Goal: Task Accomplishment & Management: Complete application form

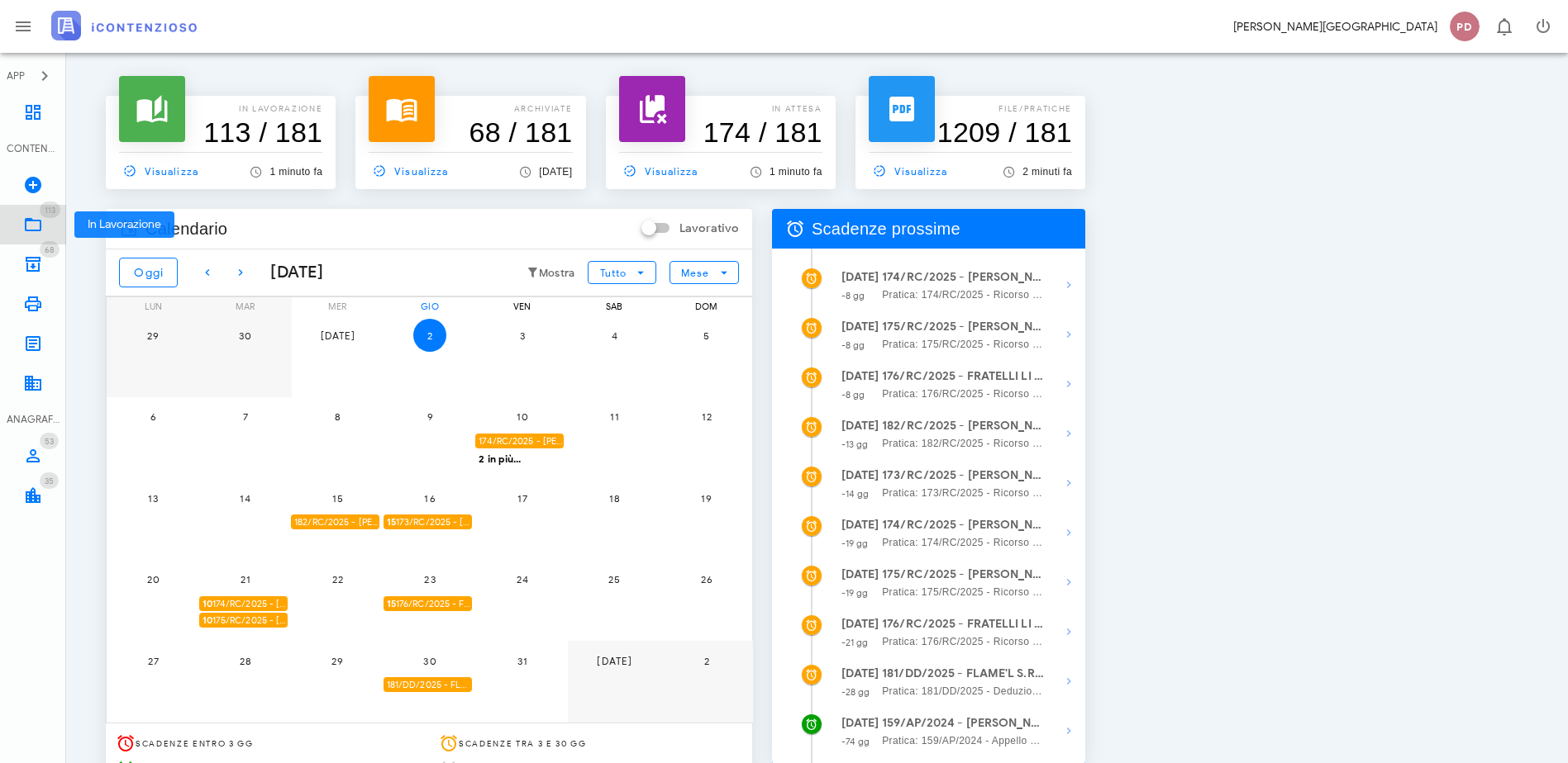
click at [35, 232] on icon at bounding box center [33, 225] width 20 height 20
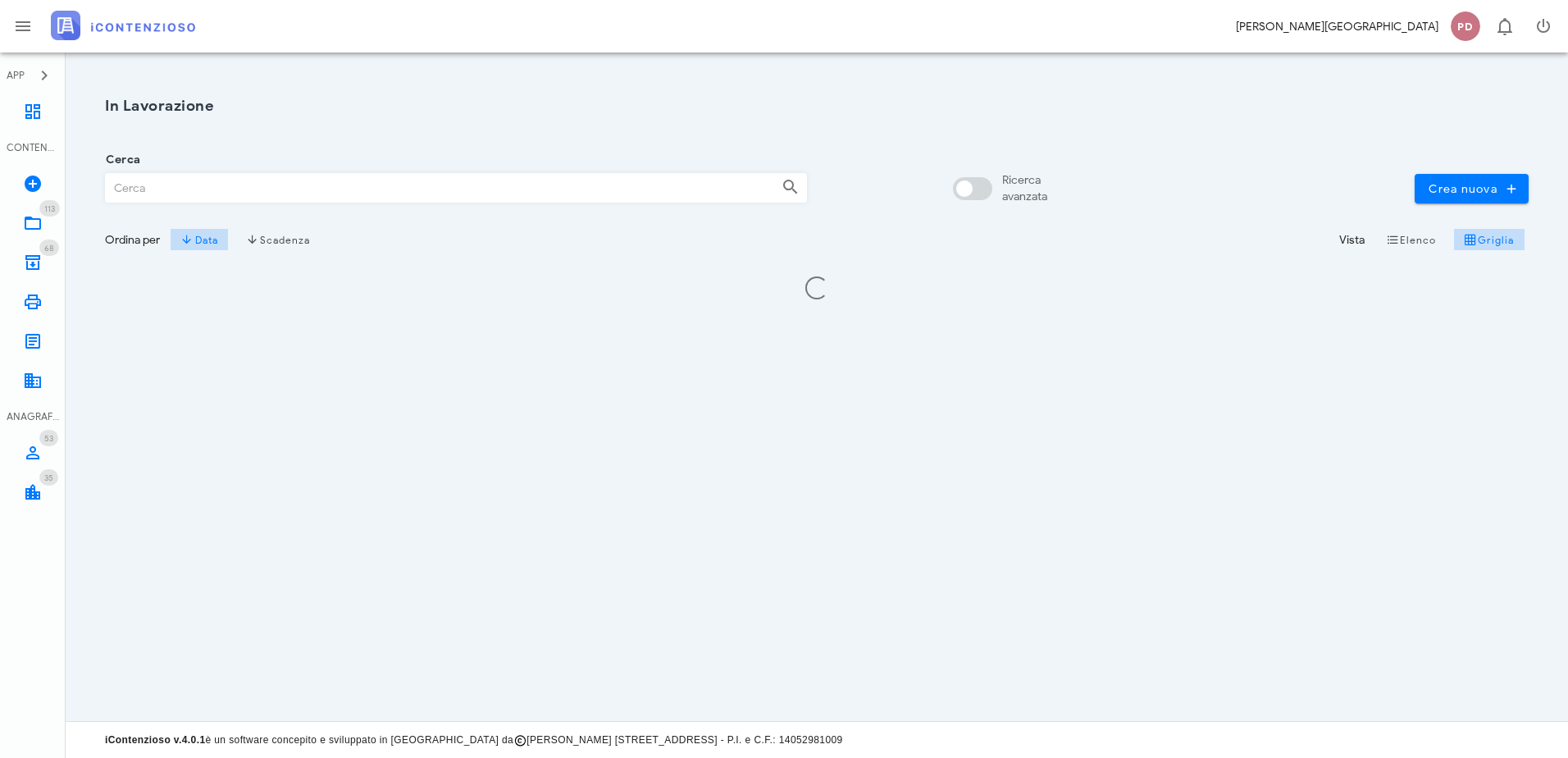
click at [465, 176] on input "Cerca" at bounding box center [437, 188] width 663 height 28
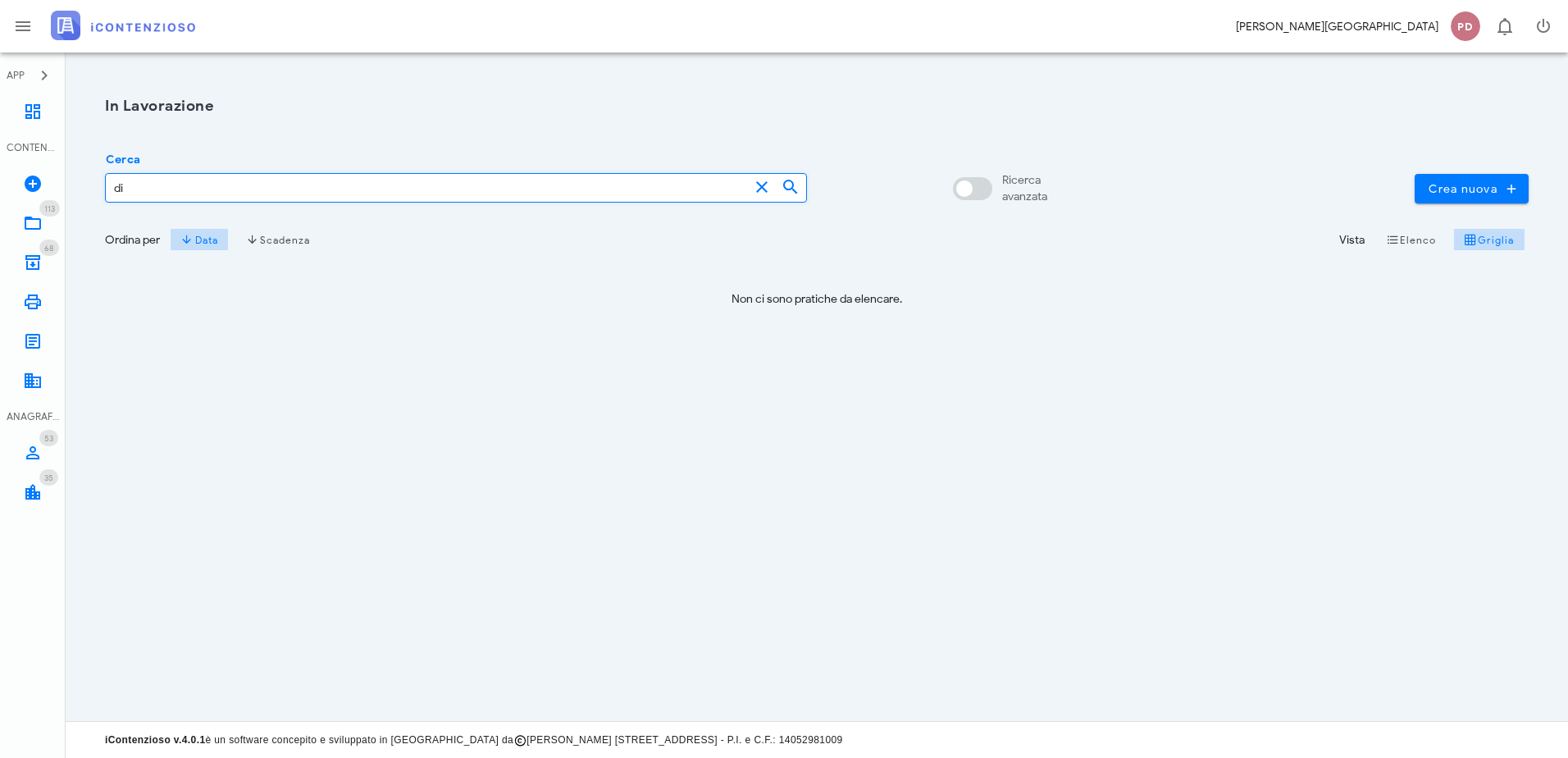
type input "d"
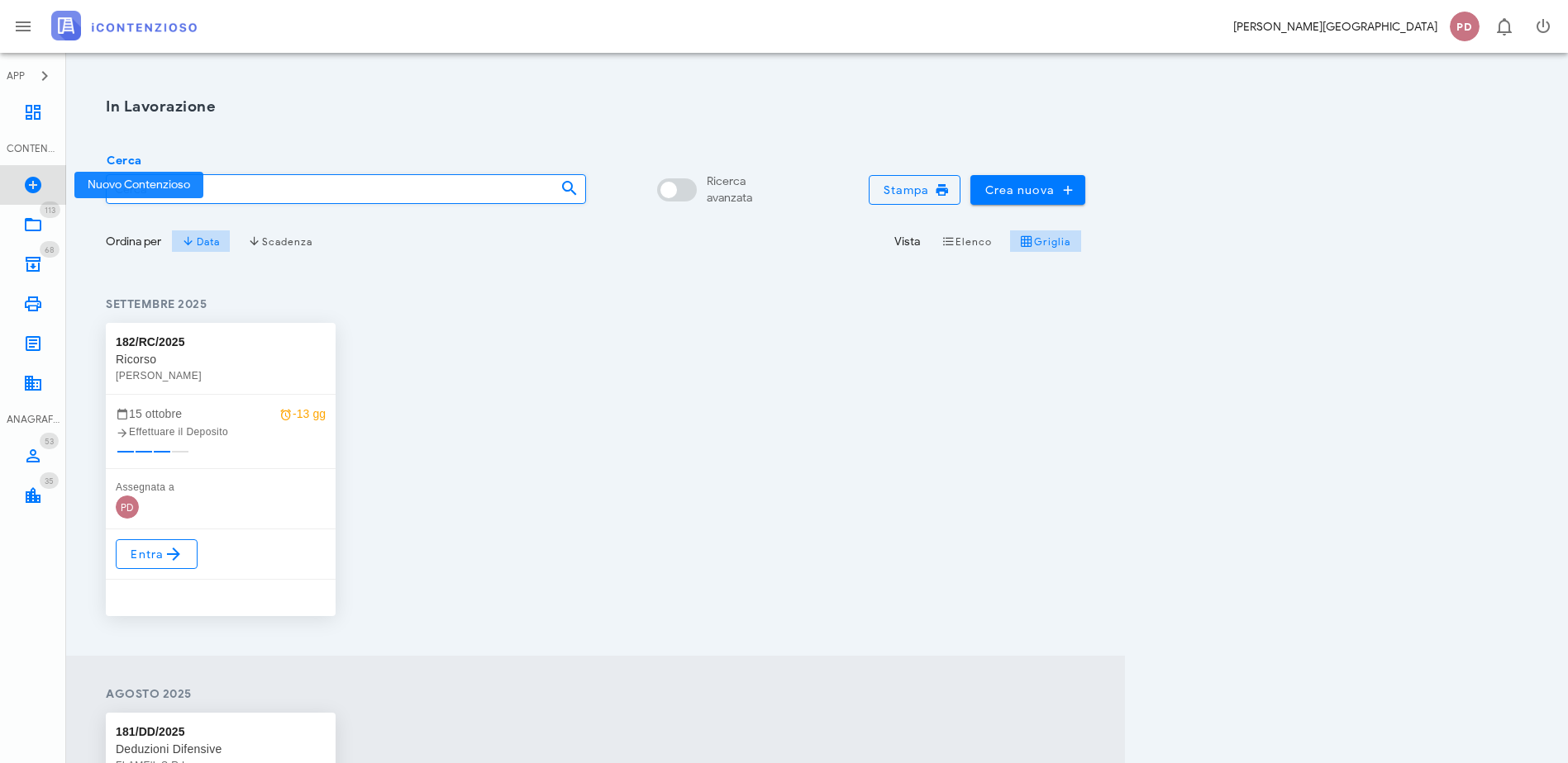
click at [39, 172] on link "Nuovo Contenzioso" at bounding box center [33, 184] width 66 height 39
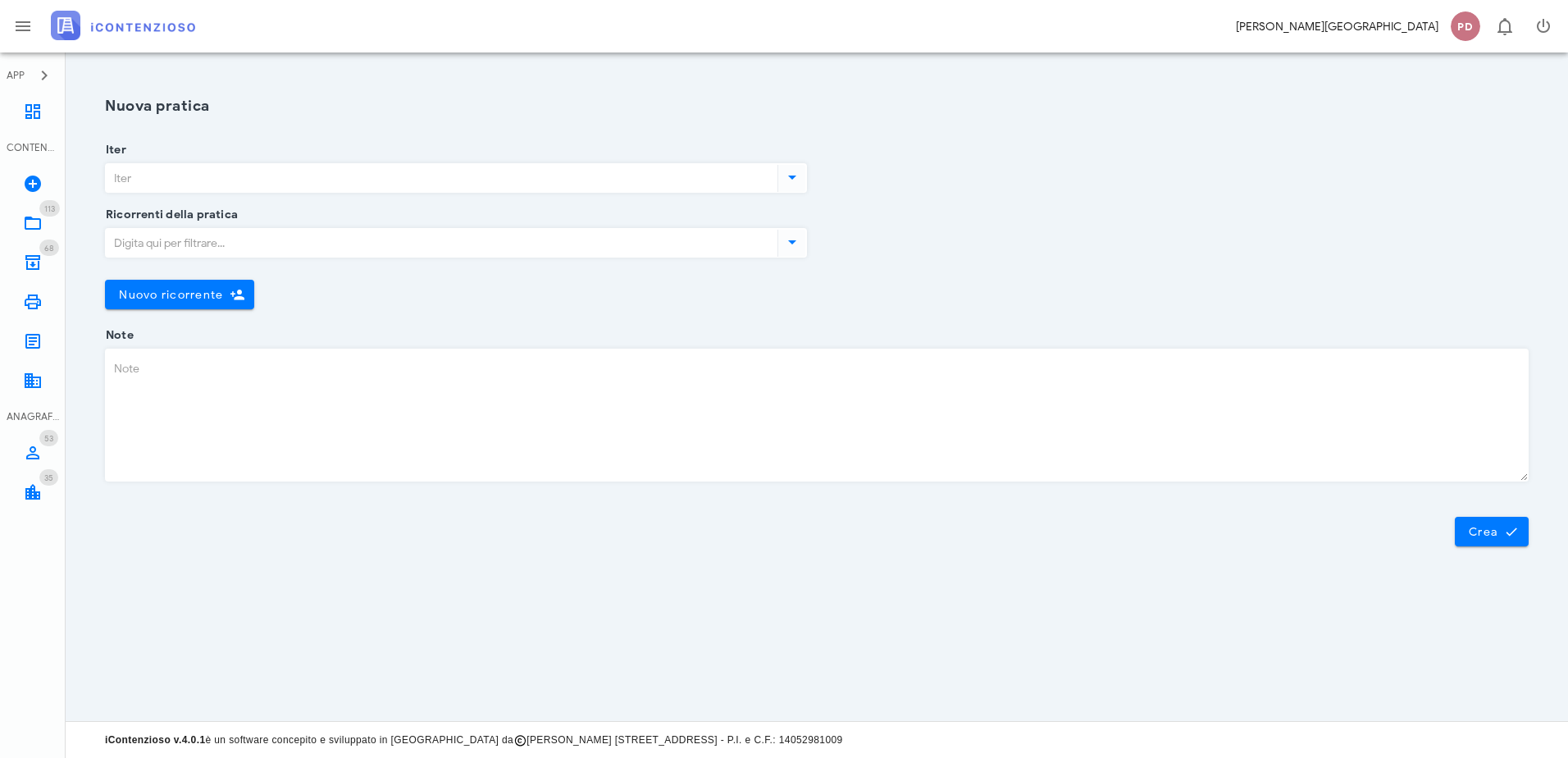
click at [245, 181] on input "Iter" at bounding box center [440, 178] width 668 height 28
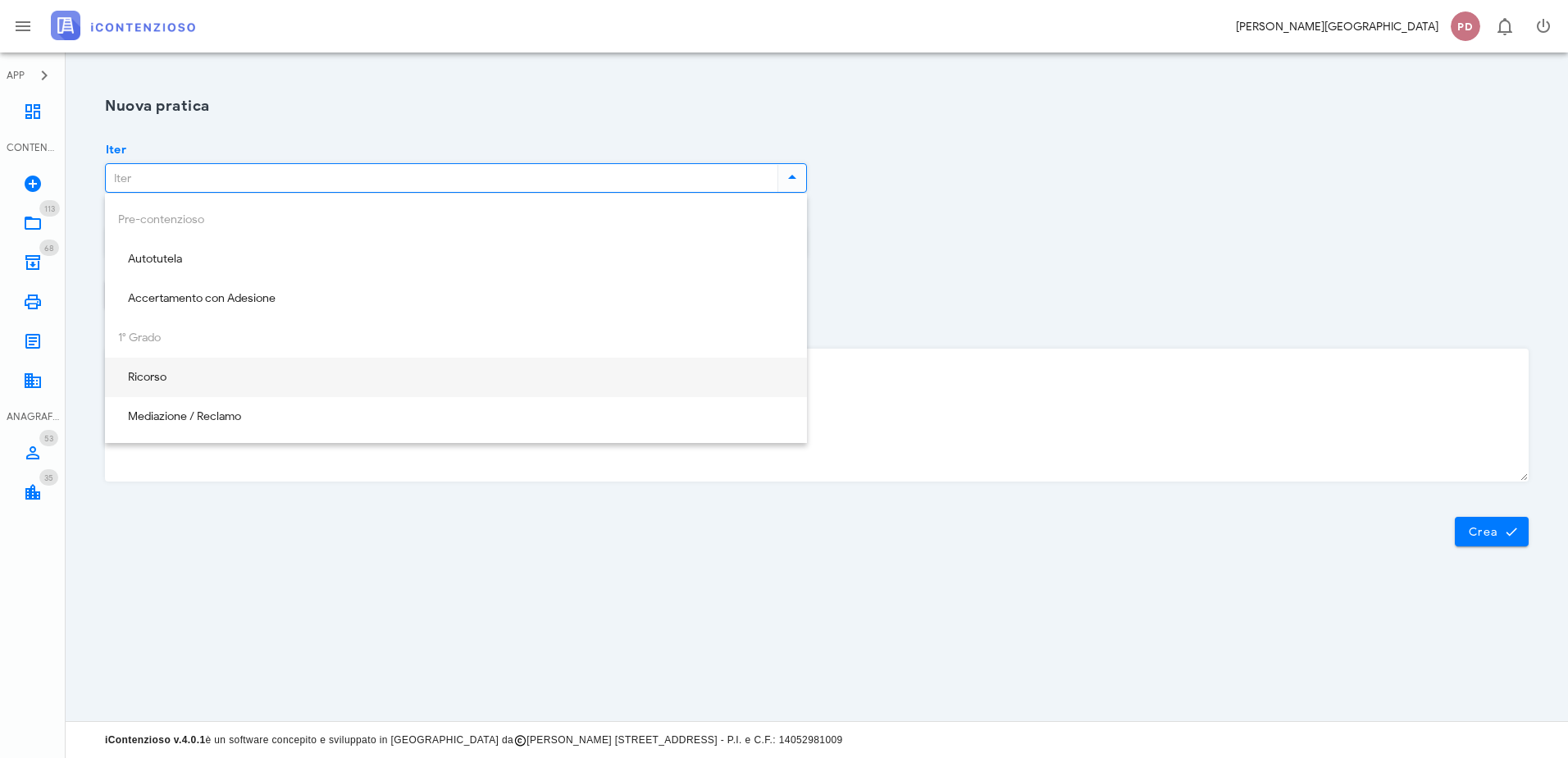
click at [192, 389] on div "Ricorso" at bounding box center [456, 377] width 676 height 34
type input "Ricorso"
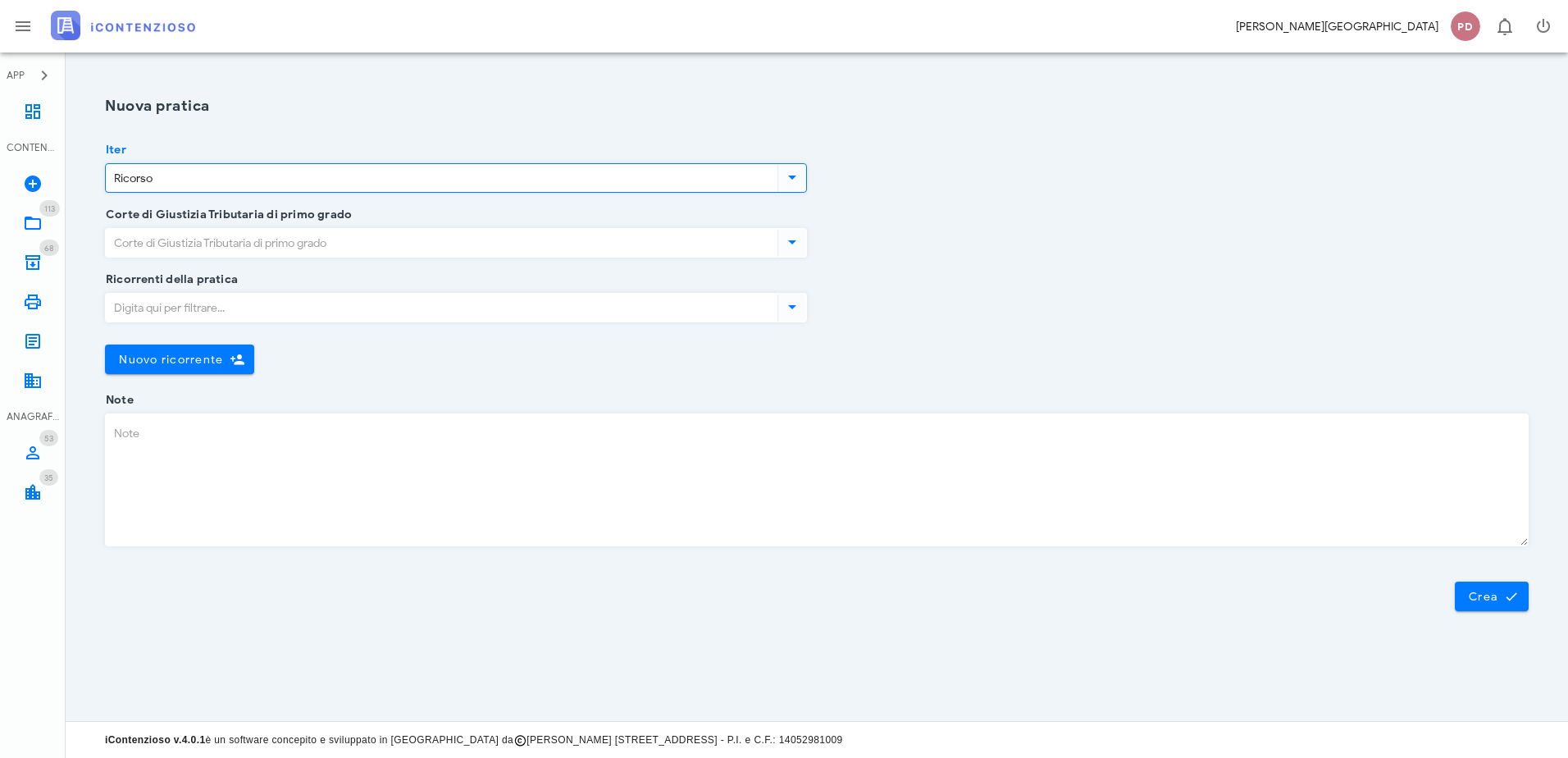
click at [223, 258] on div "Corte di Giustizia Tributaria di primo grado" at bounding box center [455, 253] width 702 height 52
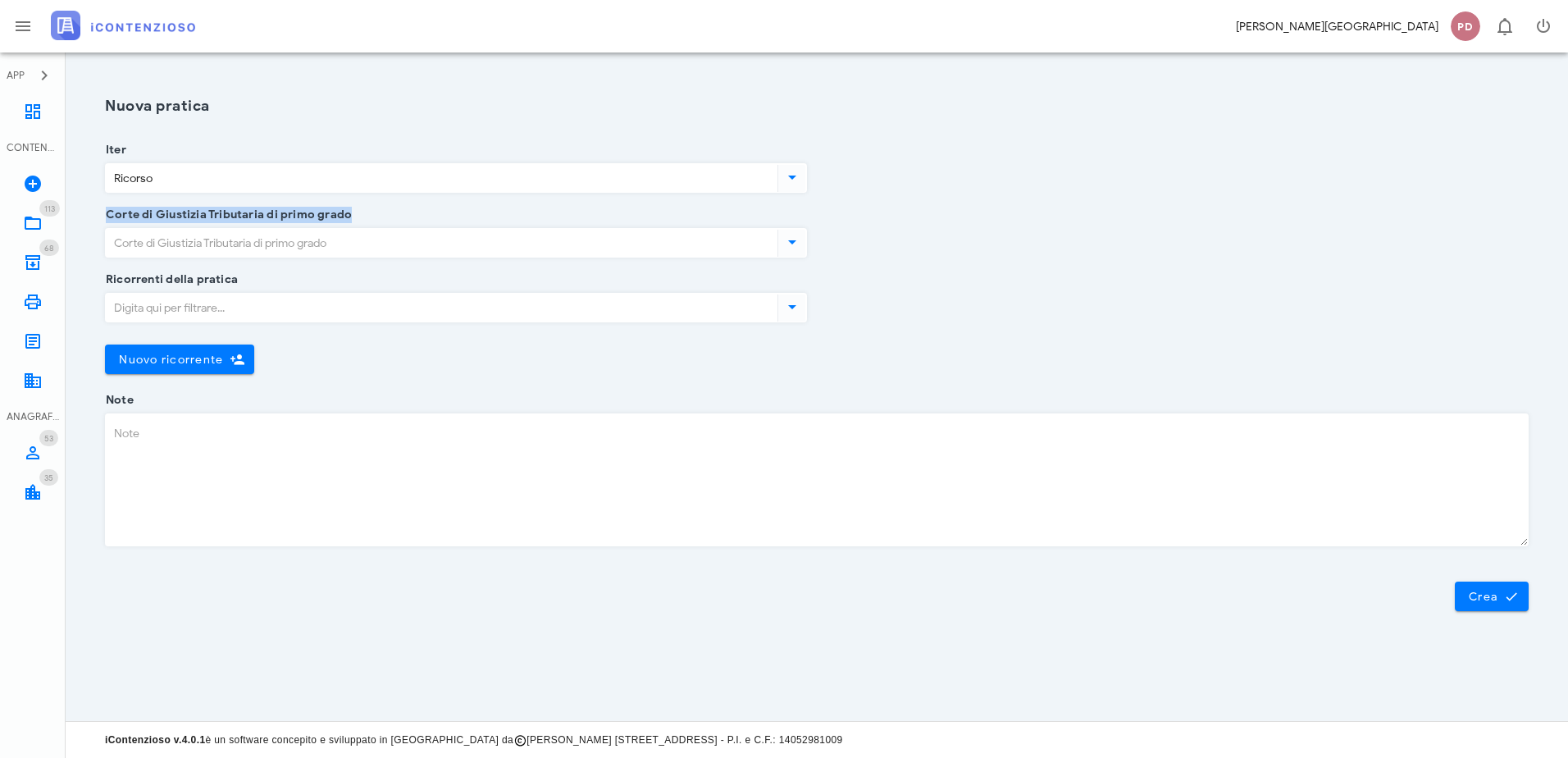
click at [223, 258] on div "Corte di Giustizia Tributaria di primo grado" at bounding box center [455, 253] width 702 height 52
click at [228, 250] on input "Corte di Giustizia Tributaria di primo grado" at bounding box center [440, 242] width 668 height 28
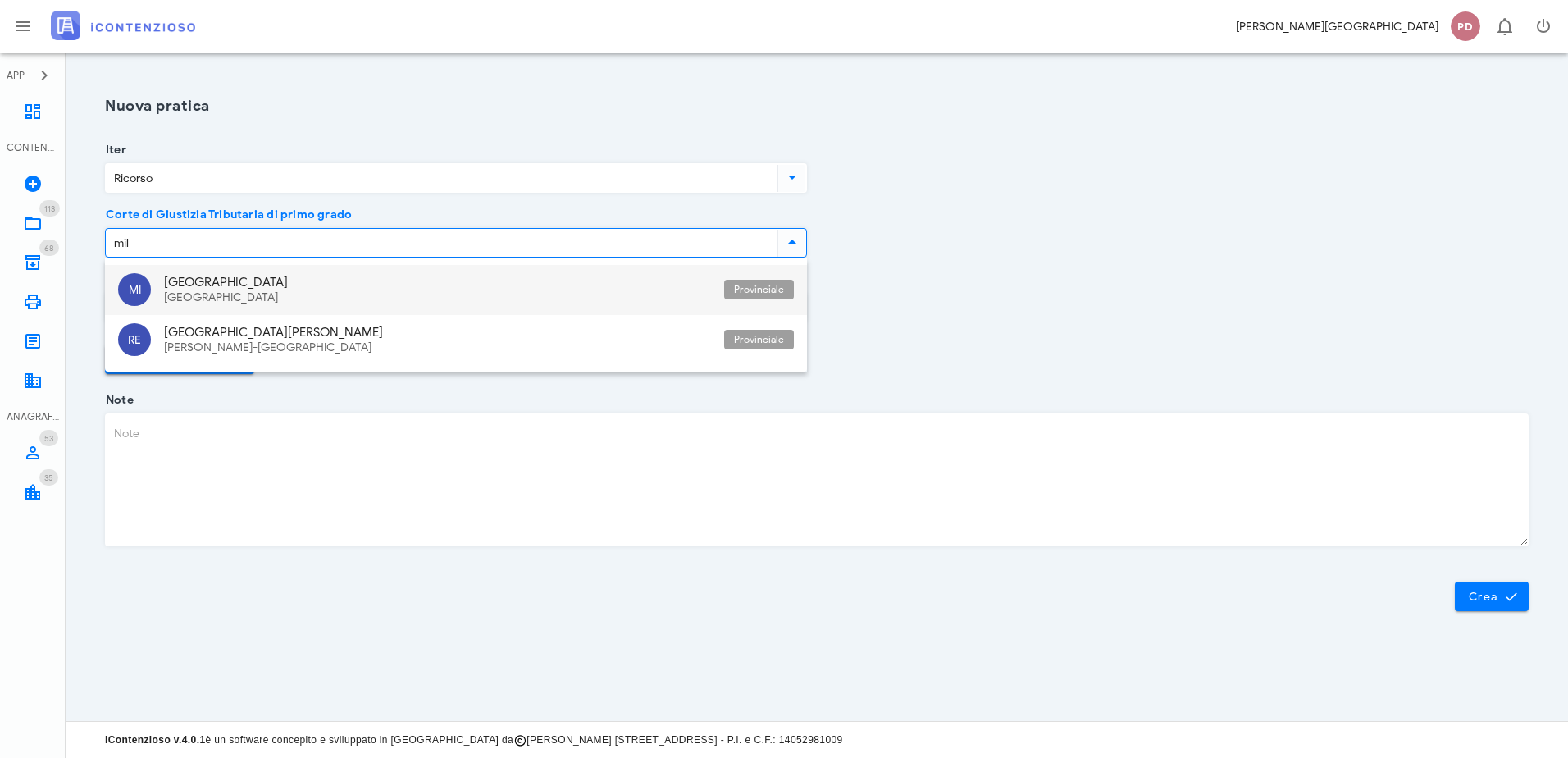
click at [241, 292] on div "Lombardia" at bounding box center [437, 298] width 547 height 14
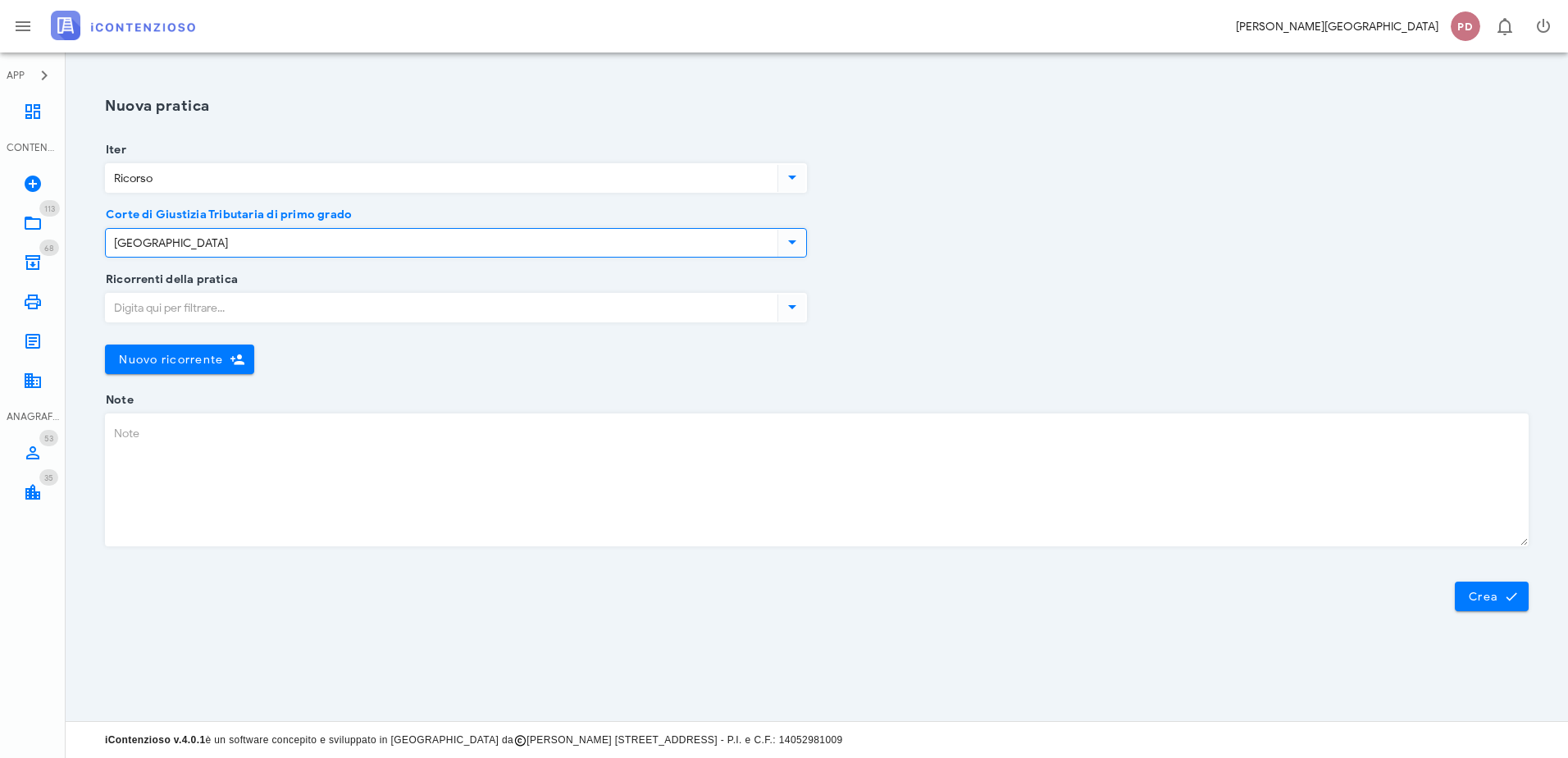
type input "[GEOGRAPHIC_DATA]"
click at [231, 299] on input "Ricorrenti della pratica" at bounding box center [440, 307] width 668 height 28
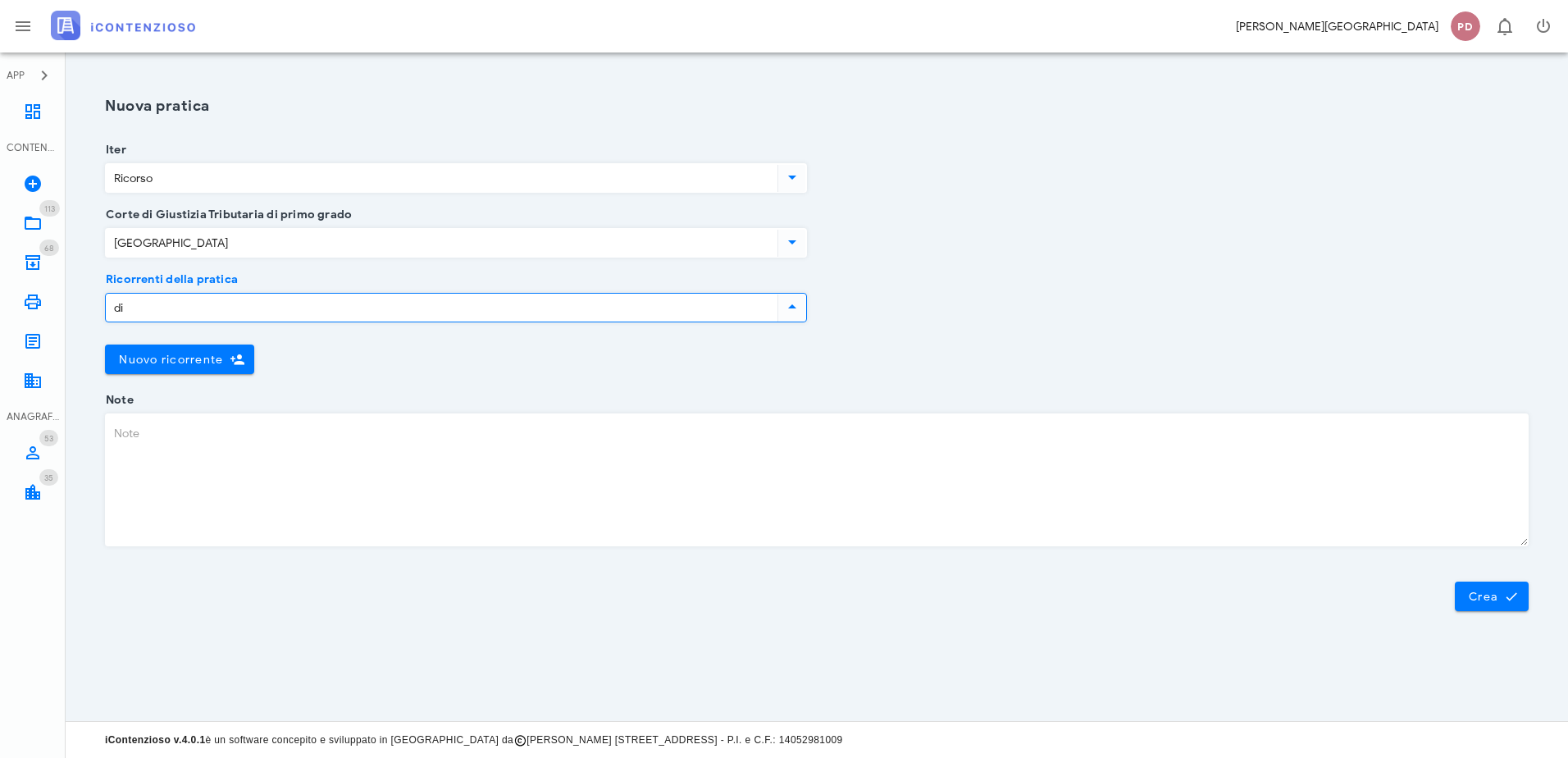
type input "d"
click at [228, 359] on span "Nuovo ricorrente" at bounding box center [179, 359] width 123 height 15
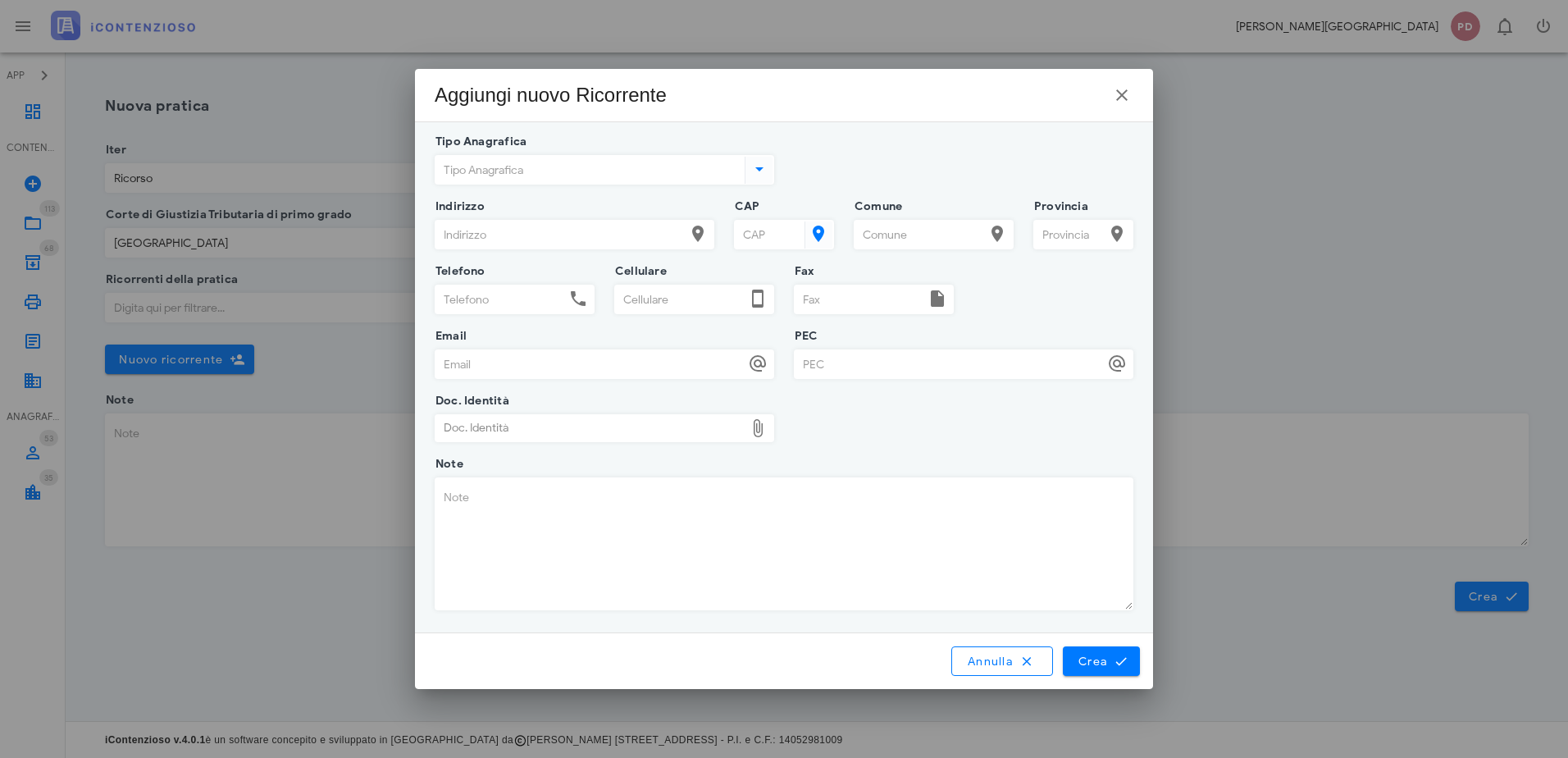
click at [594, 175] on input "Tipo Anagrafica" at bounding box center [588, 169] width 306 height 28
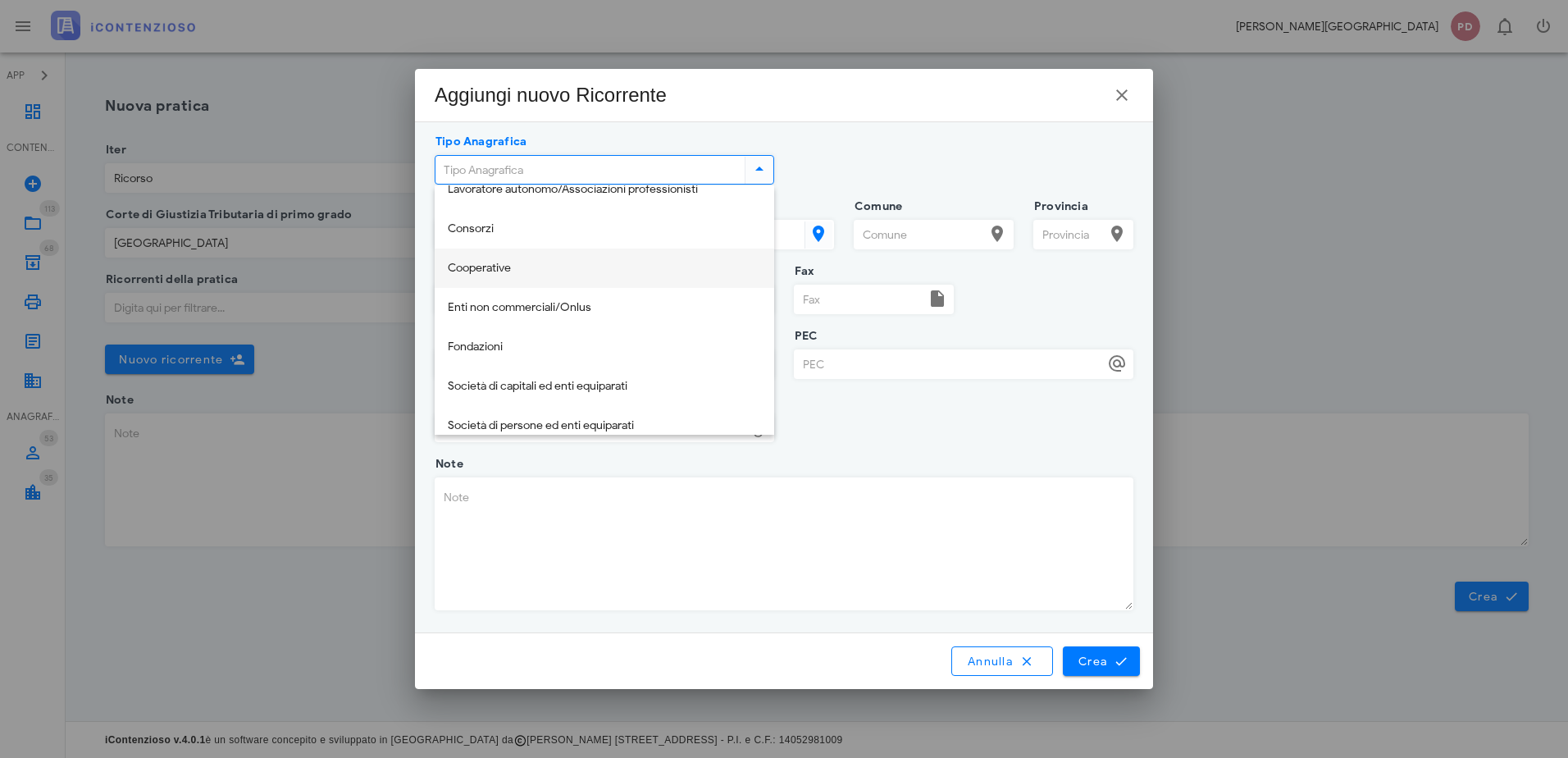
scroll to position [197, 0]
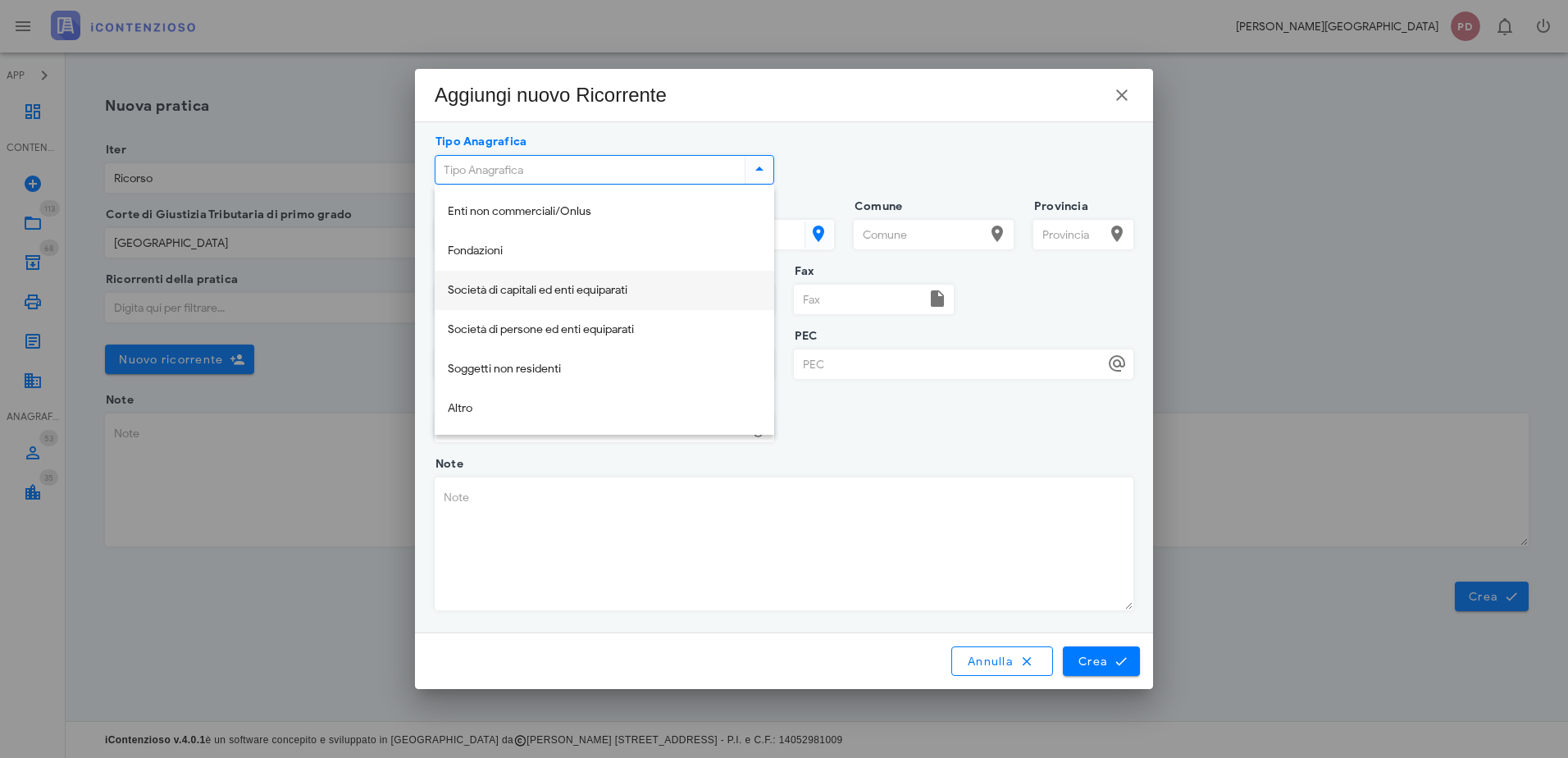
click at [565, 297] on div "Società di capitali ed enti equiparati" at bounding box center [605, 291] width 313 height 14
type input "Società di capitali ed enti equiparati"
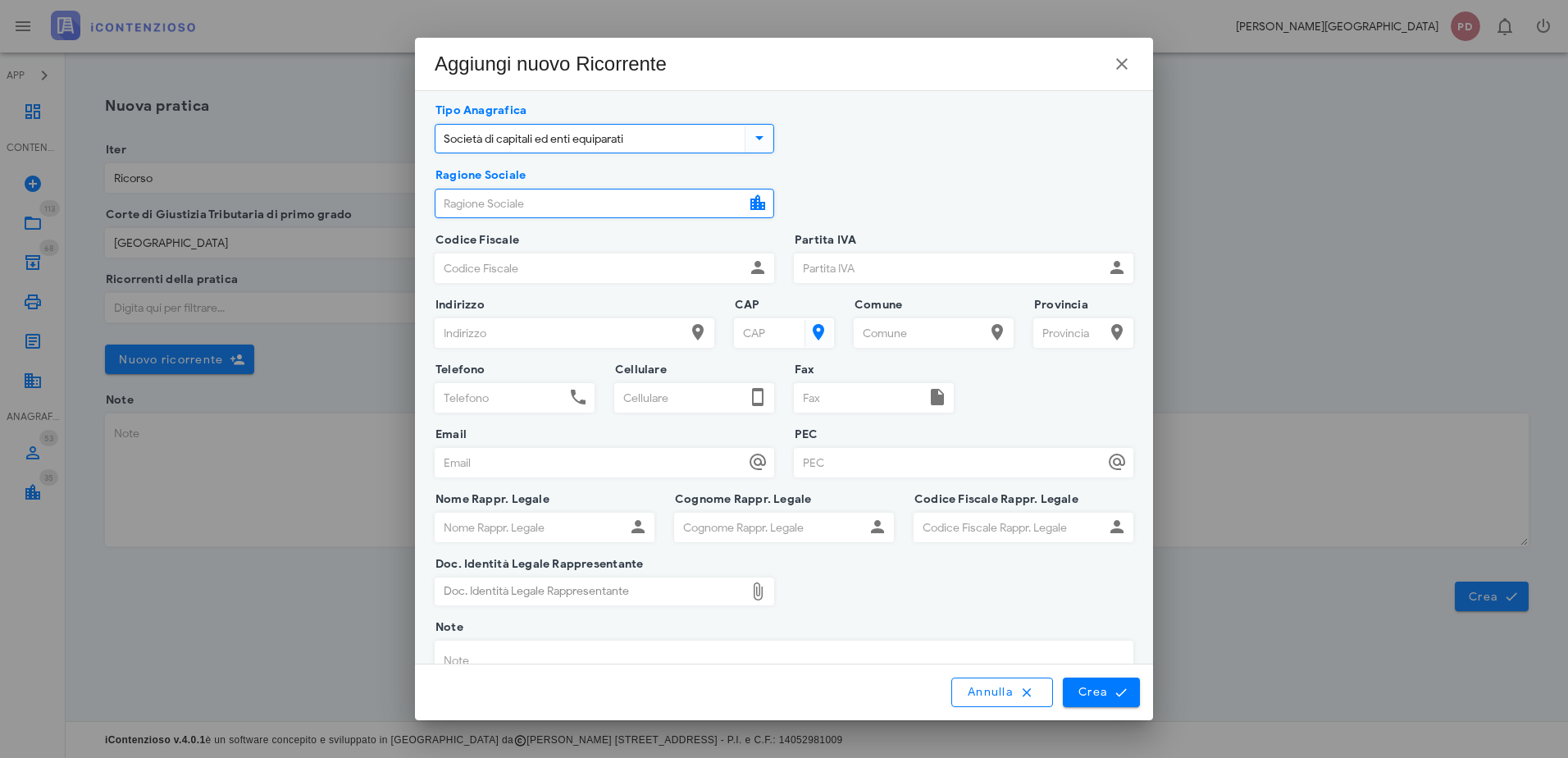
click at [517, 191] on input "Ragione Sociale" at bounding box center [590, 203] width 310 height 28
type input "DIMORA COLLECTION S.R.L."
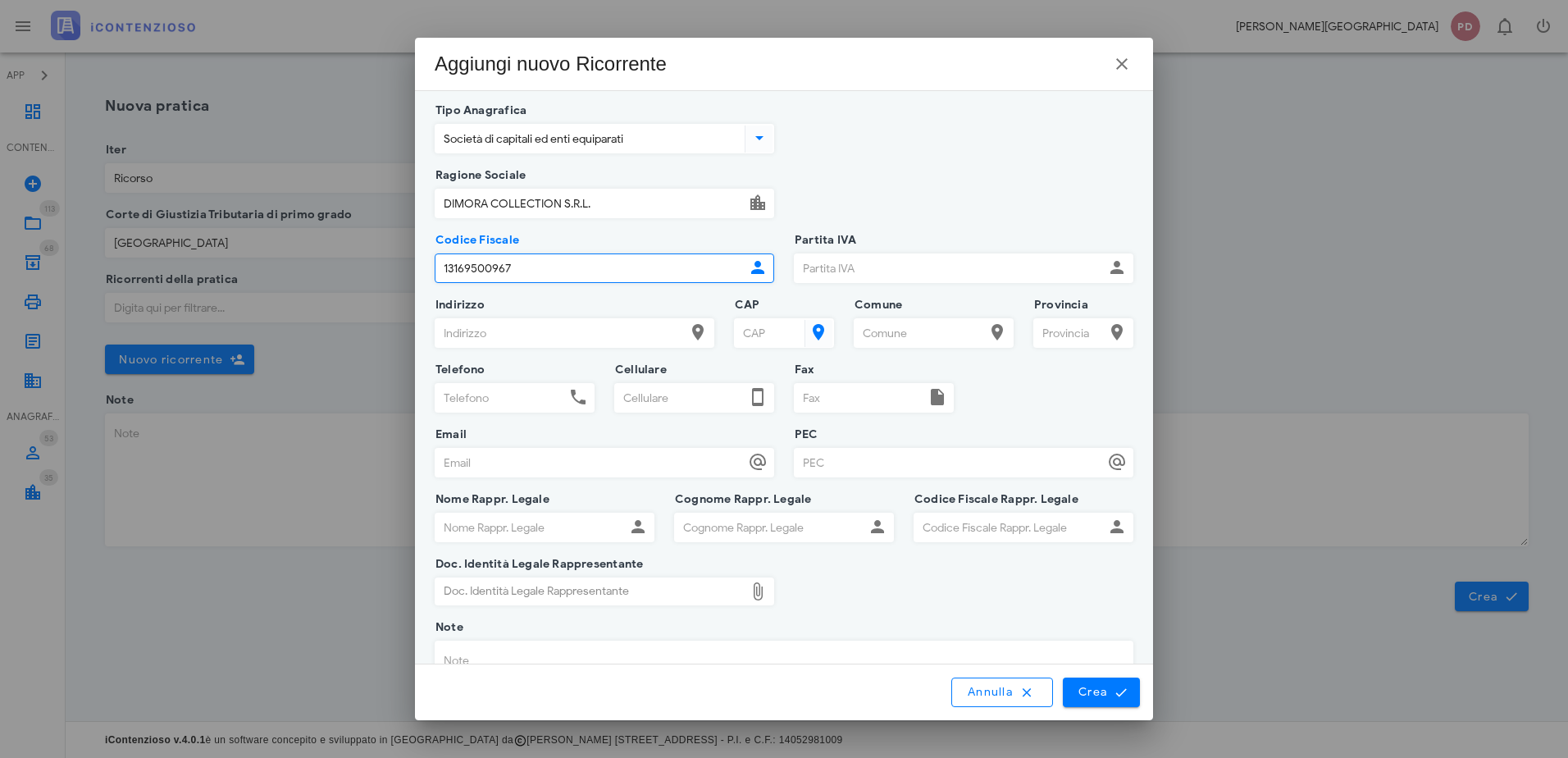
type input "13169500967"
click at [589, 323] on input "Indirizzo" at bounding box center [560, 333] width 249 height 28
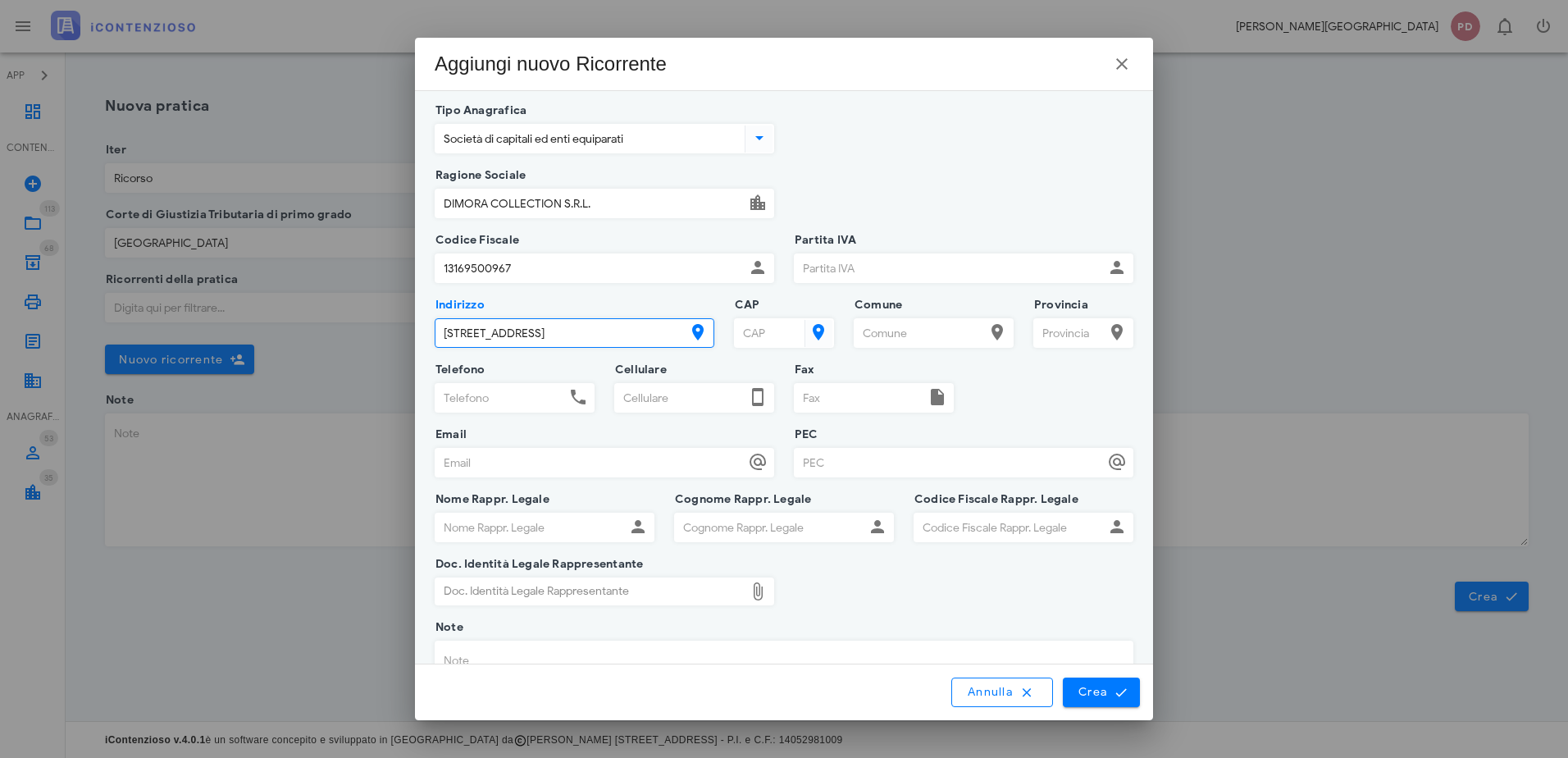
type input "CORSO DI PORTA NUOVA 34"
type input "20121"
click at [839, 384] on div "Milano" at bounding box center [859, 387] width 141 height 14
type input "Milano"
type input "MI"
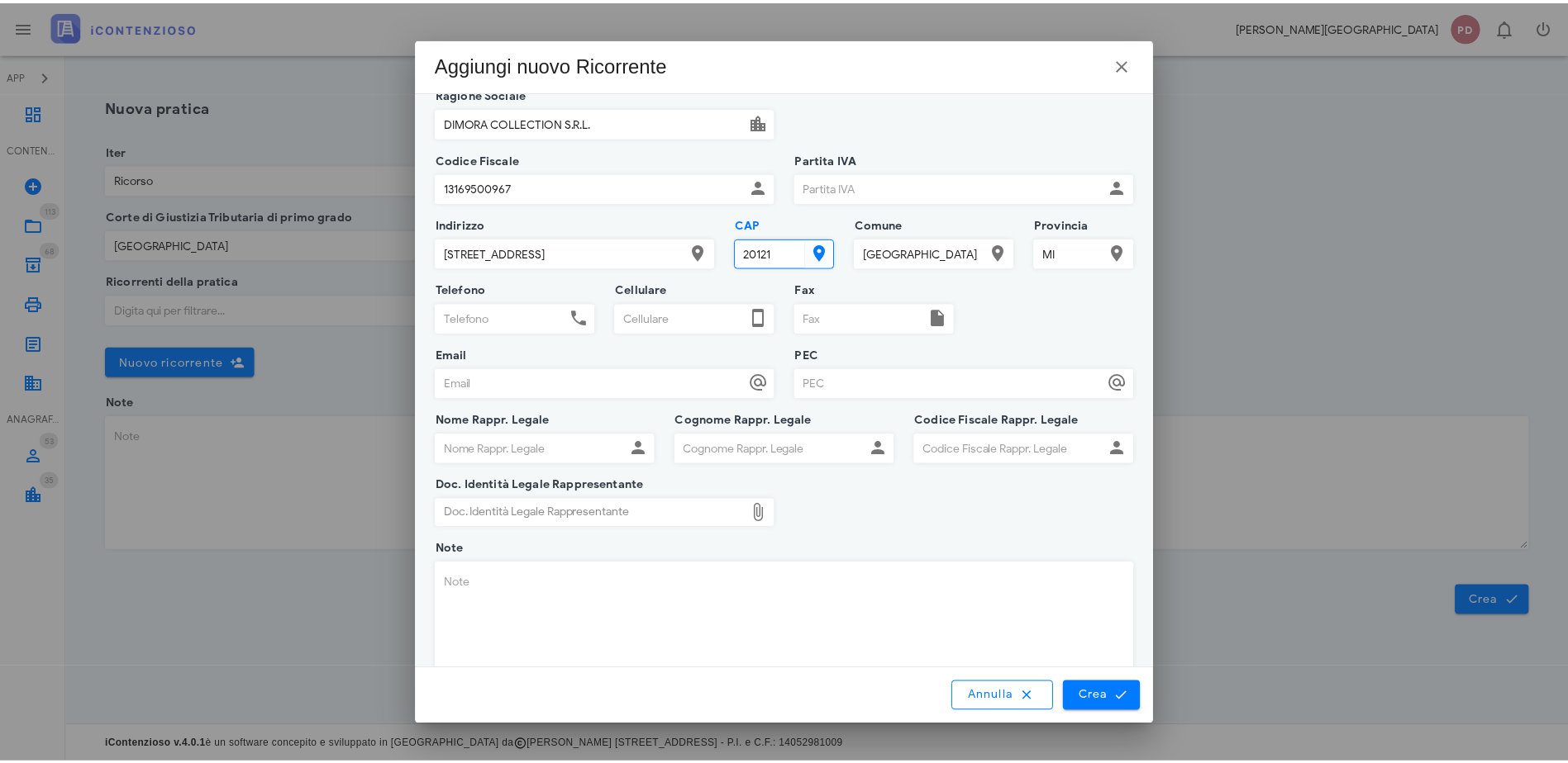
scroll to position [133, 0]
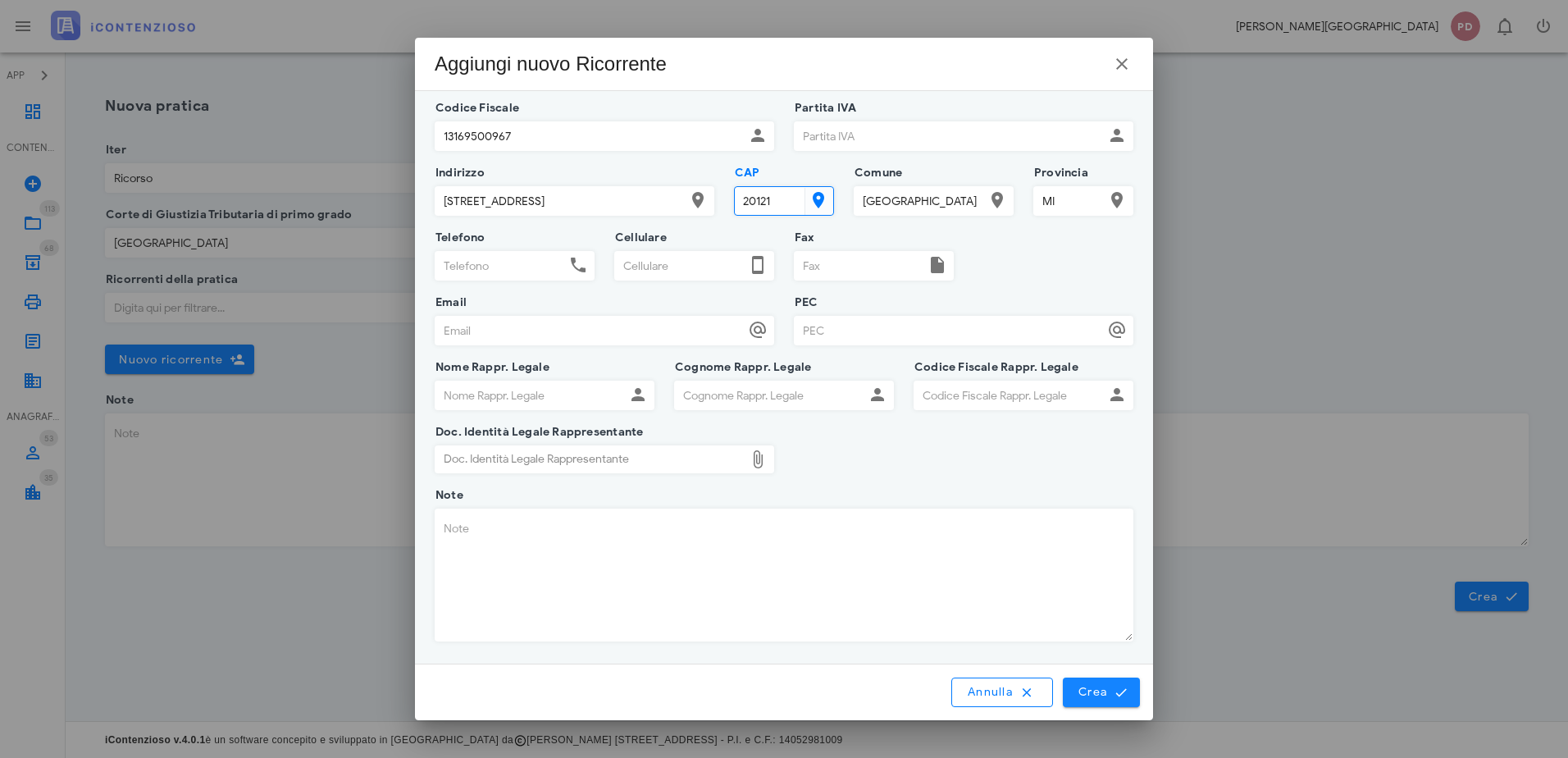
type input "20121"
click at [1104, 701] on button "Crea" at bounding box center [1101, 692] width 77 height 29
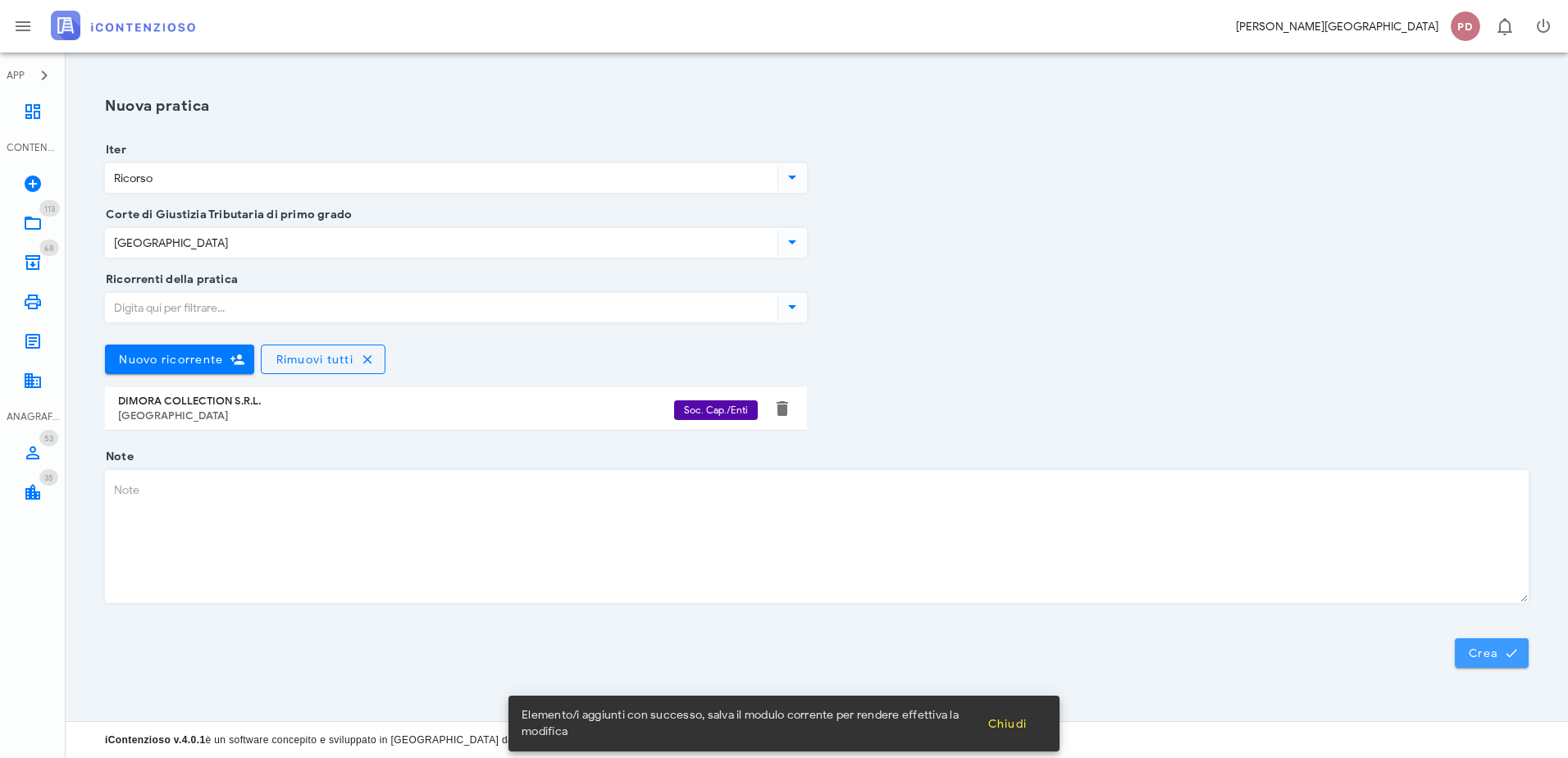
click at [1481, 643] on button "Crea" at bounding box center [1492, 653] width 74 height 29
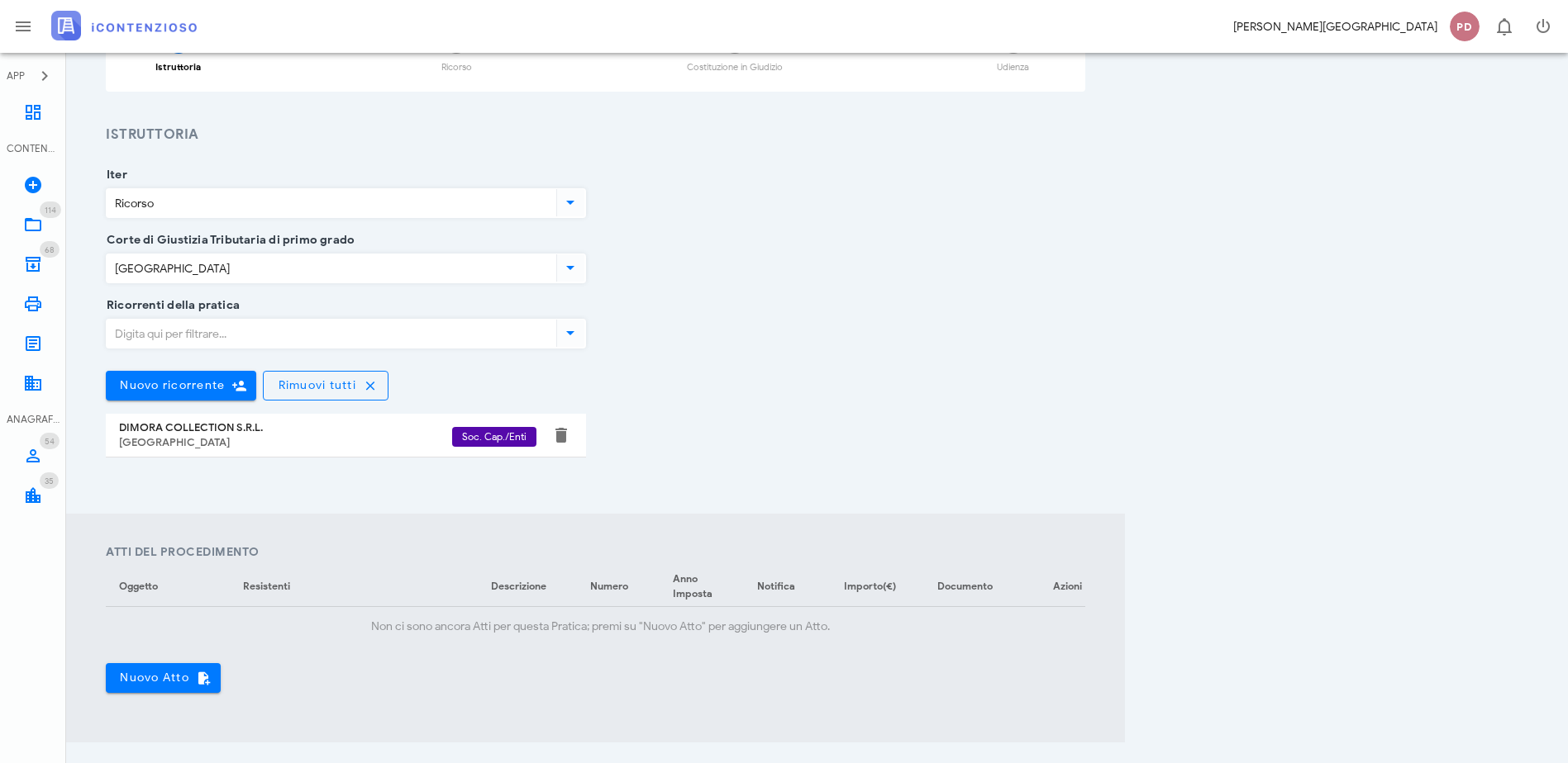
scroll to position [165, 0]
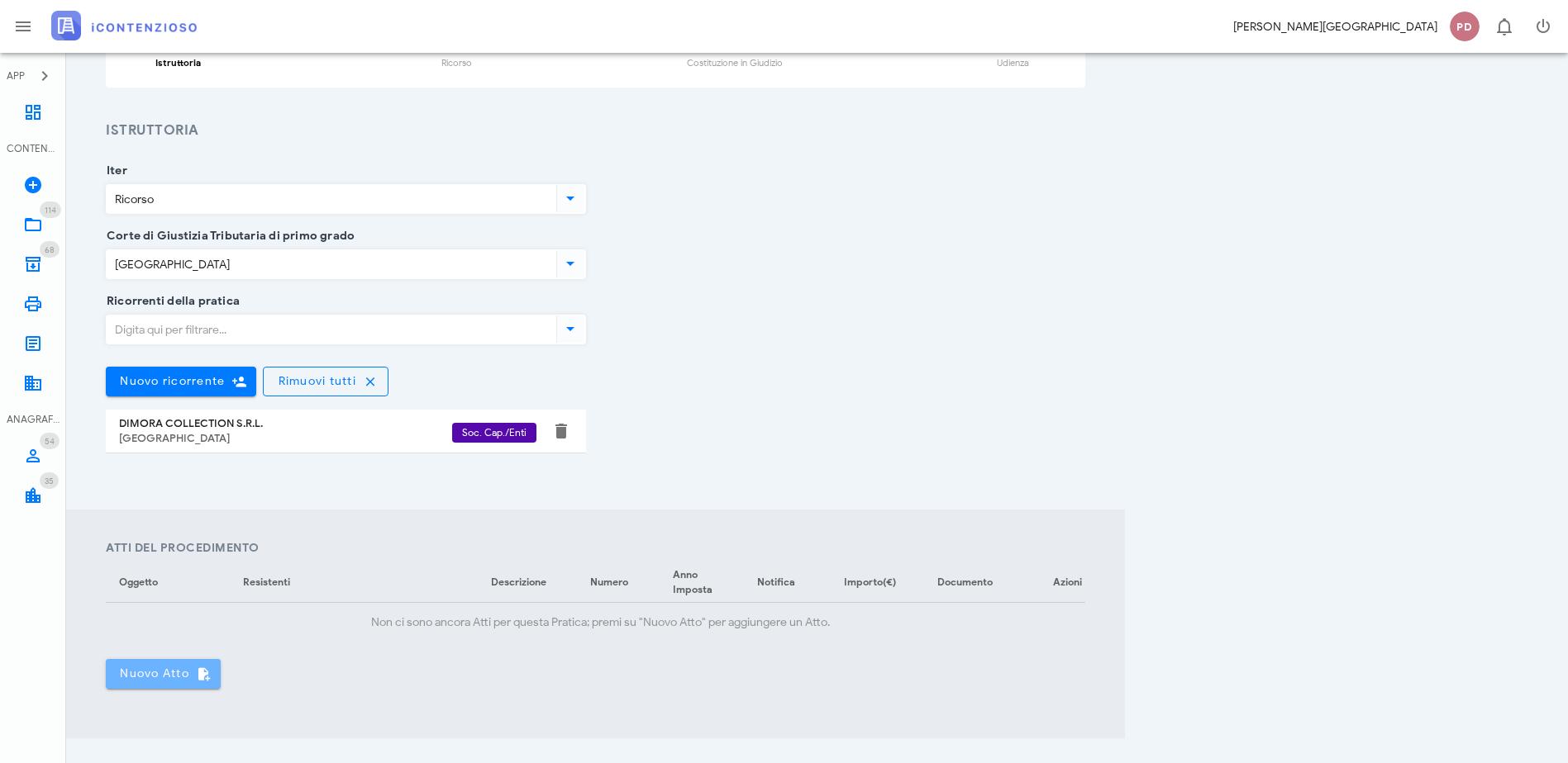
click at [179, 669] on span "Nuovo Atto" at bounding box center [163, 674] width 88 height 15
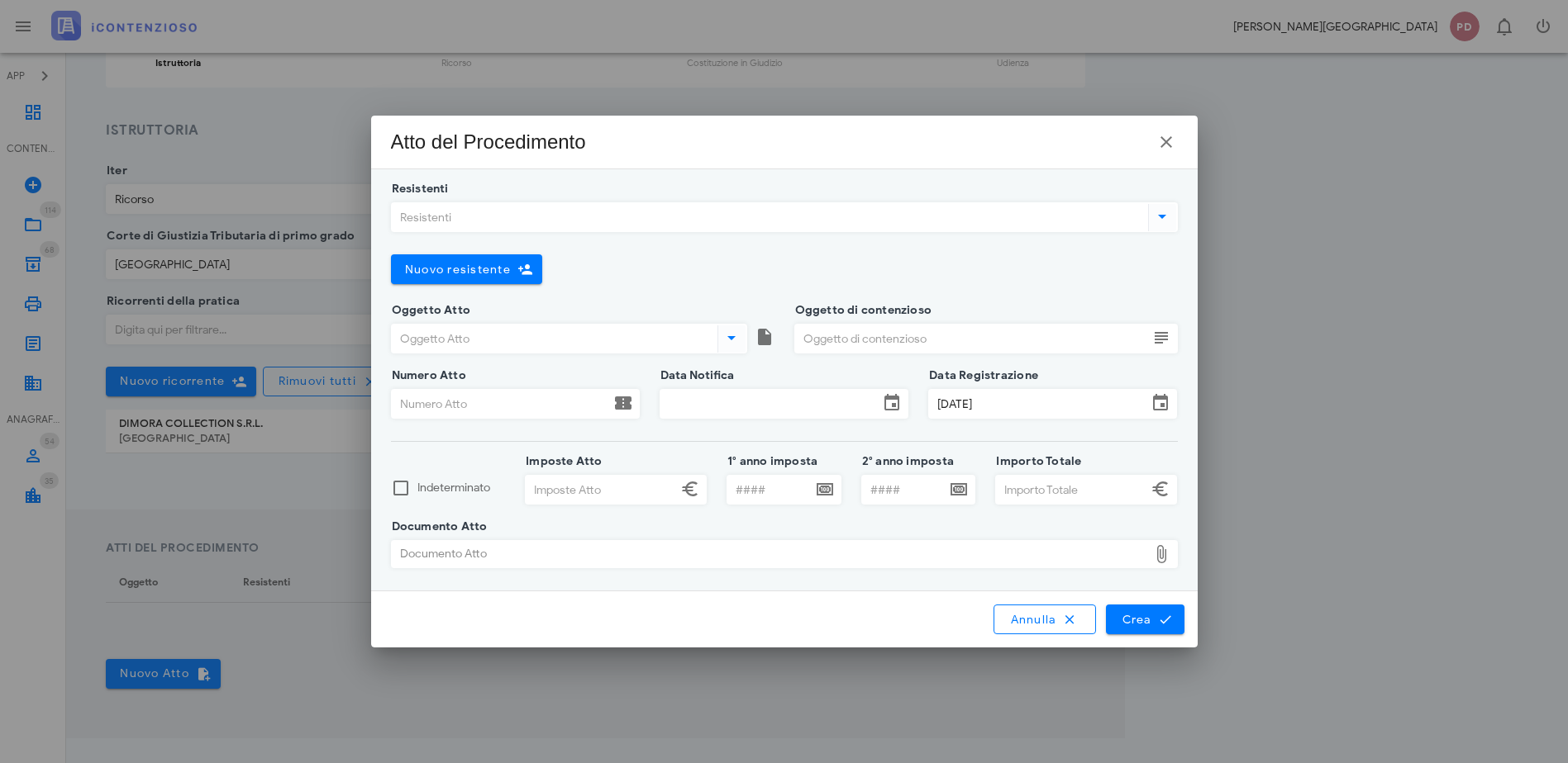
click at [558, 203] on div "Resistenti" at bounding box center [784, 217] width 786 height 29
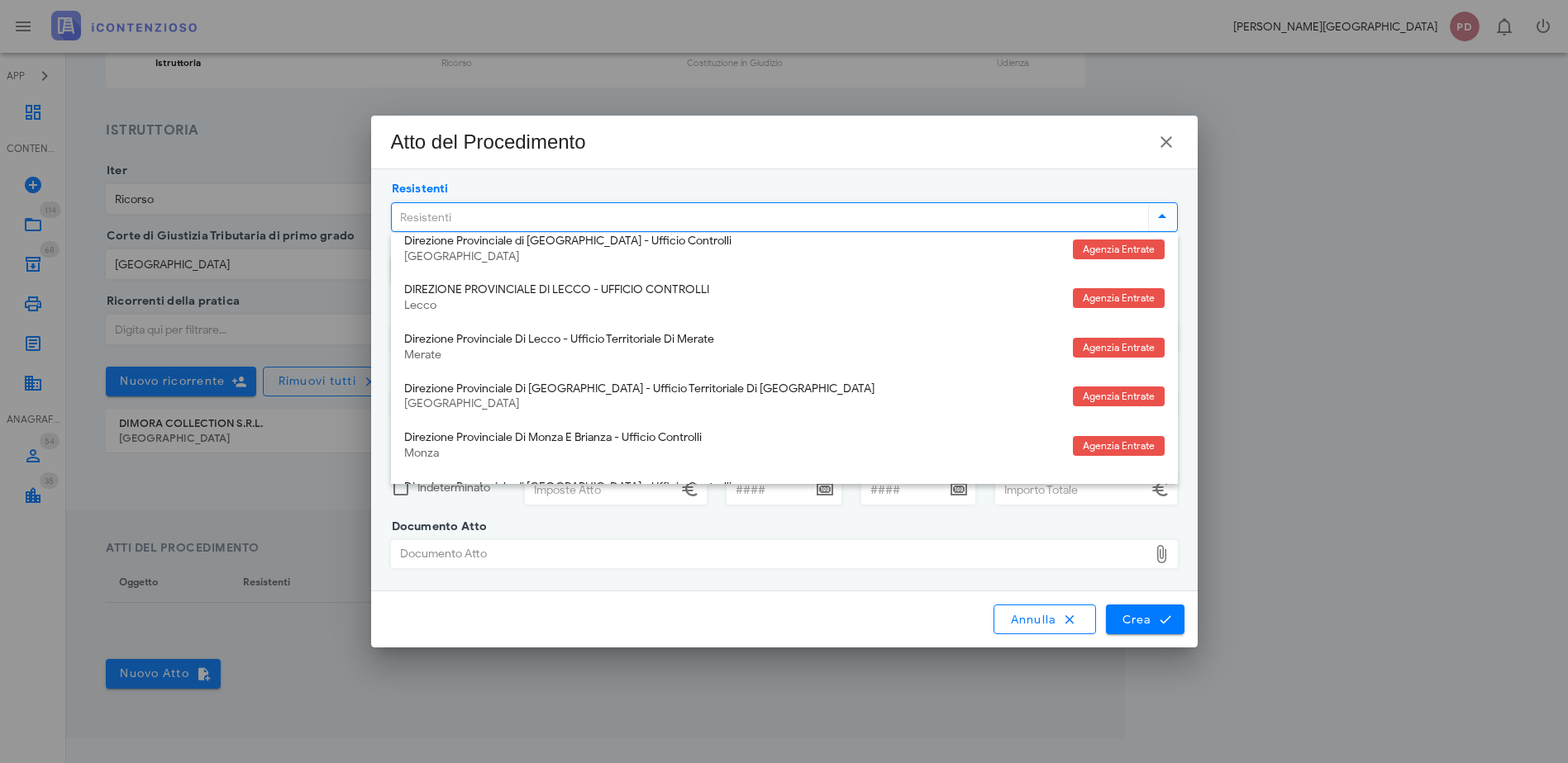
scroll to position [581, 0]
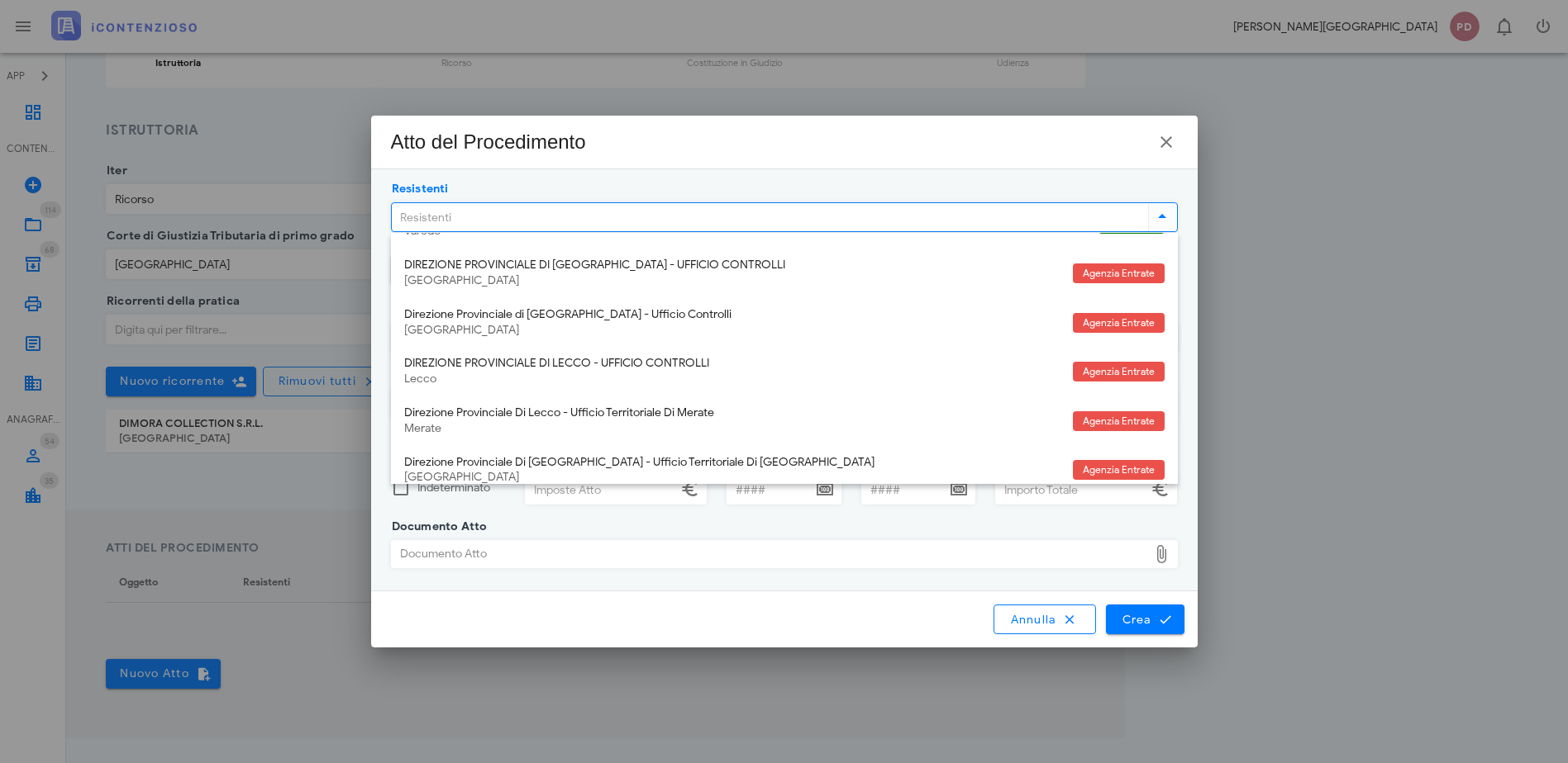
click at [480, 215] on input "Resistenti" at bounding box center [768, 217] width 752 height 28
type input "MIL"
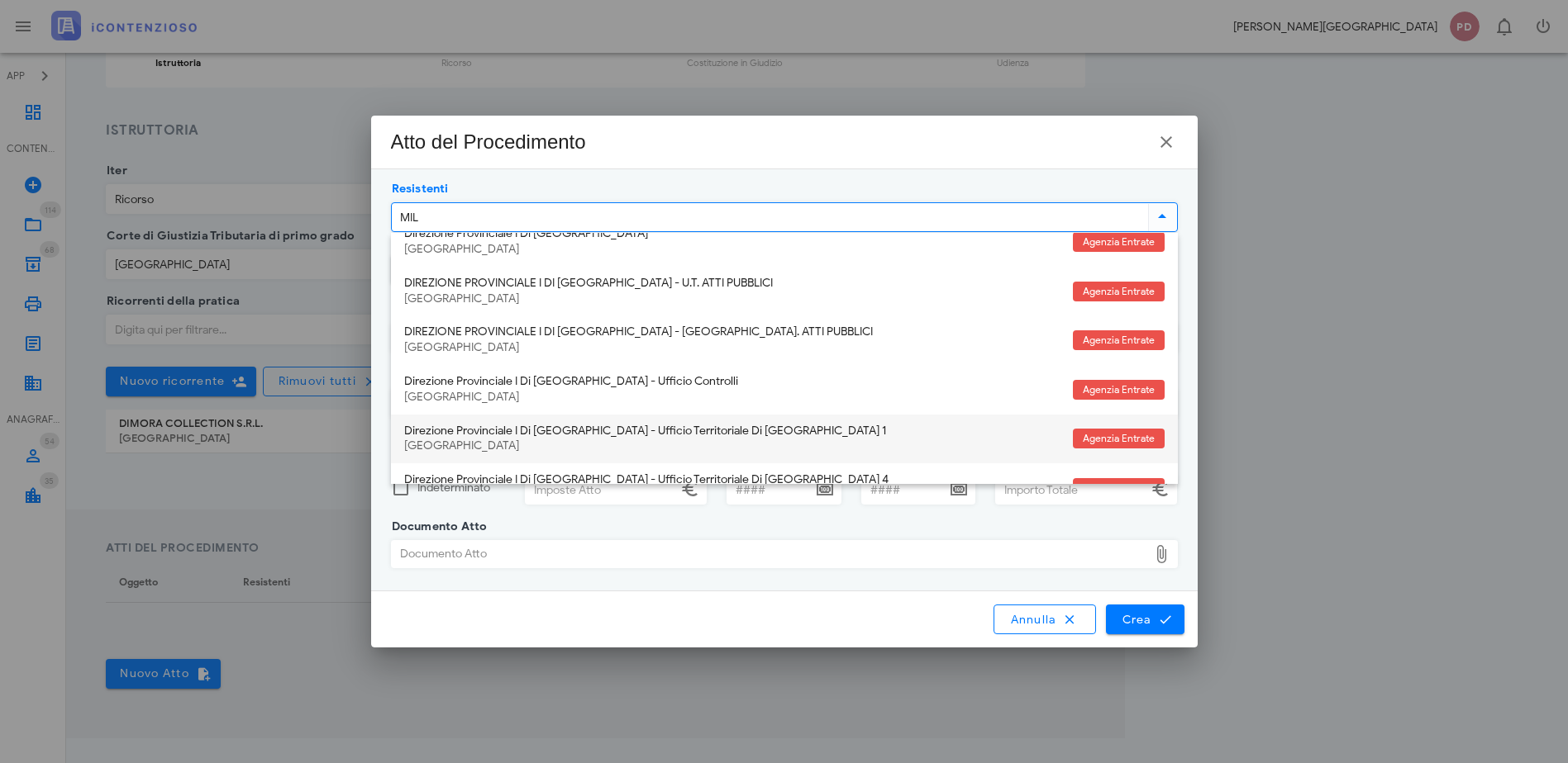
click at [586, 430] on div "Direzione Provinciale I Di Milano - Ufficio Territoriale Di Milano 1" at bounding box center [731, 431] width 655 height 14
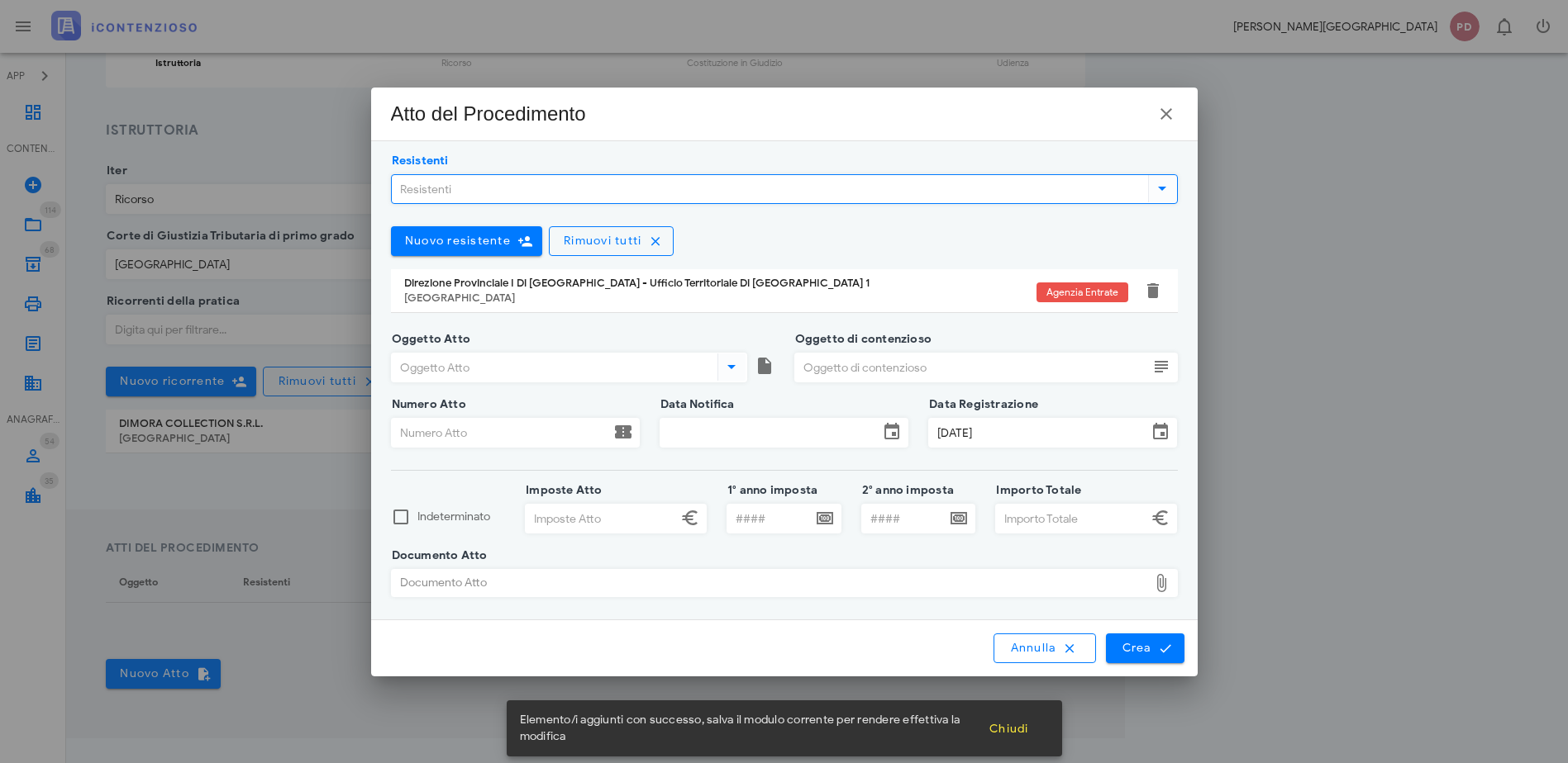
click at [500, 368] on input "Oggetto Atto" at bounding box center [552, 367] width 322 height 28
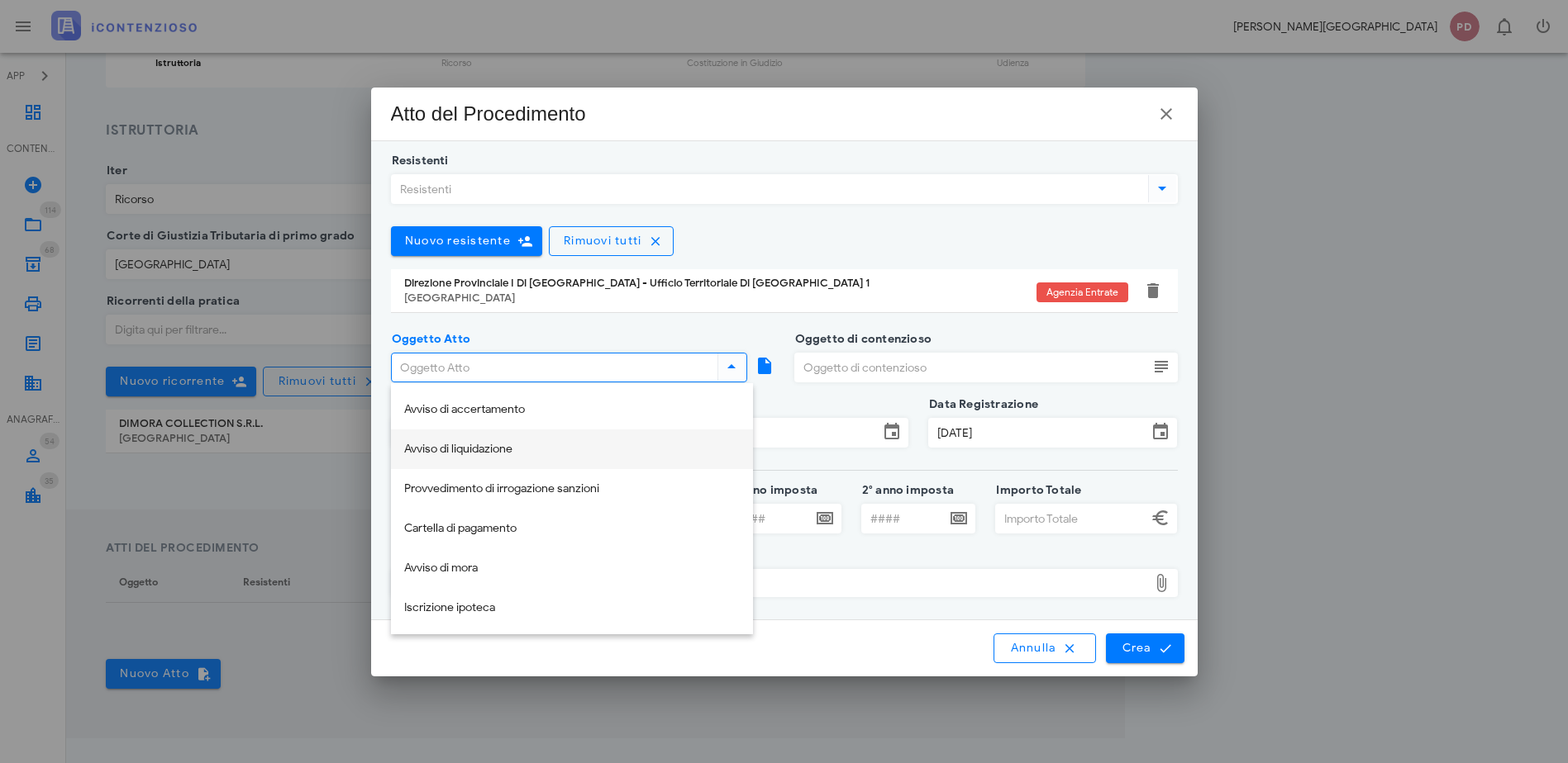
click at [537, 456] on div "Avviso di liquidazione" at bounding box center [572, 449] width 336 height 14
type input "Avviso di liquidazione"
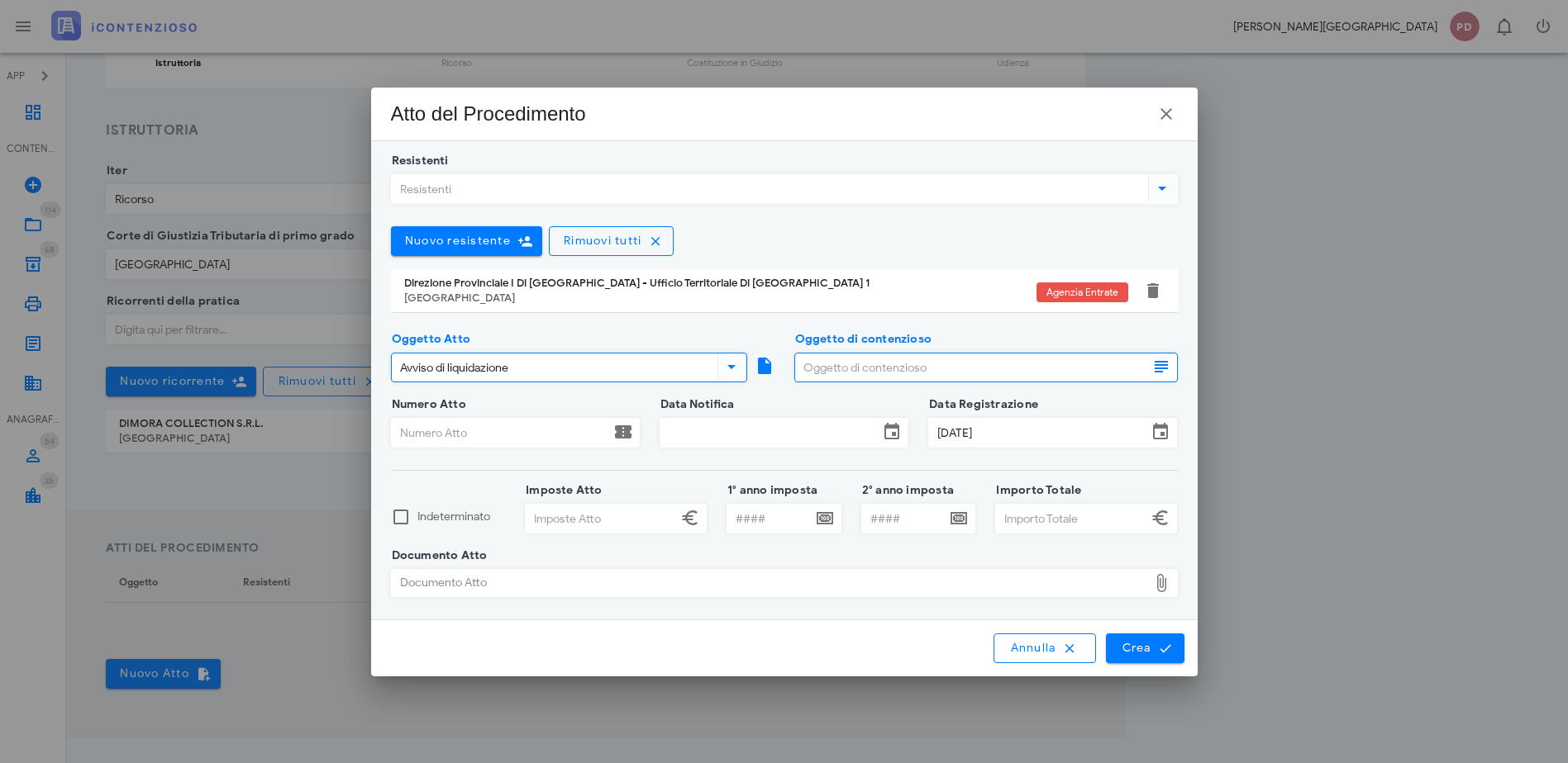
click at [890, 363] on input "Oggetto di contenzioso" at bounding box center [971, 367] width 353 height 28
type input "IMPOSTA DI REGISTRO"
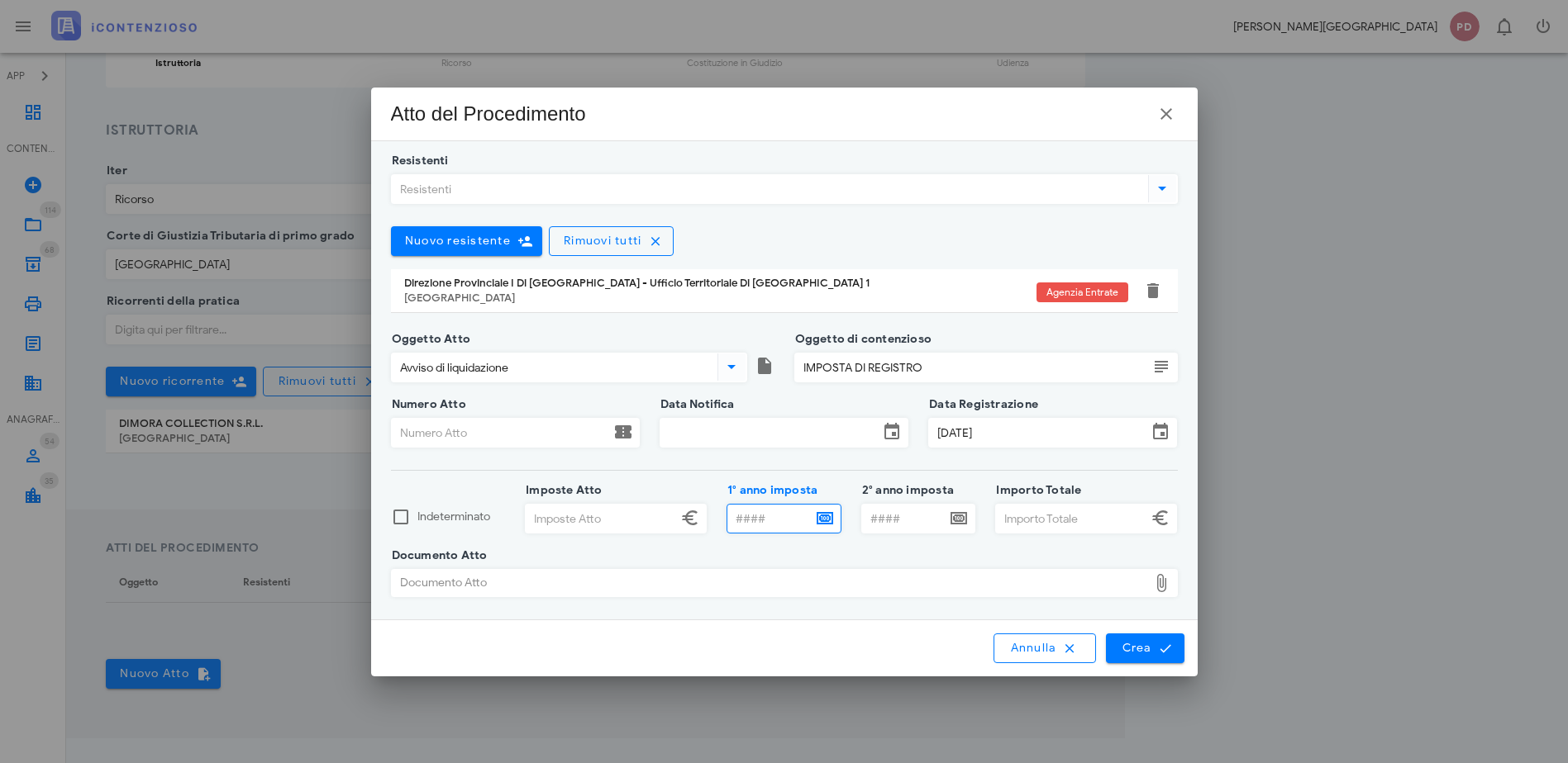
click at [733, 524] on input "1° anno imposta" at bounding box center [770, 518] width 84 height 28
click at [763, 512] on input "1° anno imposta" at bounding box center [770, 518] width 84 height 28
type input "2021"
click at [515, 437] on input "Numero Atto" at bounding box center [501, 433] width 218 height 28
type input "2023/3T/034663/000/001/2024/002"
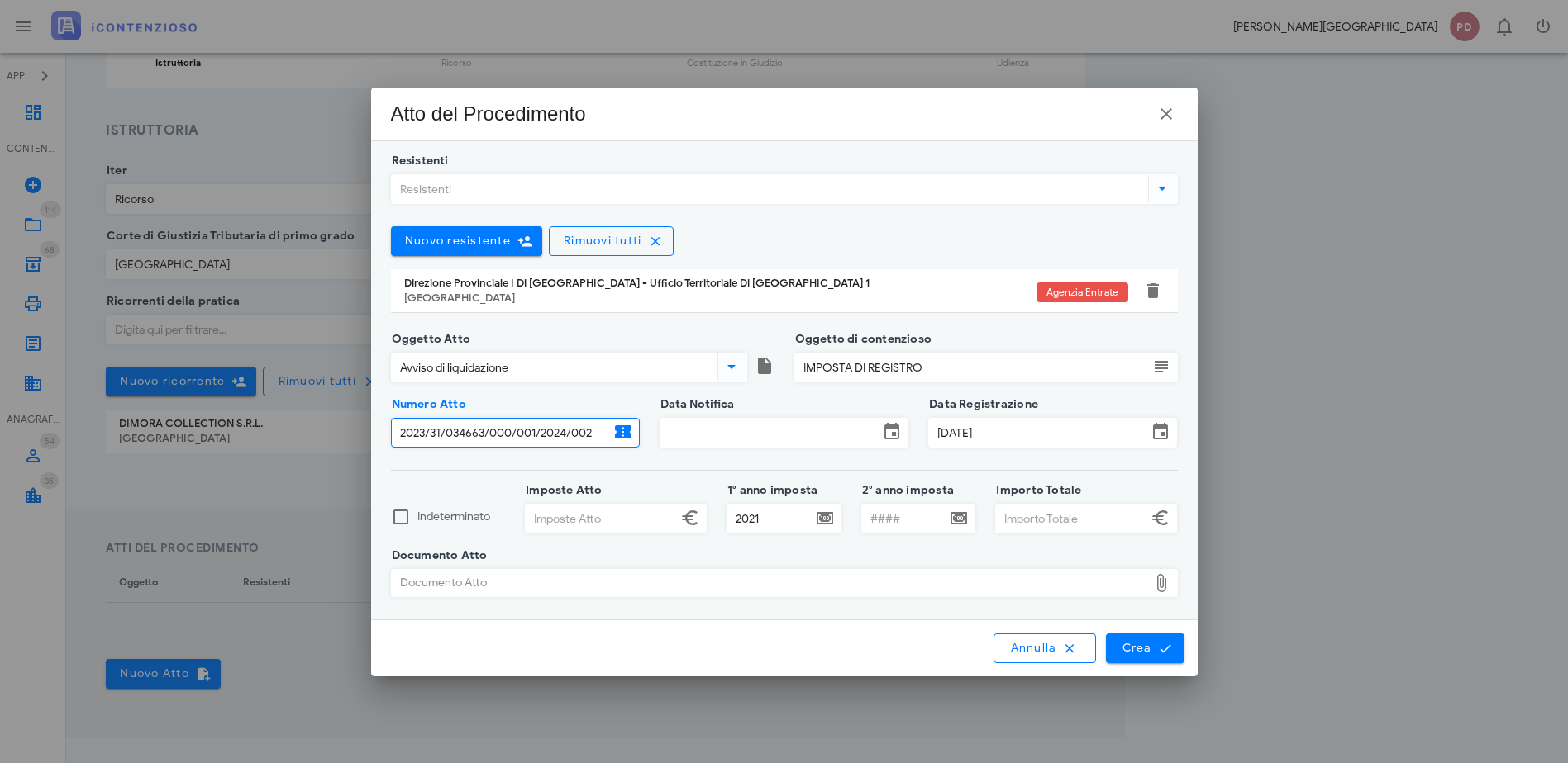
click at [707, 434] on input "Data Notifica" at bounding box center [770, 433] width 218 height 28
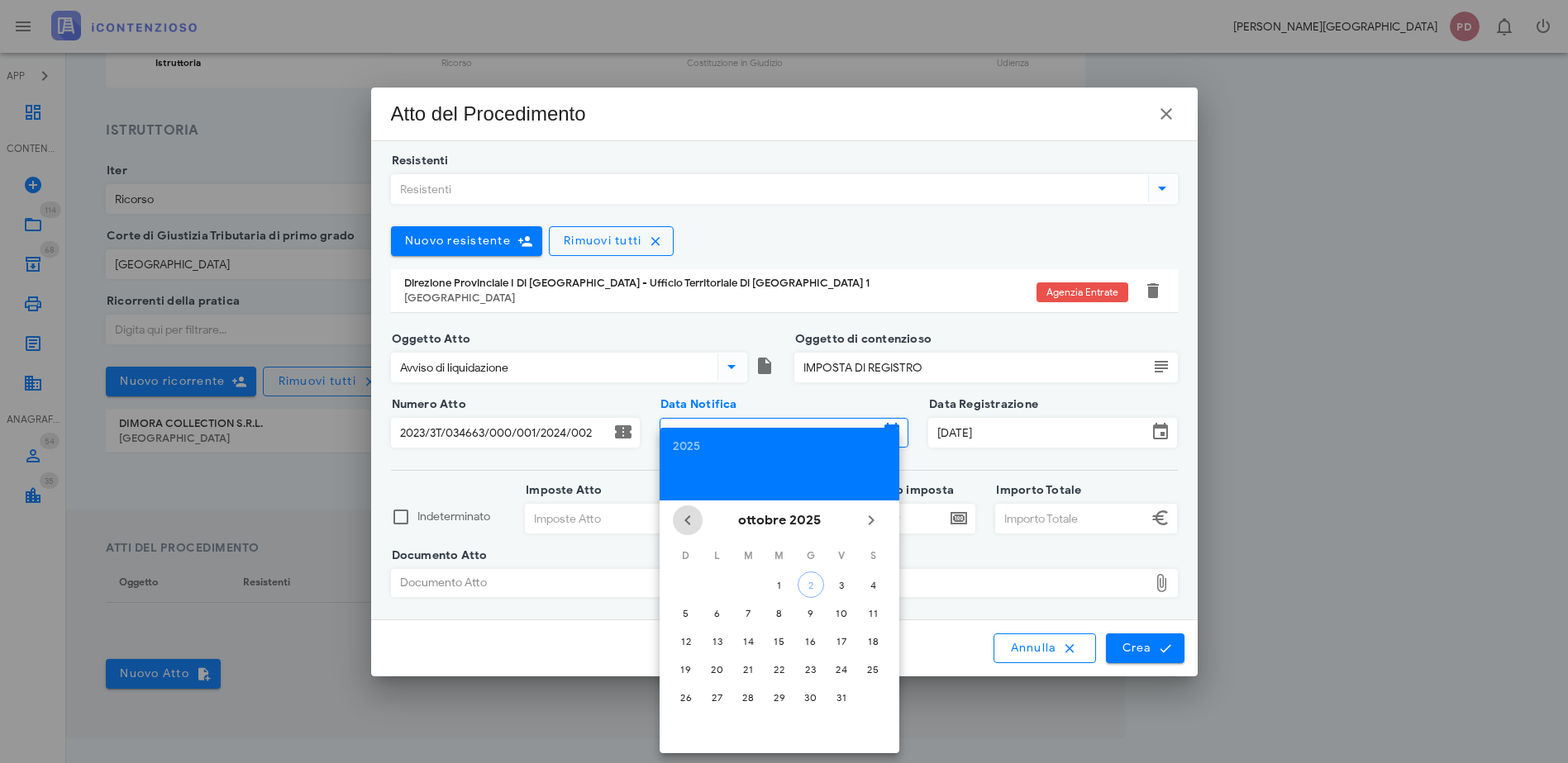
click at [678, 511] on icon "Il mese scorso" at bounding box center [688, 521] width 20 height 20
click at [815, 695] on div "31" at bounding box center [810, 698] width 27 height 13
type input "31/07/2025"
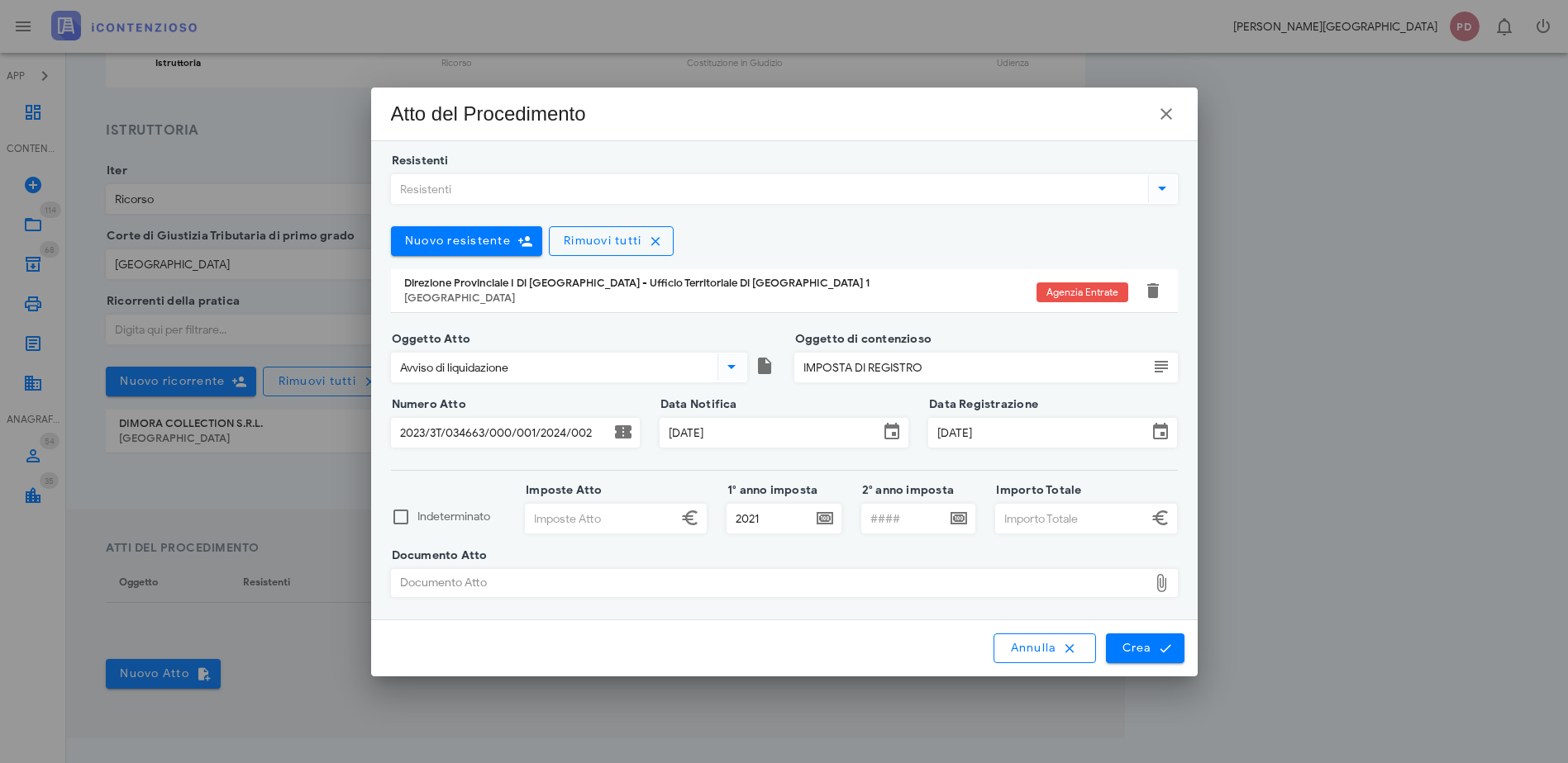
click at [598, 520] on input "Imposte Atto" at bounding box center [601, 518] width 151 height 28
click at [785, 518] on input "2021" at bounding box center [770, 518] width 84 height 28
type input "2024"
click at [619, 524] on input "Imposte Atto" at bounding box center [601, 518] width 151 height 28
click at [1028, 520] on input "Importo Totale" at bounding box center [1071, 518] width 151 height 28
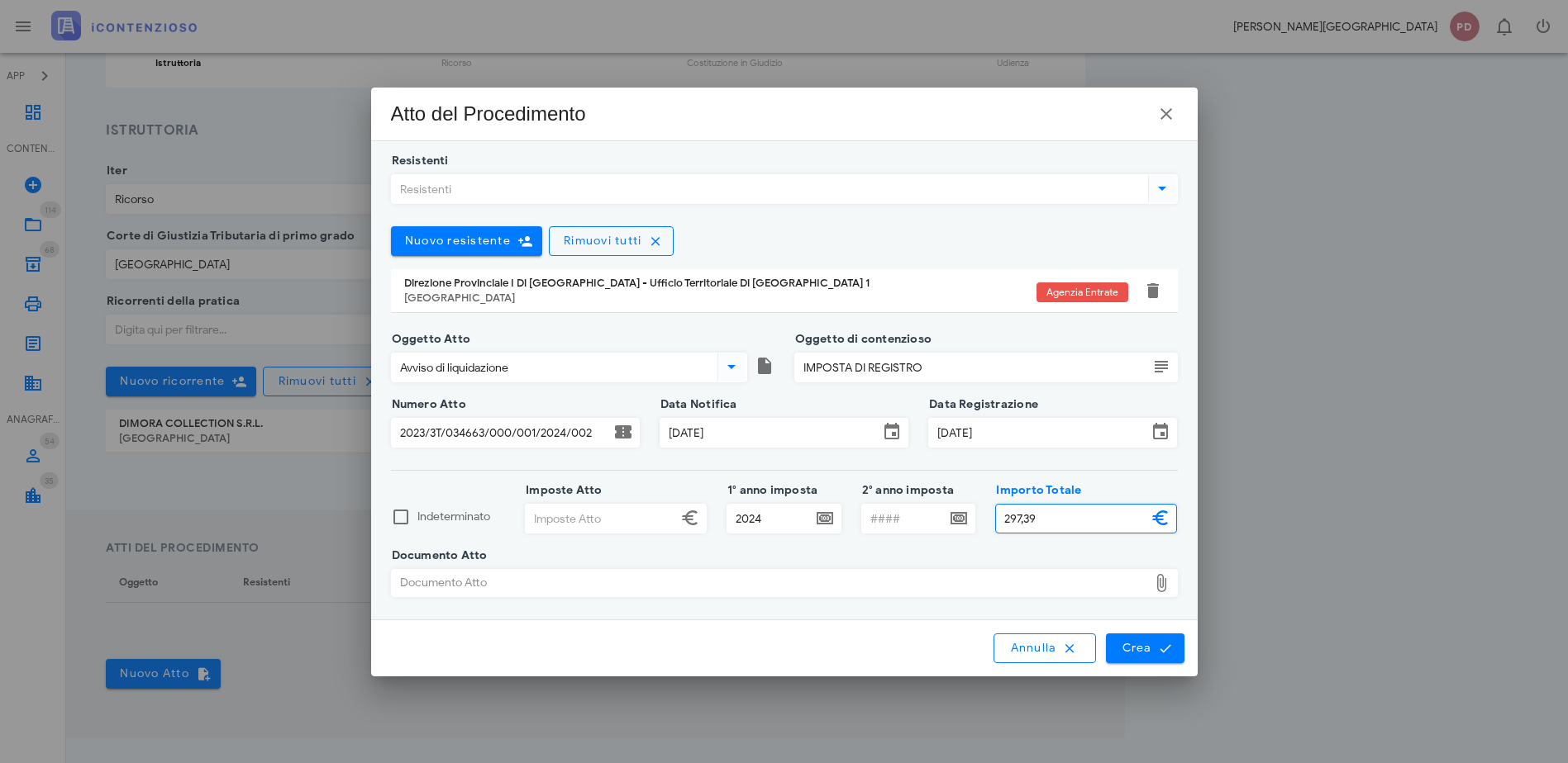
type input "297,39"
click at [599, 527] on input "Imposte Atto" at bounding box center [601, 518] width 151 height 28
click at [581, 582] on div "Documento Atto" at bounding box center [770, 582] width 756 height 27
type input "264,00"
type input "C:\fakepath\ALLEGATO1_RIC666.pdf"
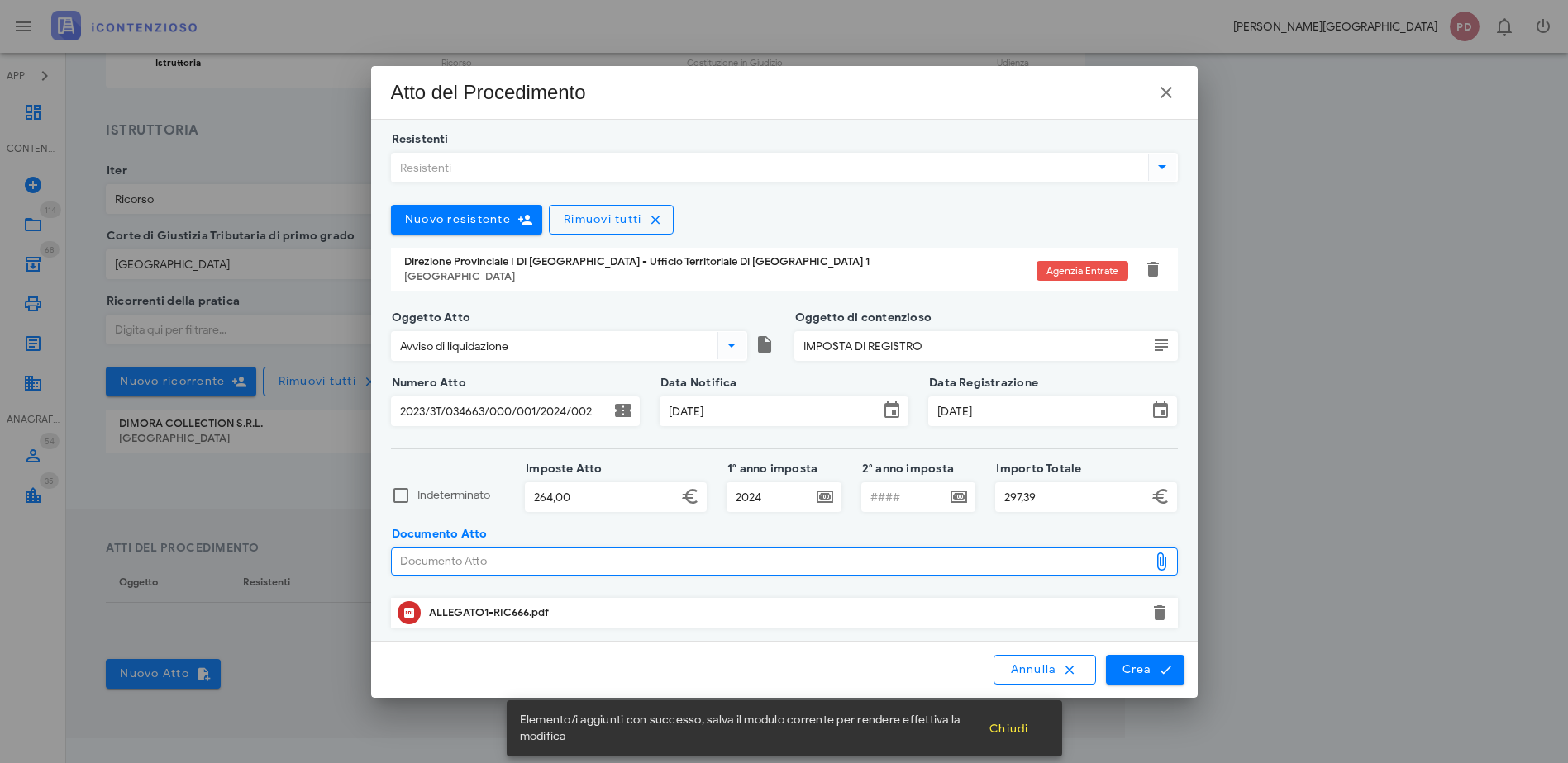
click at [468, 603] on div "ALLEGATO1-RIC666.pdf" at bounding box center [784, 613] width 711 height 27
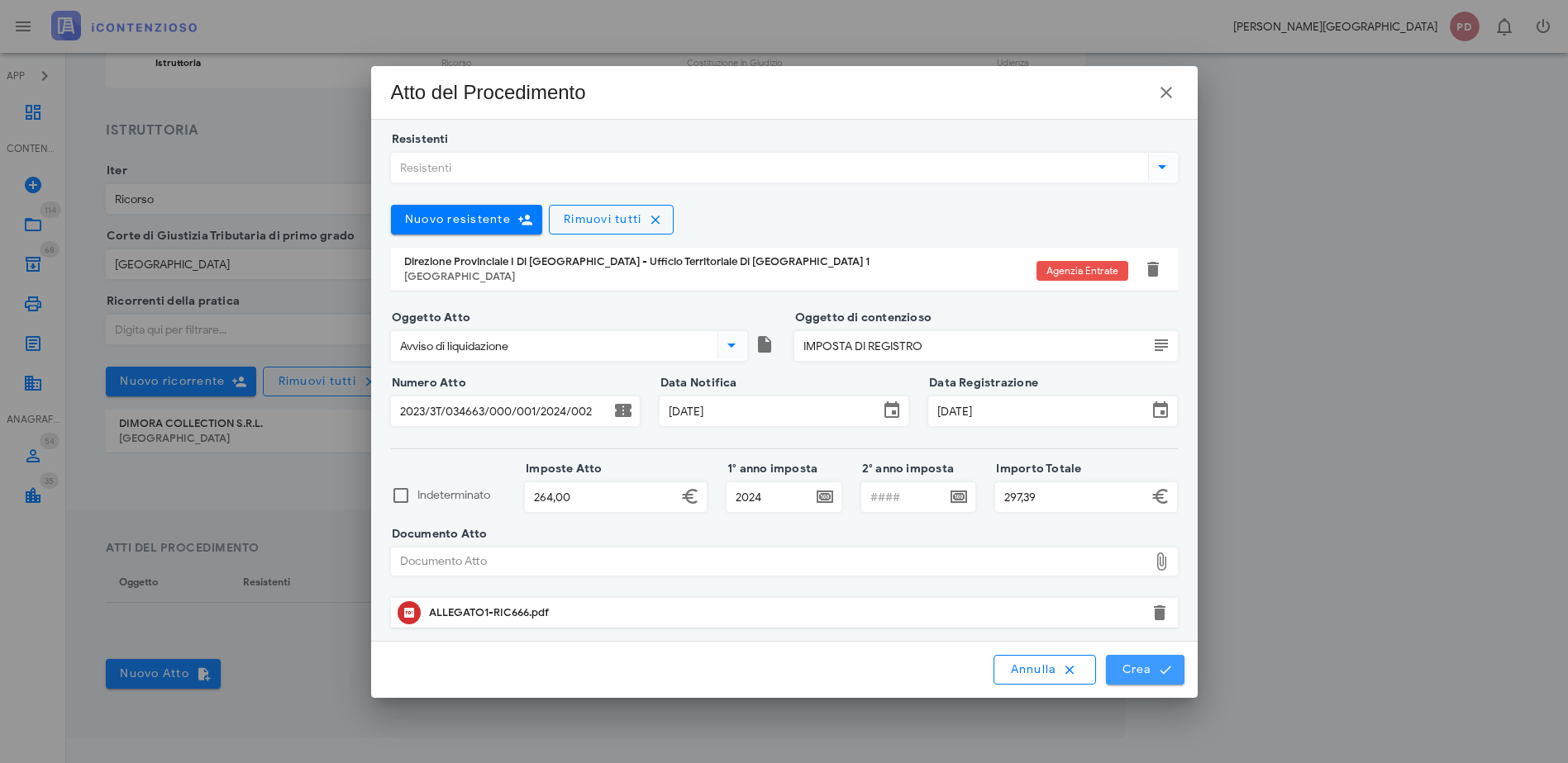
click at [1151, 673] on span "Crea" at bounding box center [1144, 669] width 48 height 15
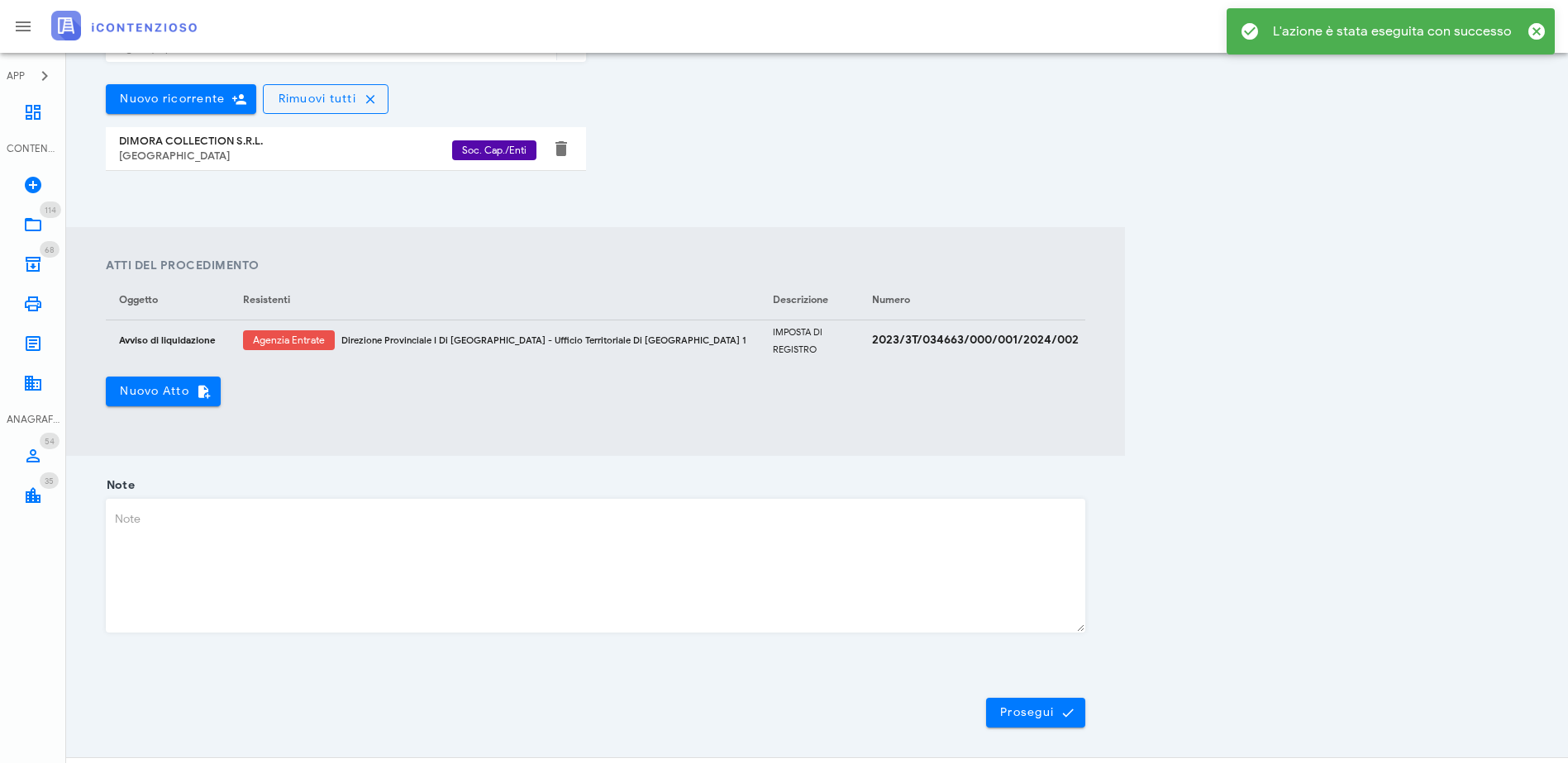
scroll to position [479, 0]
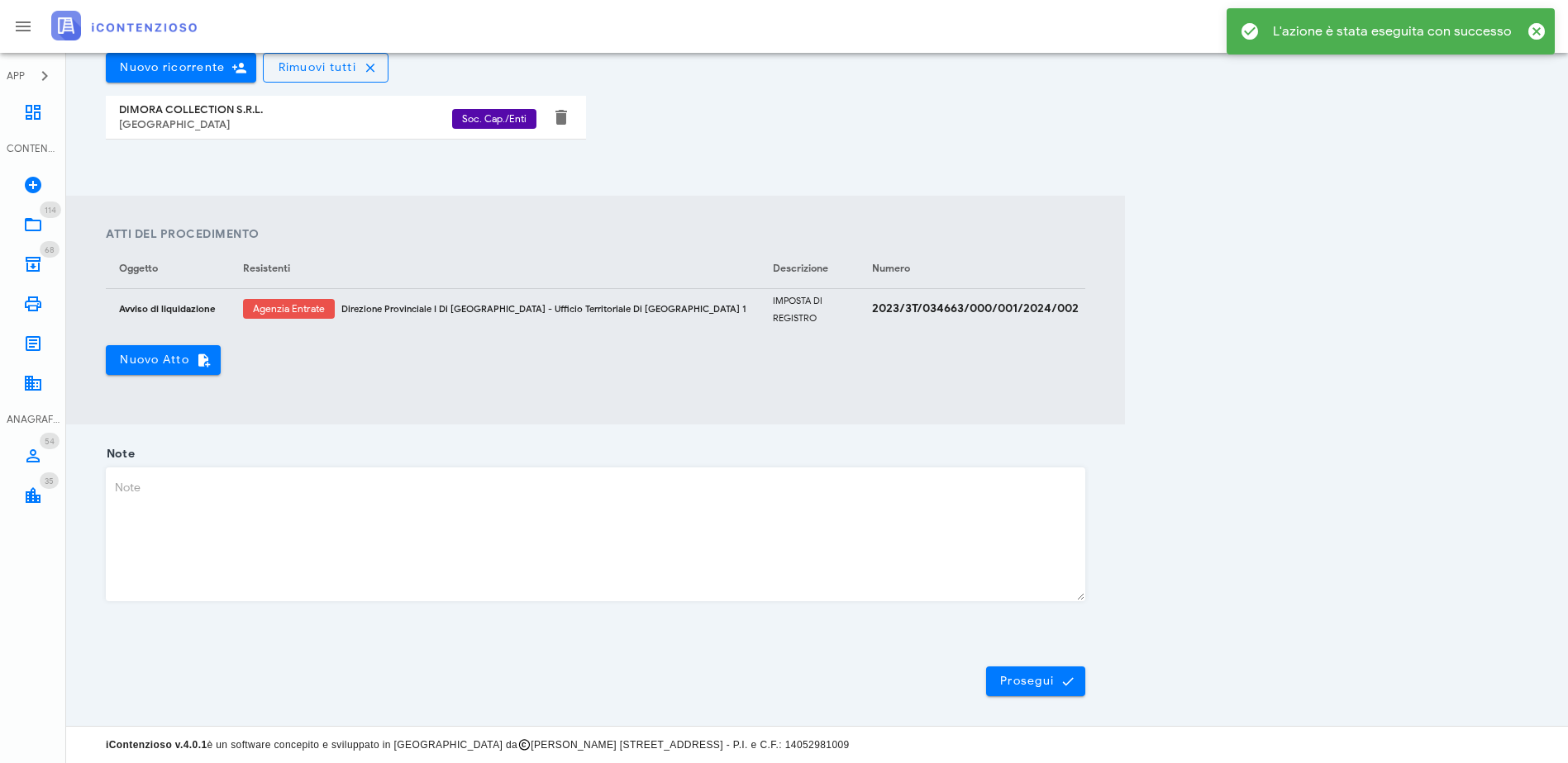
click at [262, 461] on div "Note" at bounding box center [595, 538] width 979 height 170
click at [299, 530] on textarea "Note" at bounding box center [595, 535] width 977 height 132
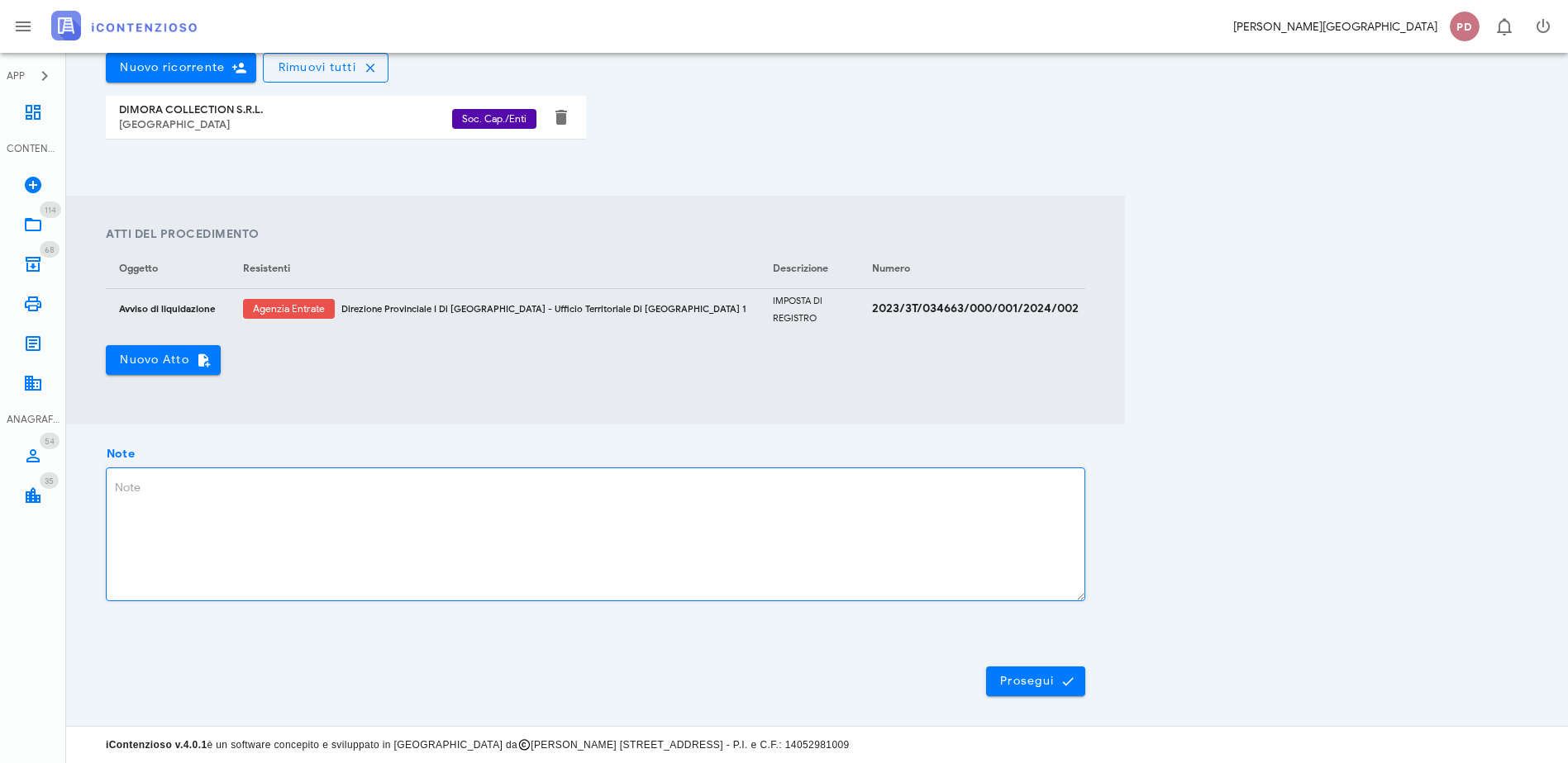
type textarea "P"
type textarea "PROTOCOLLO 666"
click at [1072, 678] on span "Prosegui" at bounding box center [1035, 681] width 72 height 15
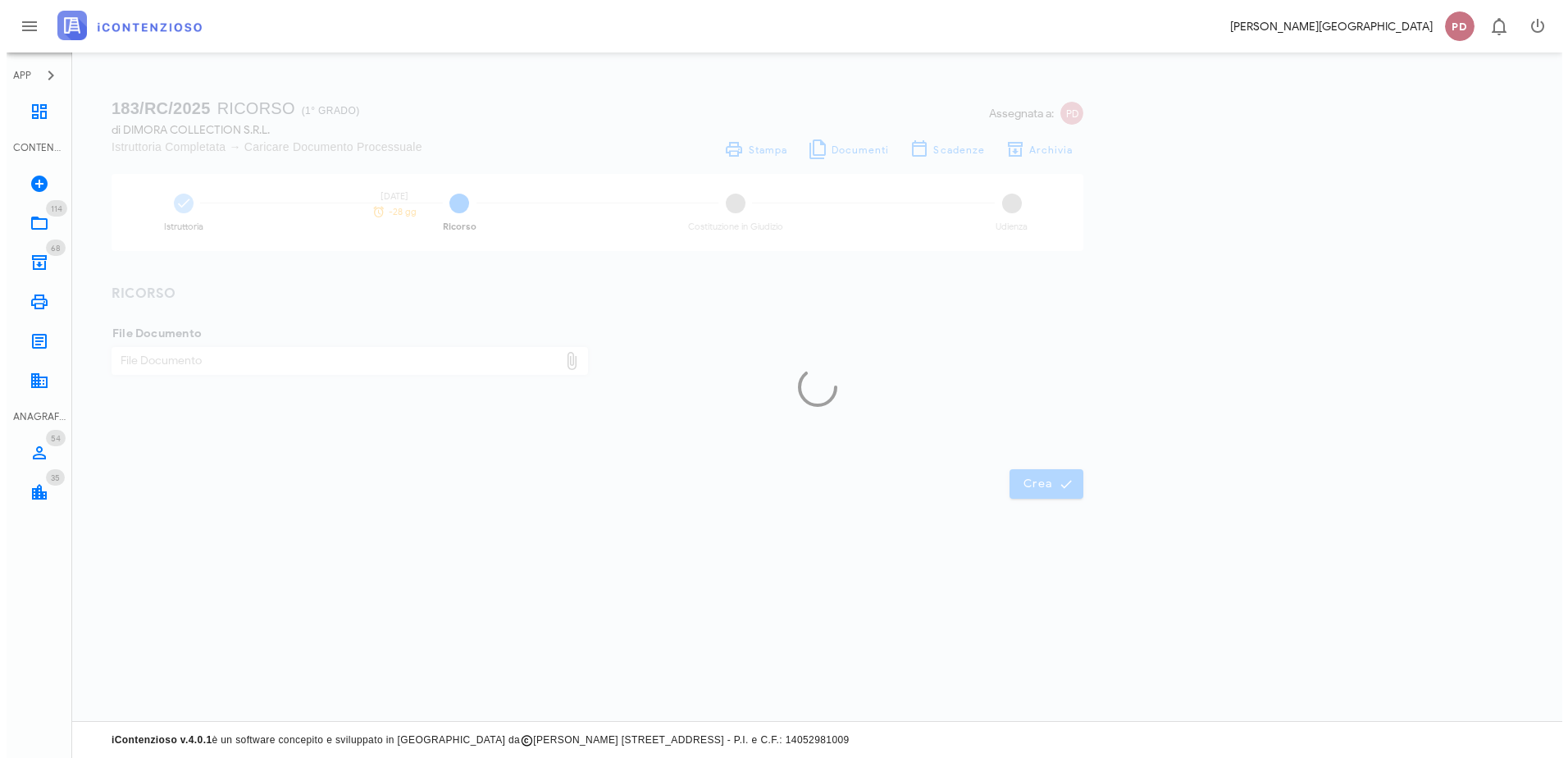
scroll to position [0, 0]
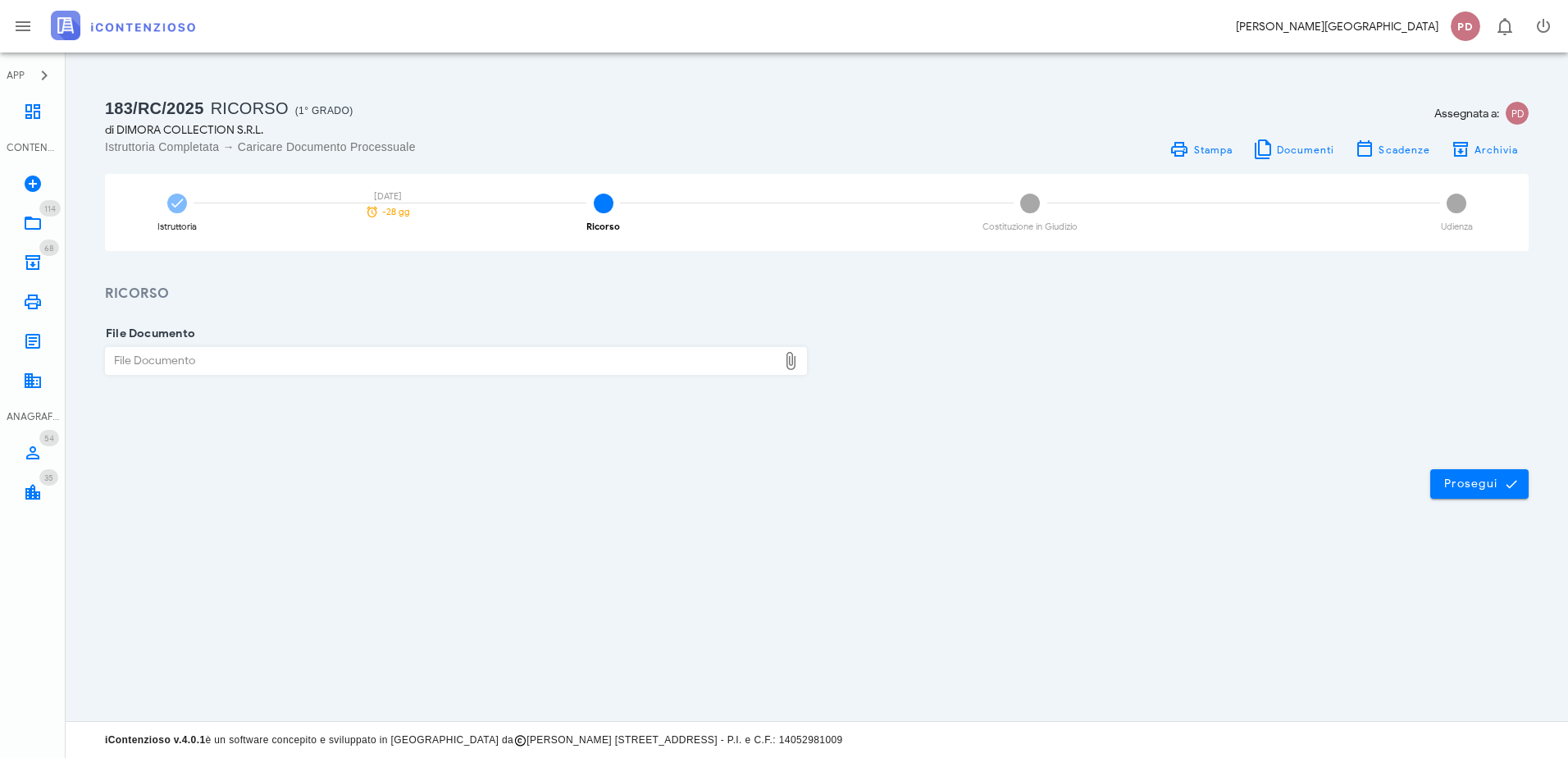
click at [141, 29] on img at bounding box center [123, 26] width 145 height 29
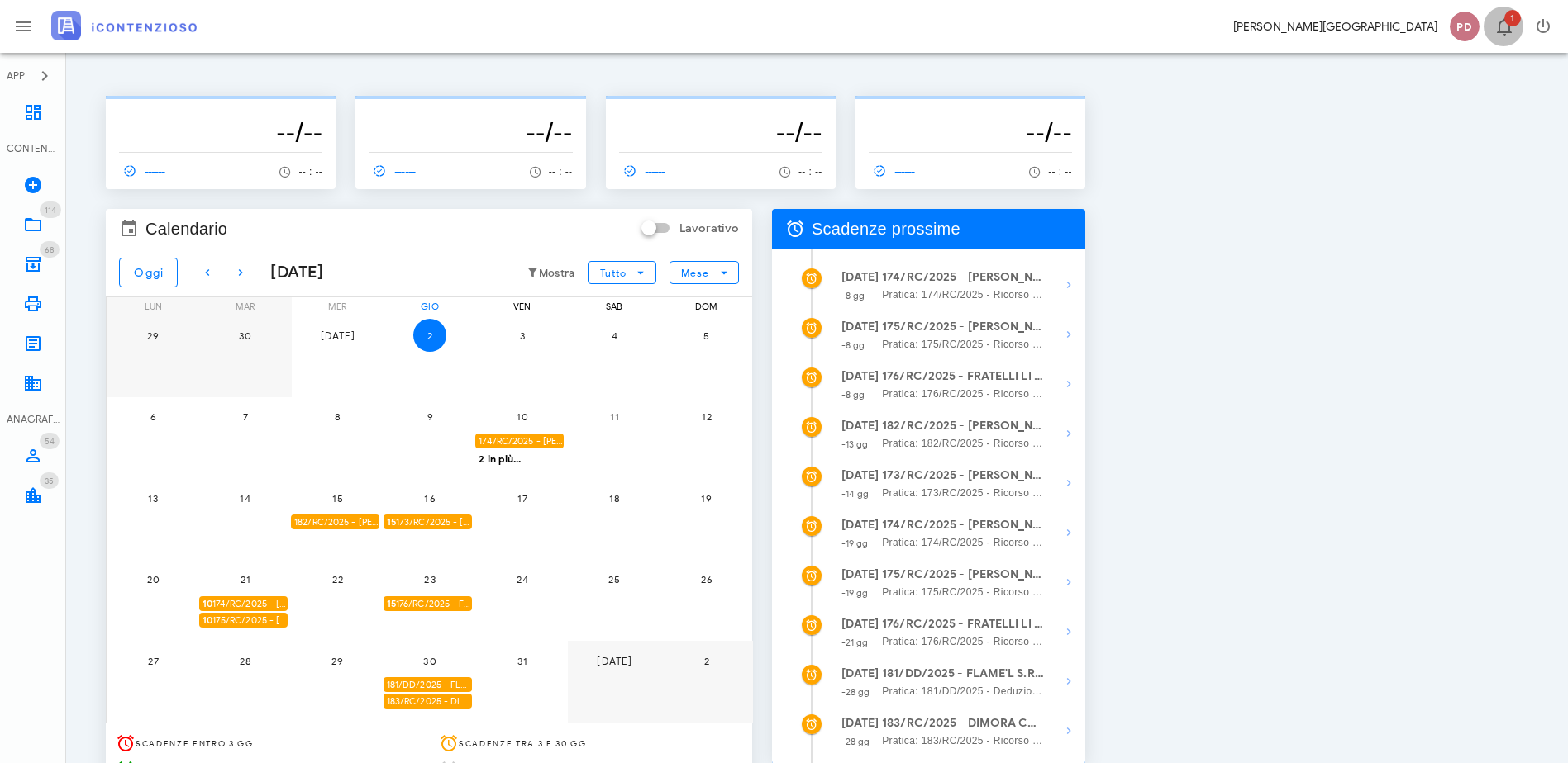
click at [1515, 28] on span "1" at bounding box center [1503, 27] width 39 height 20
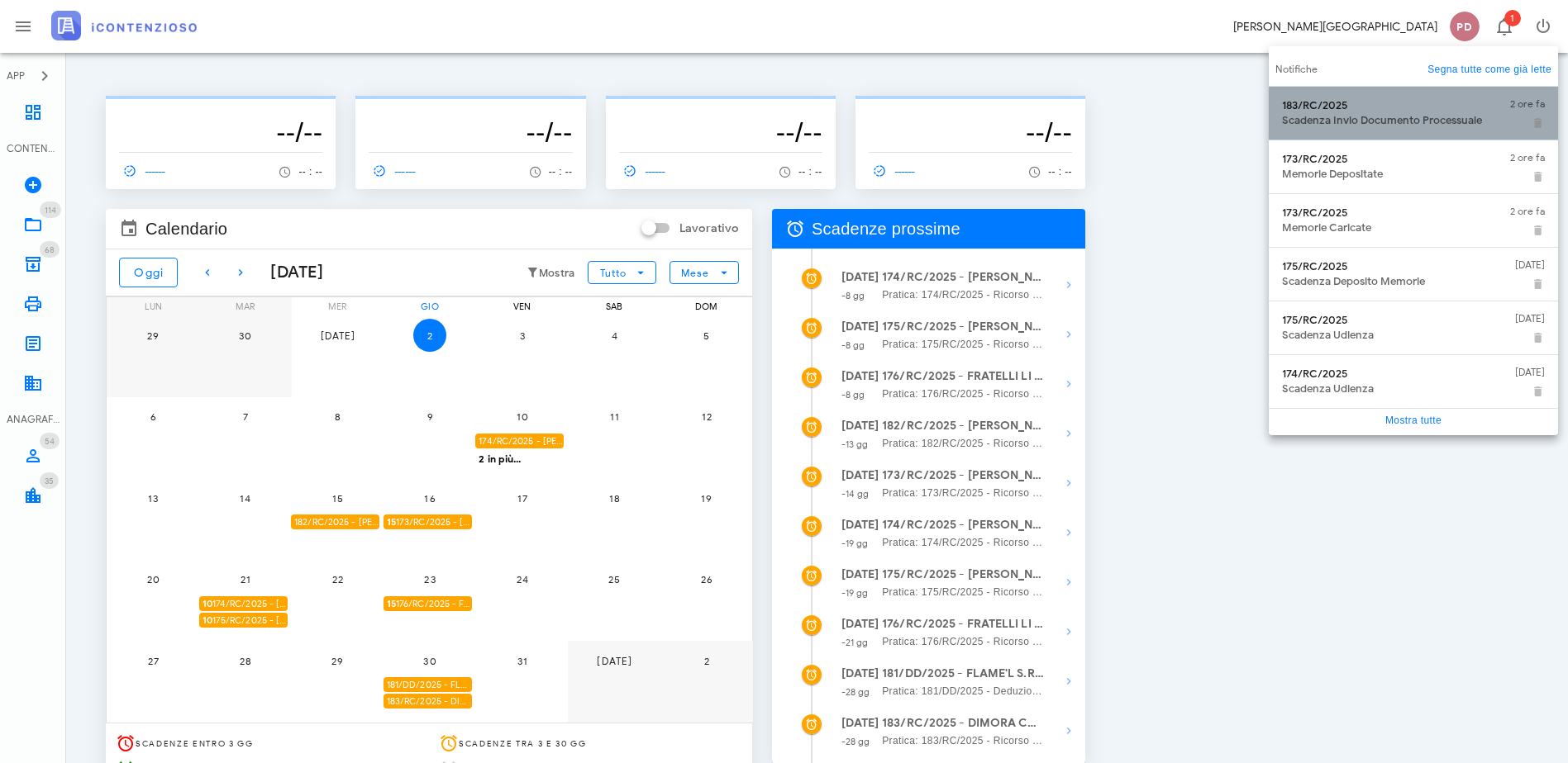
click at [1396, 119] on div "Scadenza Invio Documento Processuale" at bounding box center [1389, 120] width 215 height 13
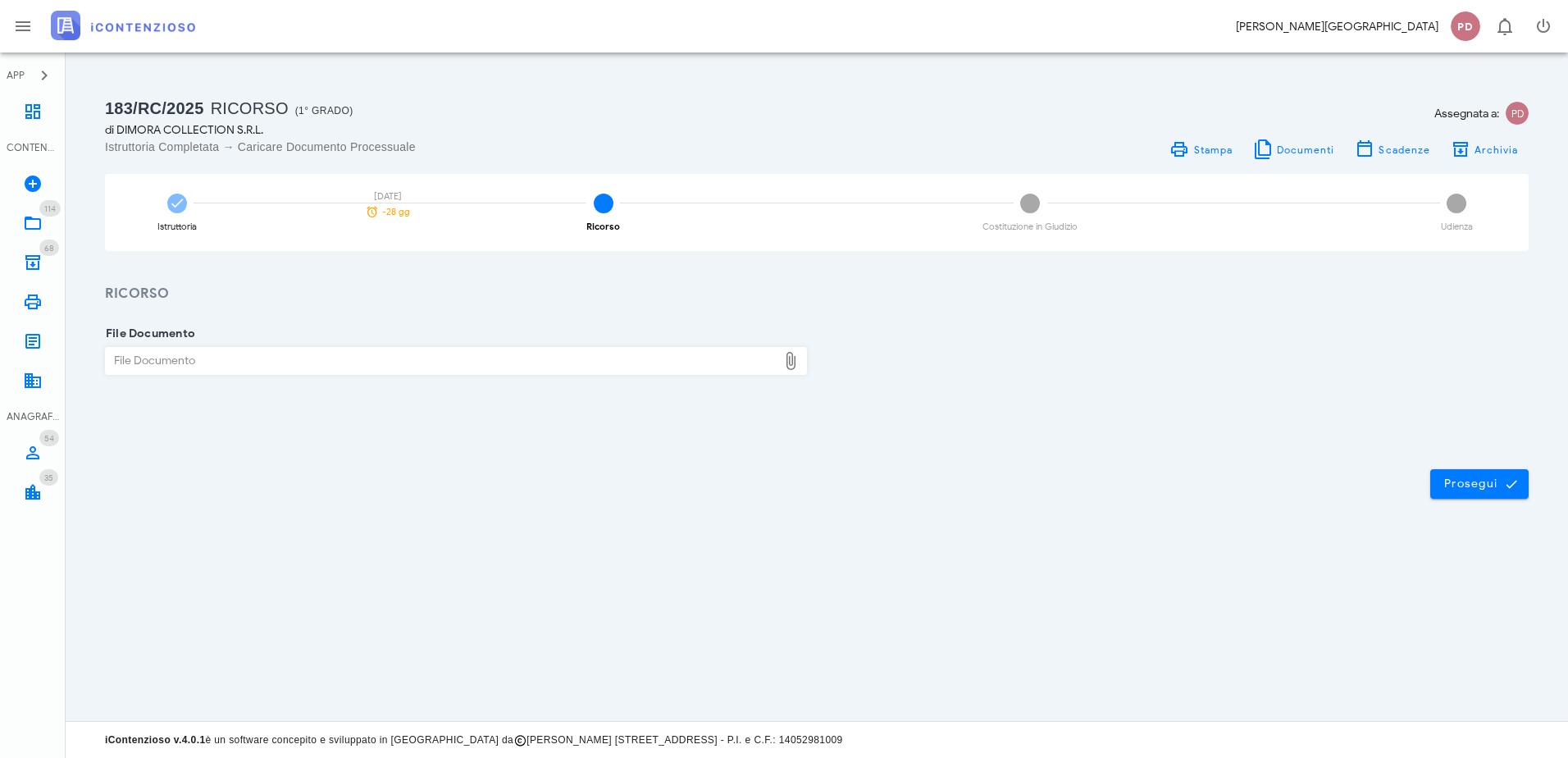
click at [178, 19] on img at bounding box center [123, 26] width 145 height 29
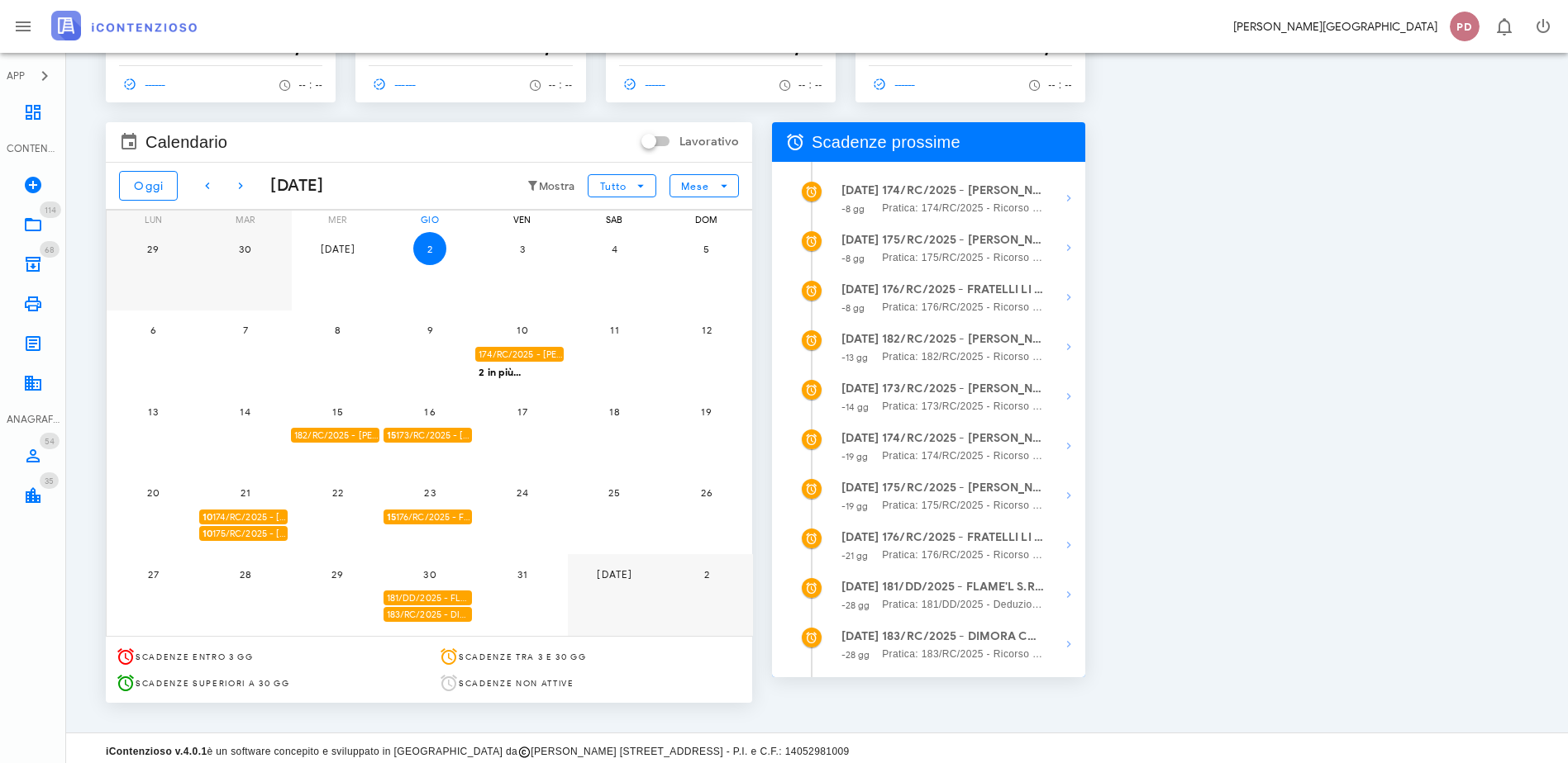
scroll to position [87, 0]
click at [239, 188] on icon "button" at bounding box center [240, 185] width 20 height 20
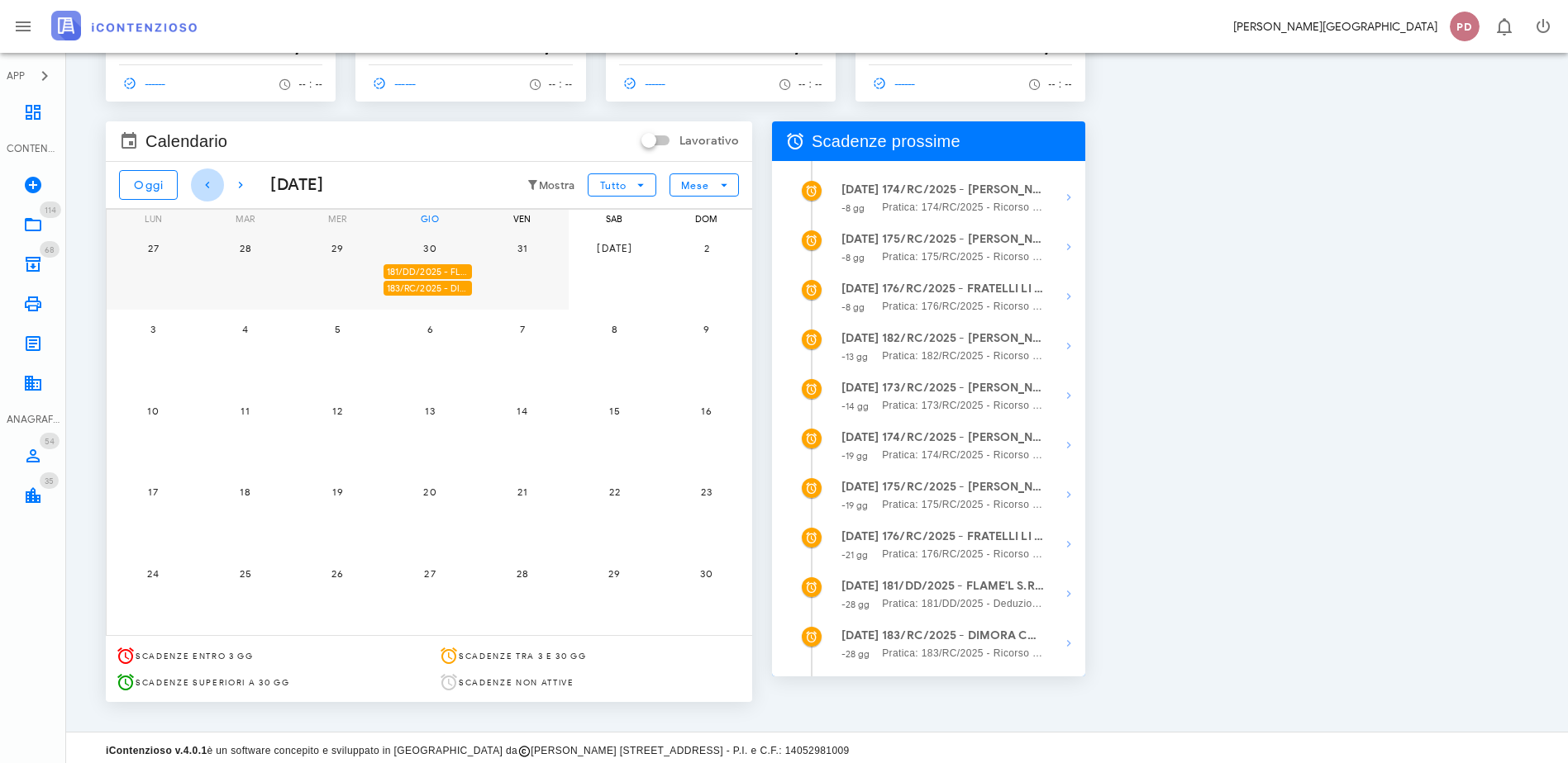
click at [212, 188] on icon "button" at bounding box center [207, 185] width 20 height 20
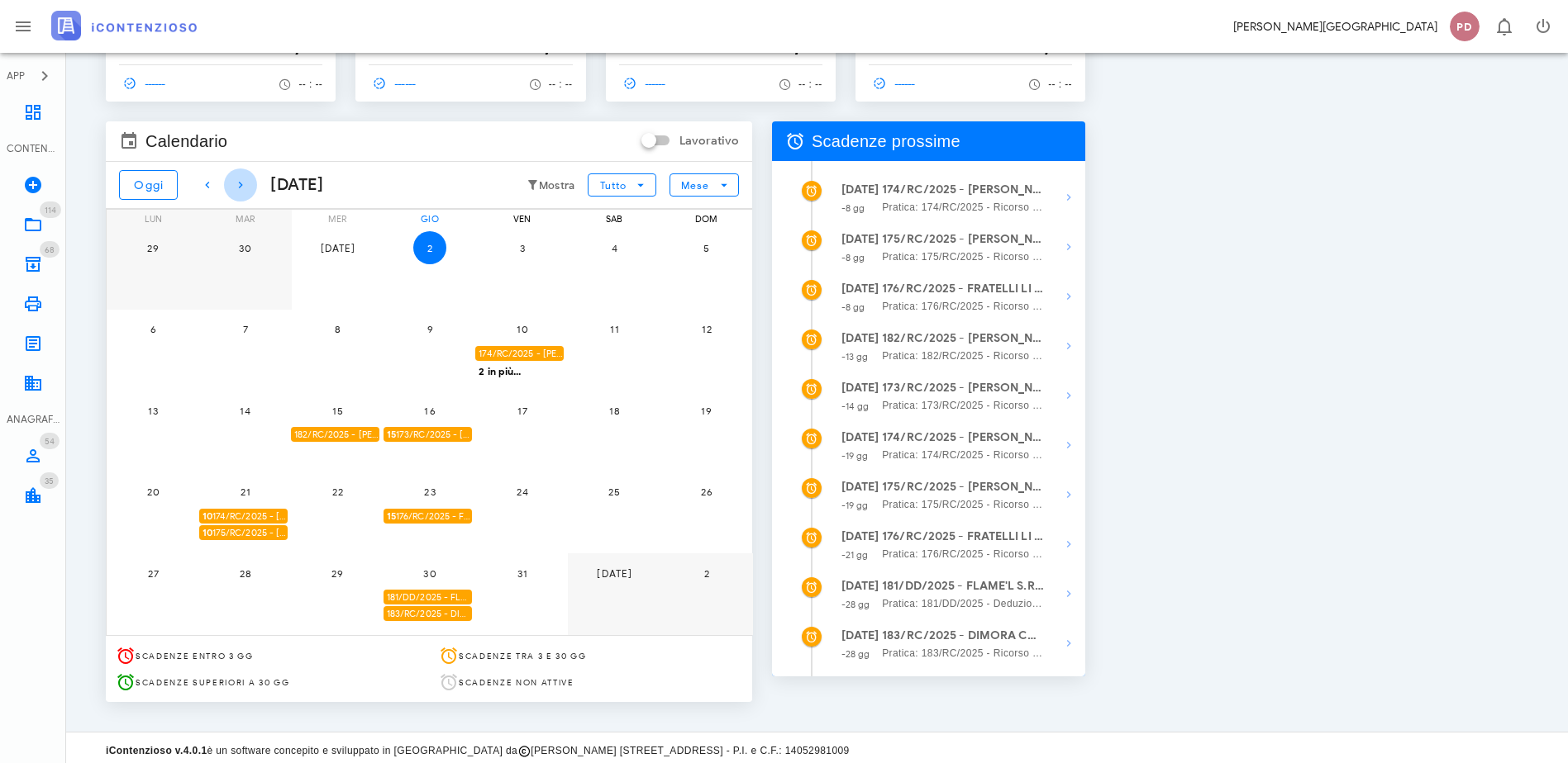
click at [249, 183] on icon "button" at bounding box center [240, 185] width 20 height 20
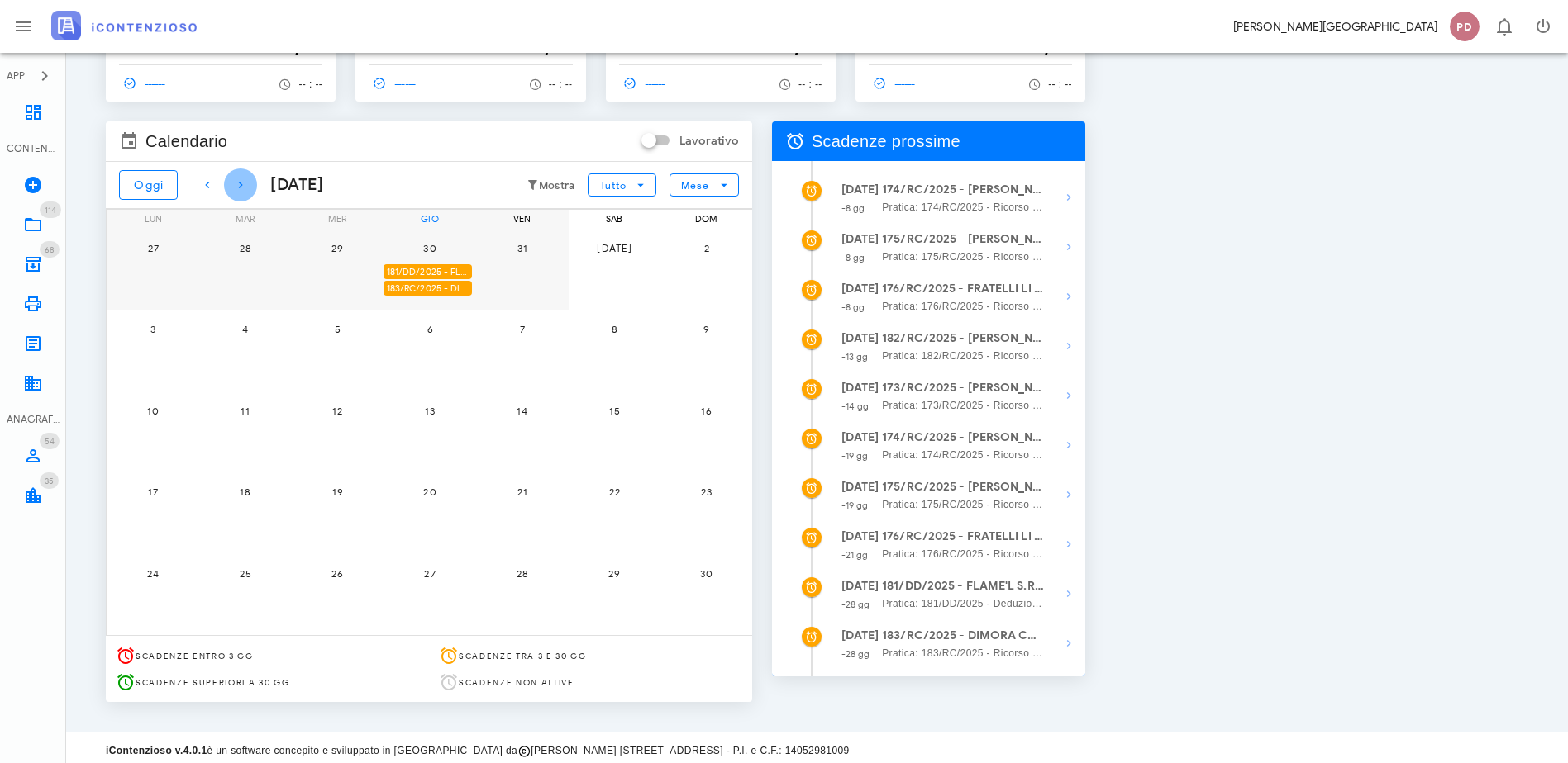
click at [249, 183] on icon "button" at bounding box center [240, 185] width 20 height 20
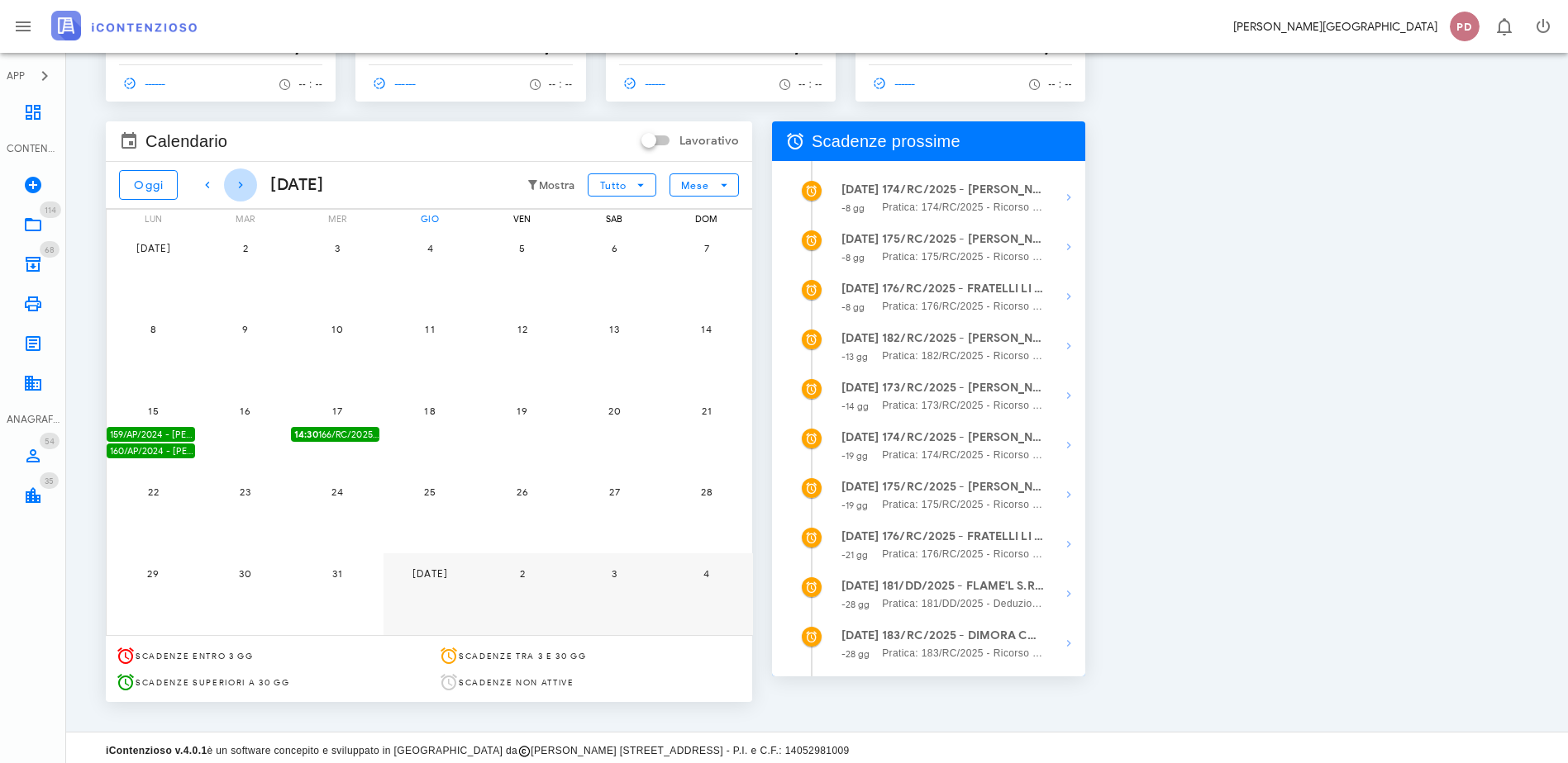
click at [249, 183] on icon "button" at bounding box center [240, 185] width 20 height 20
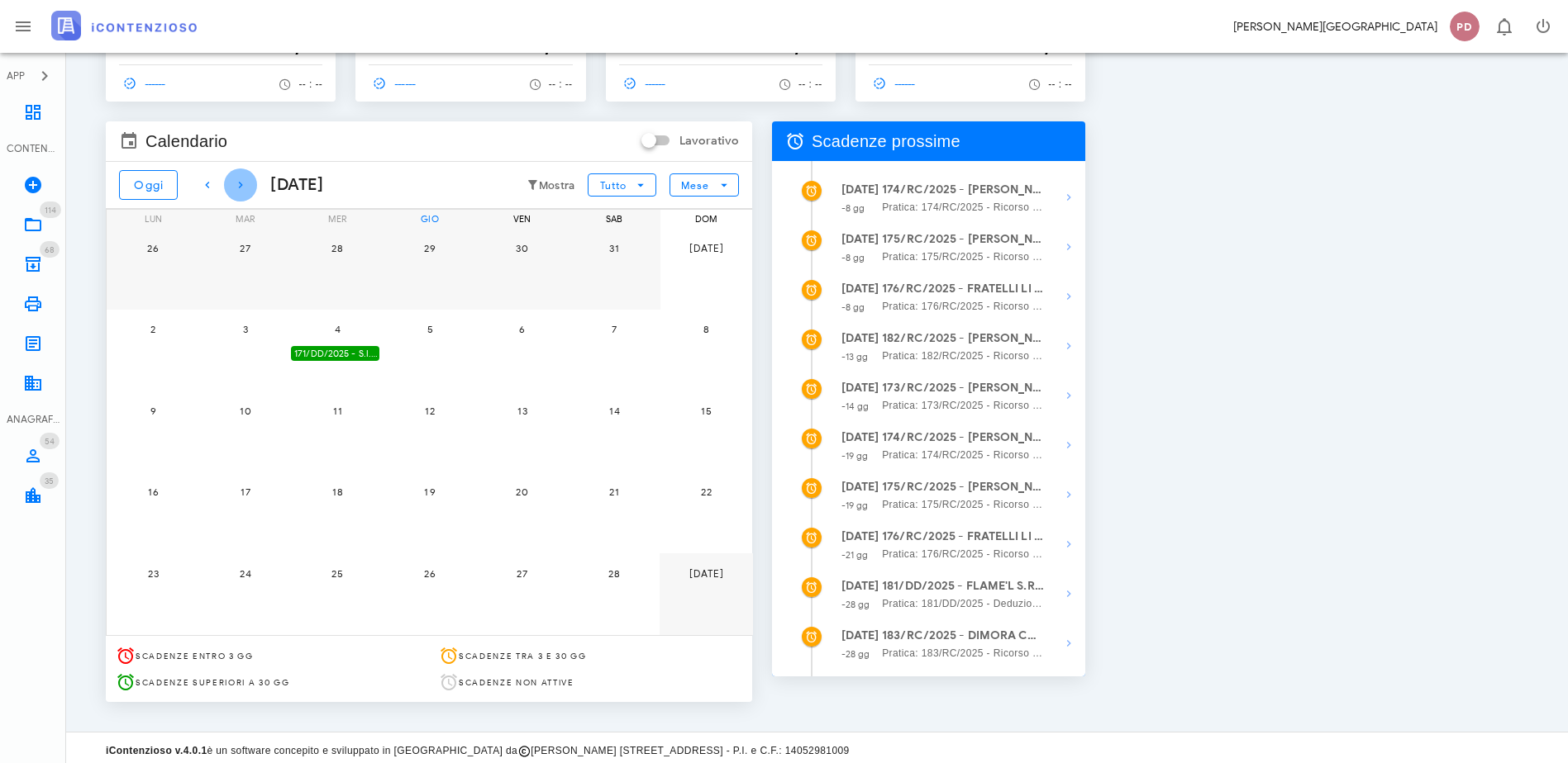
click at [249, 183] on icon "button" at bounding box center [240, 185] width 20 height 20
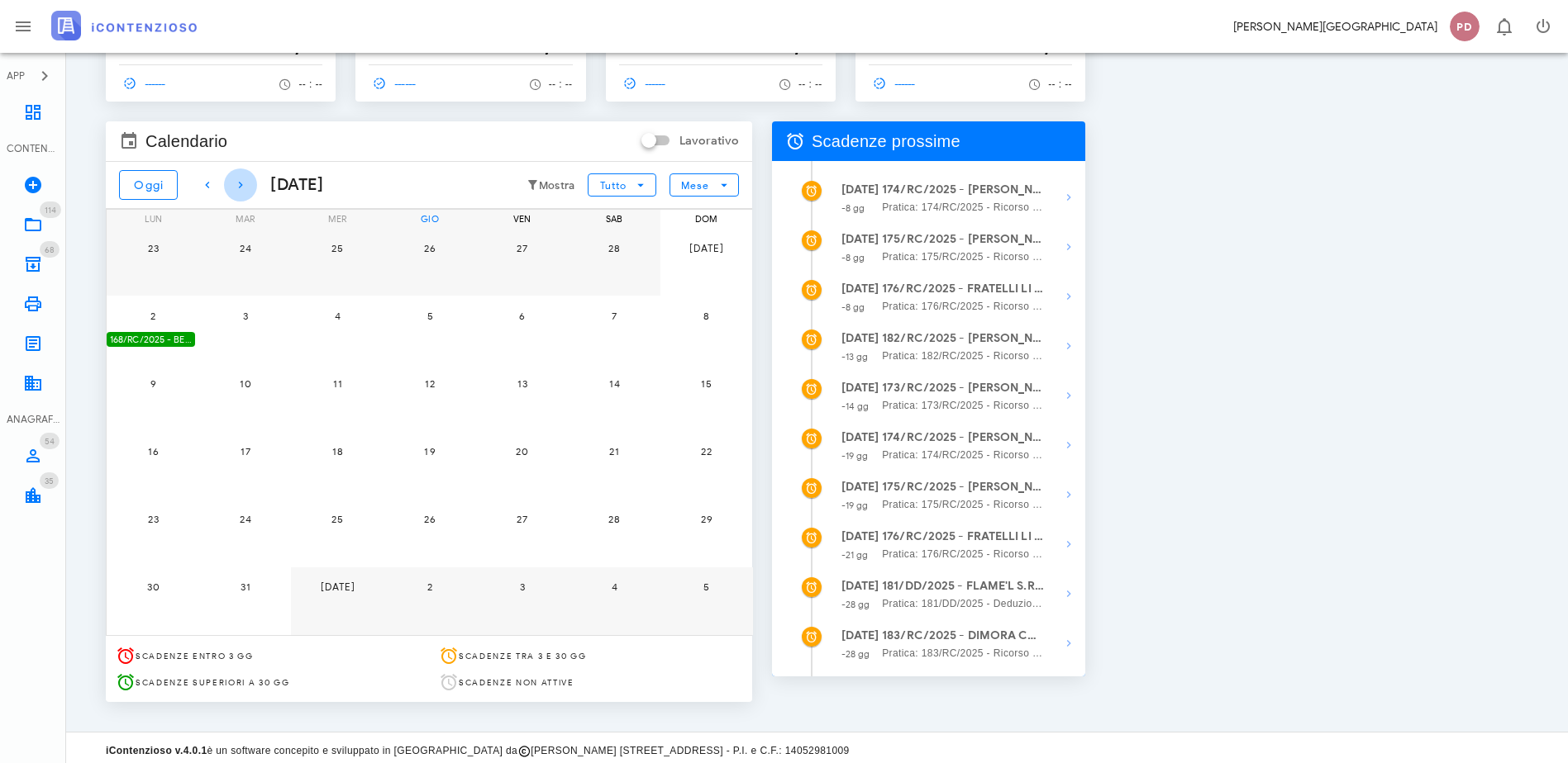
click at [249, 183] on icon "button" at bounding box center [240, 185] width 20 height 20
click at [228, 183] on span "button" at bounding box center [240, 185] width 33 height 20
click at [223, 183] on span "button" at bounding box center [207, 185] width 33 height 20
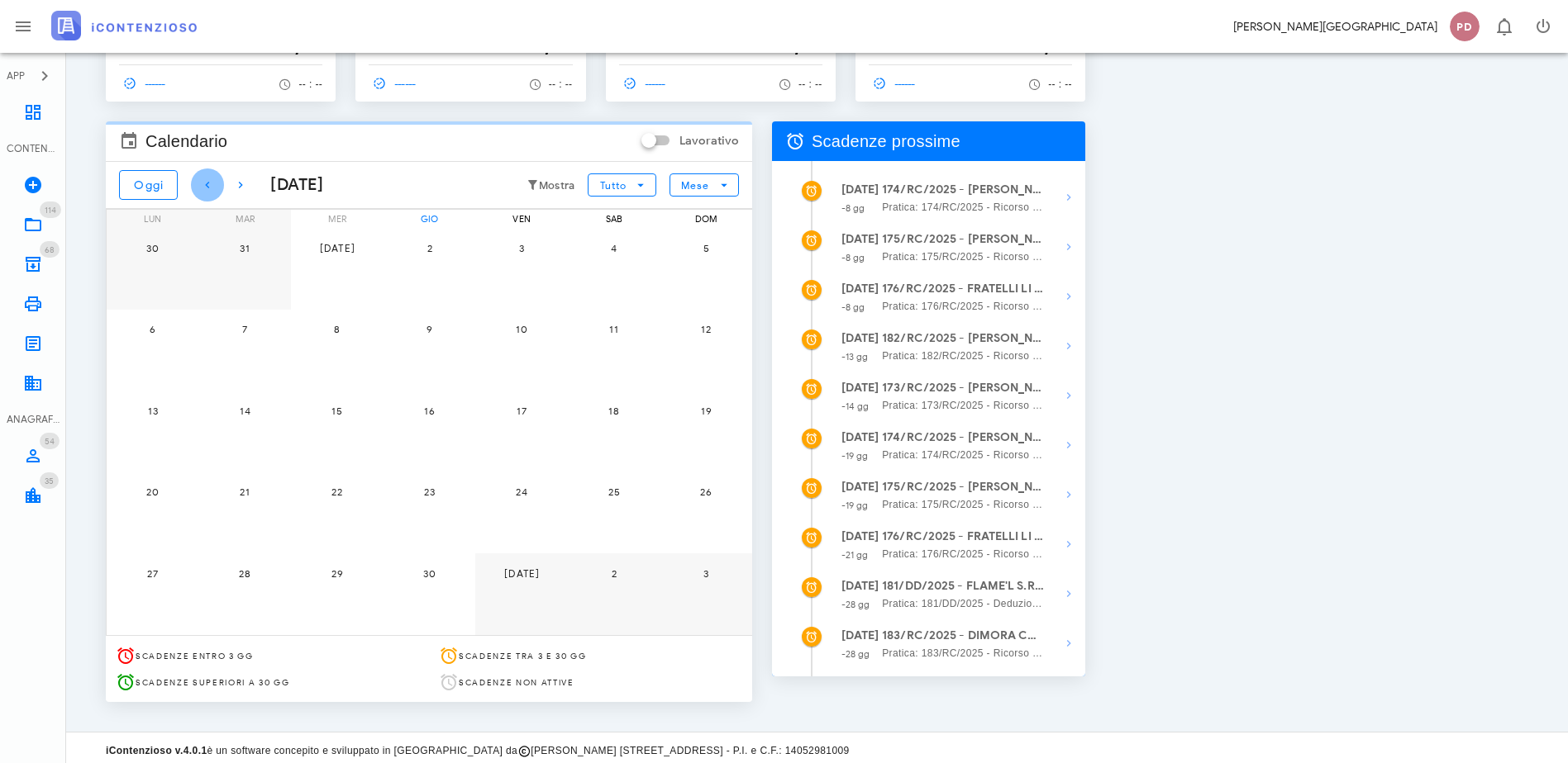
click at [223, 183] on span "button" at bounding box center [207, 185] width 33 height 20
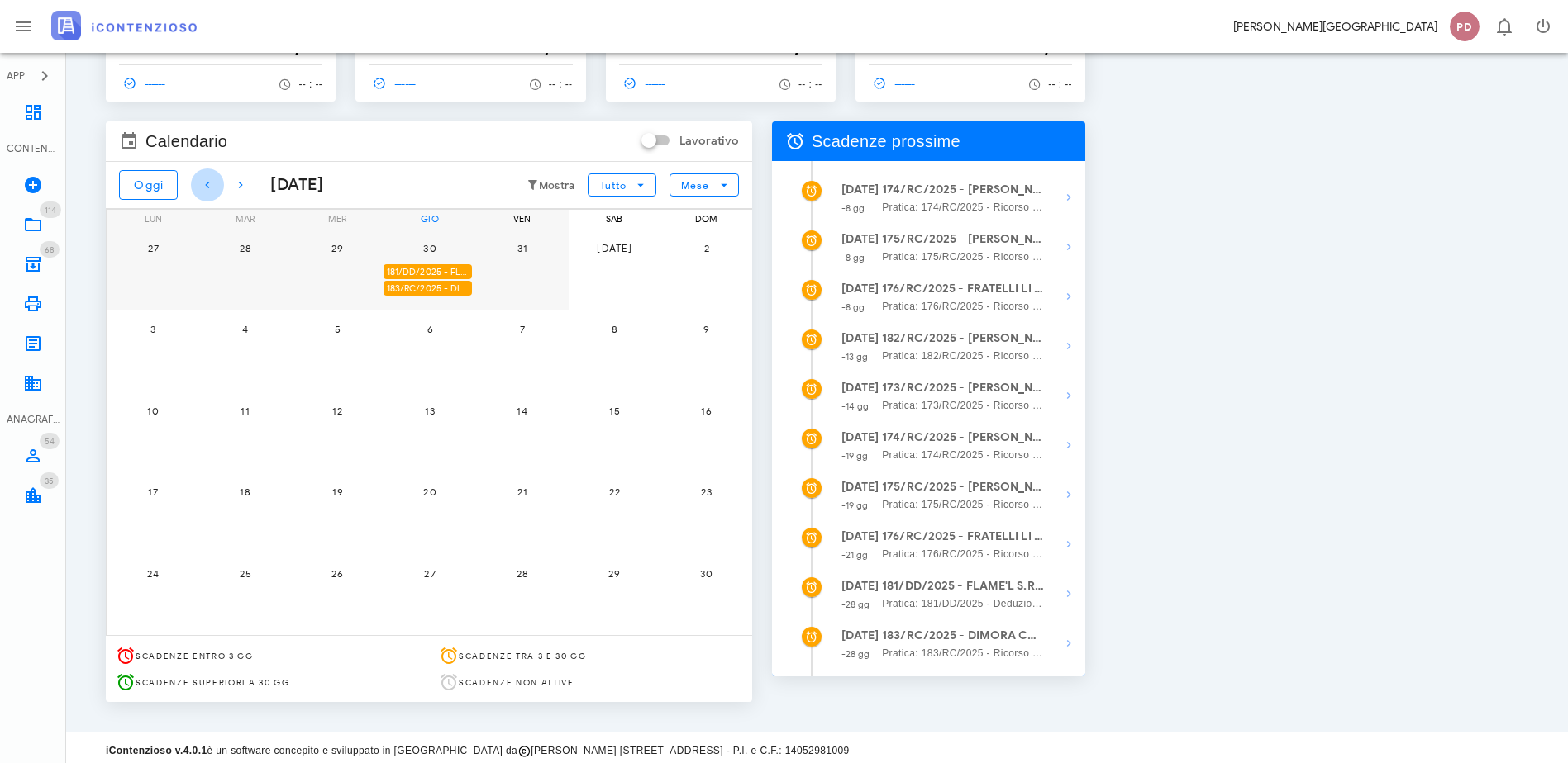
click at [223, 183] on span "button" at bounding box center [207, 185] width 33 height 20
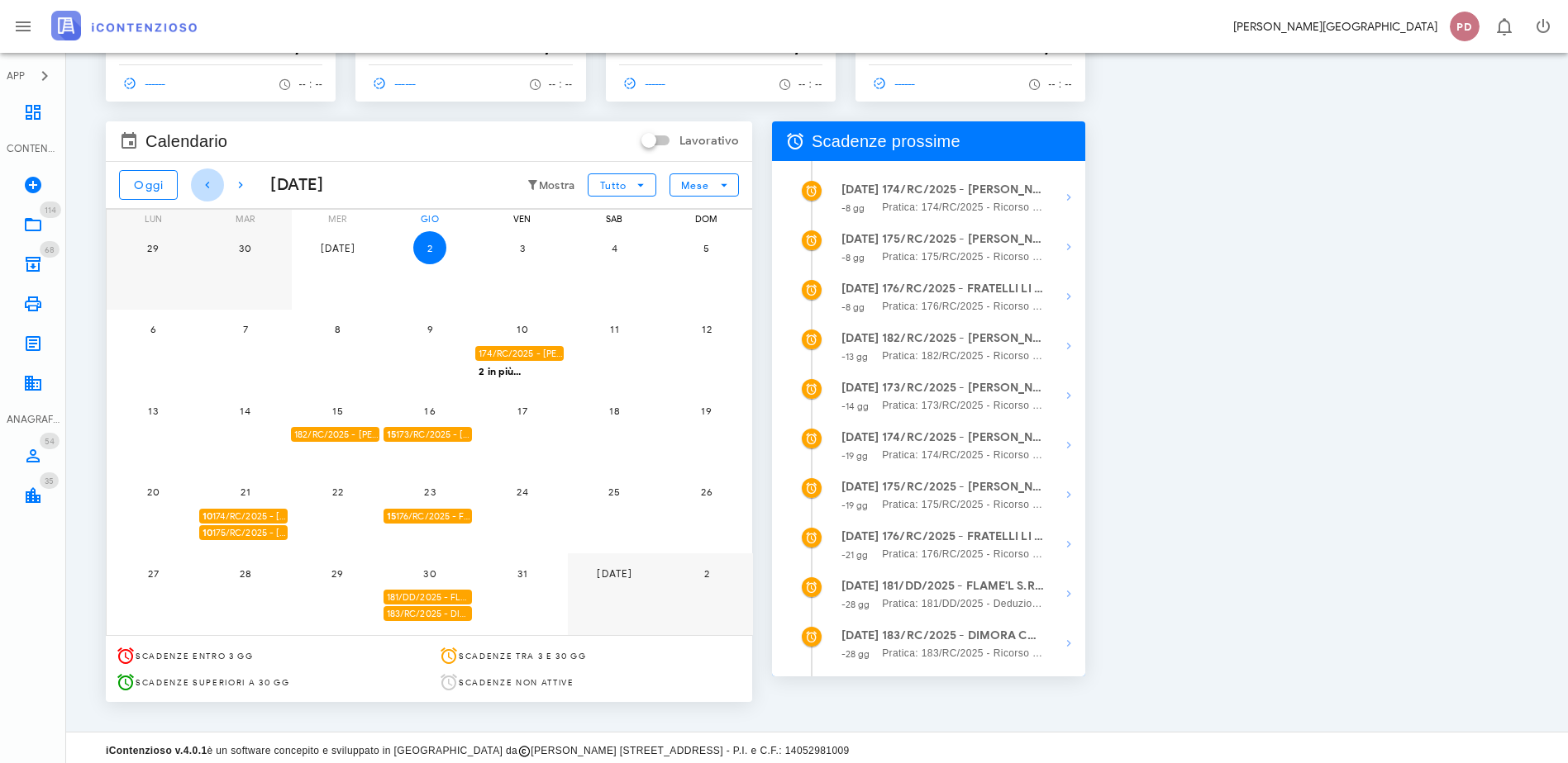
click at [223, 183] on span "button" at bounding box center [207, 185] width 33 height 20
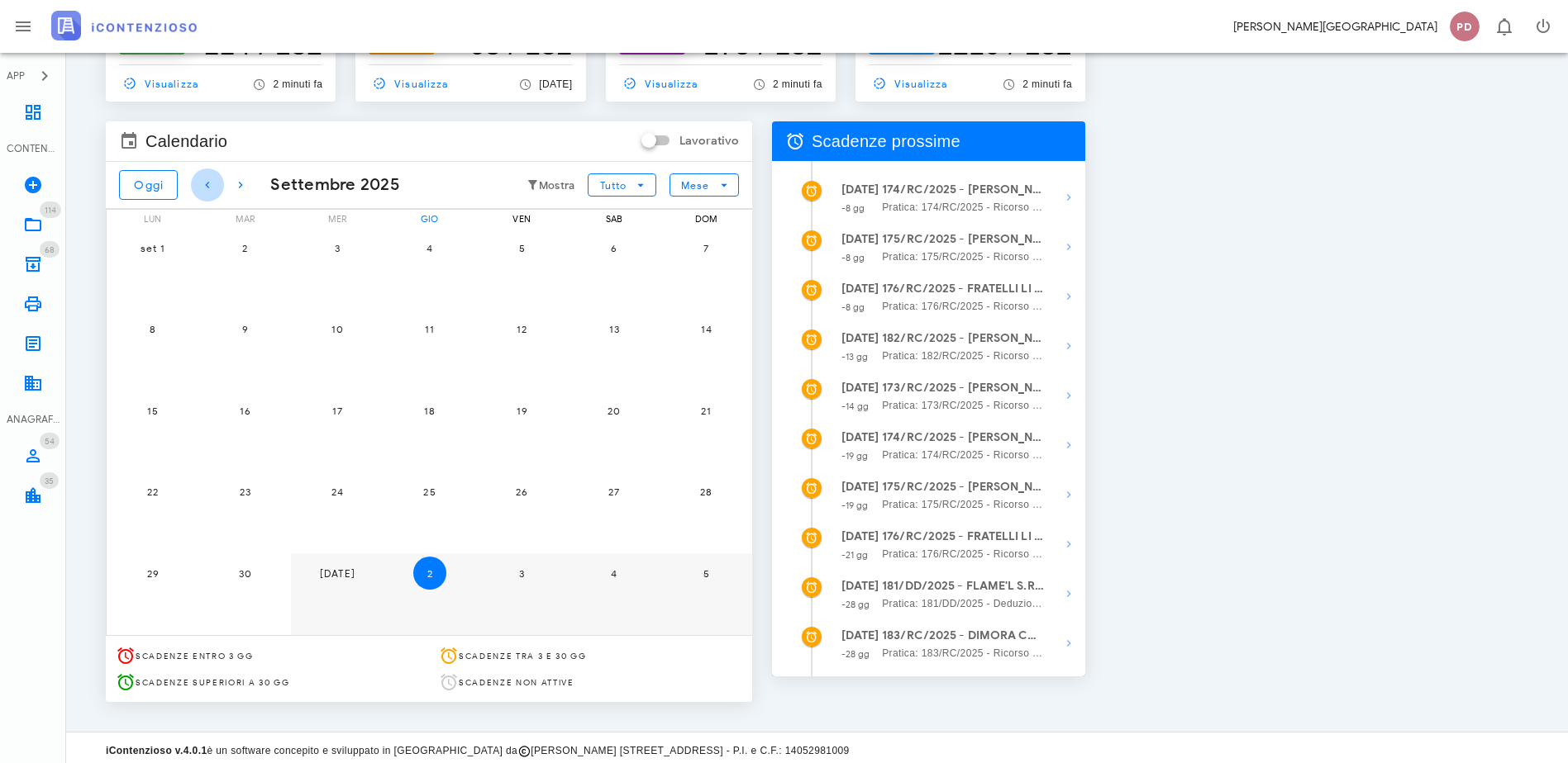
click at [209, 182] on icon "button" at bounding box center [207, 185] width 20 height 20
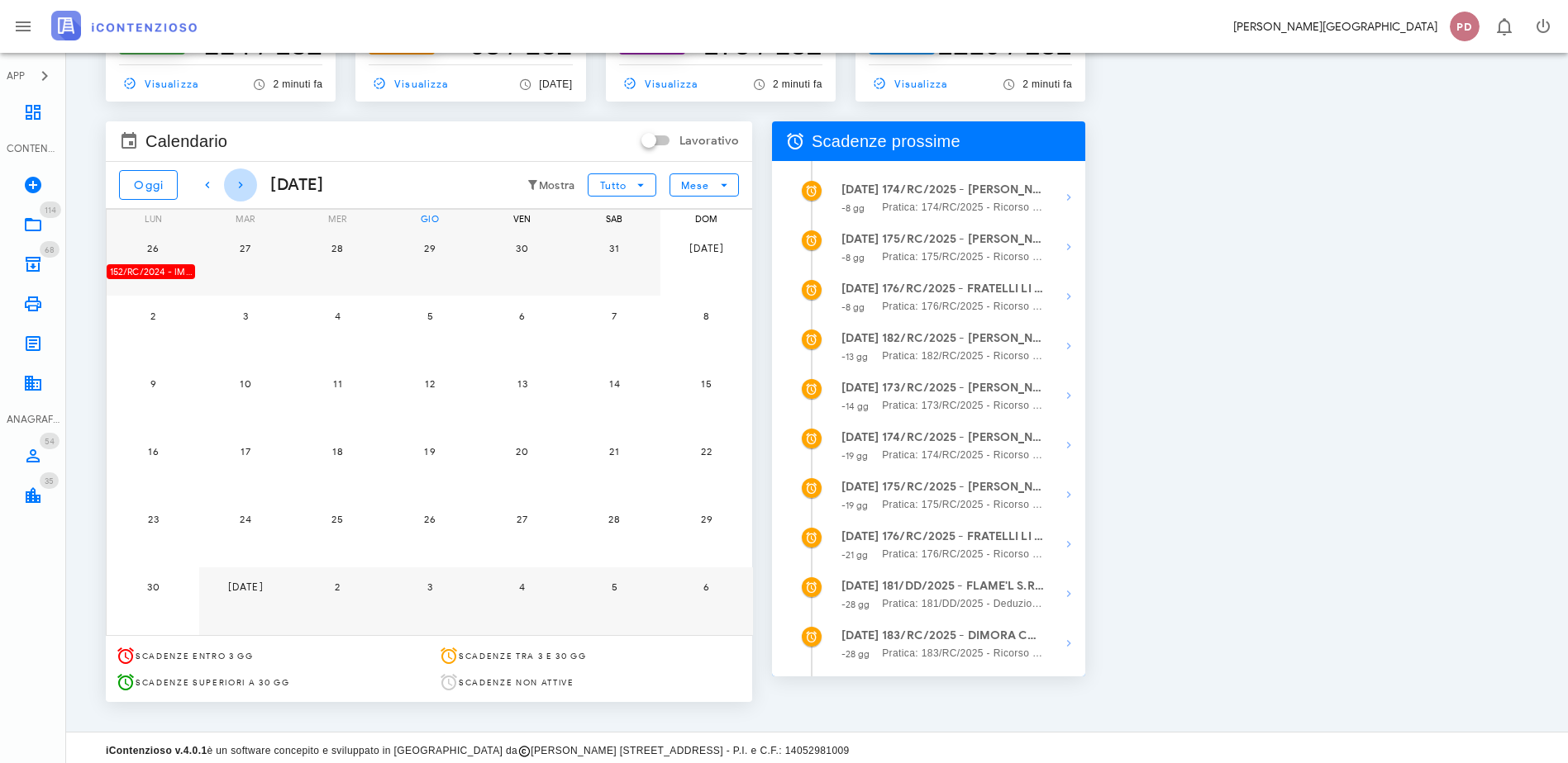
click at [244, 182] on icon "button" at bounding box center [240, 185] width 20 height 20
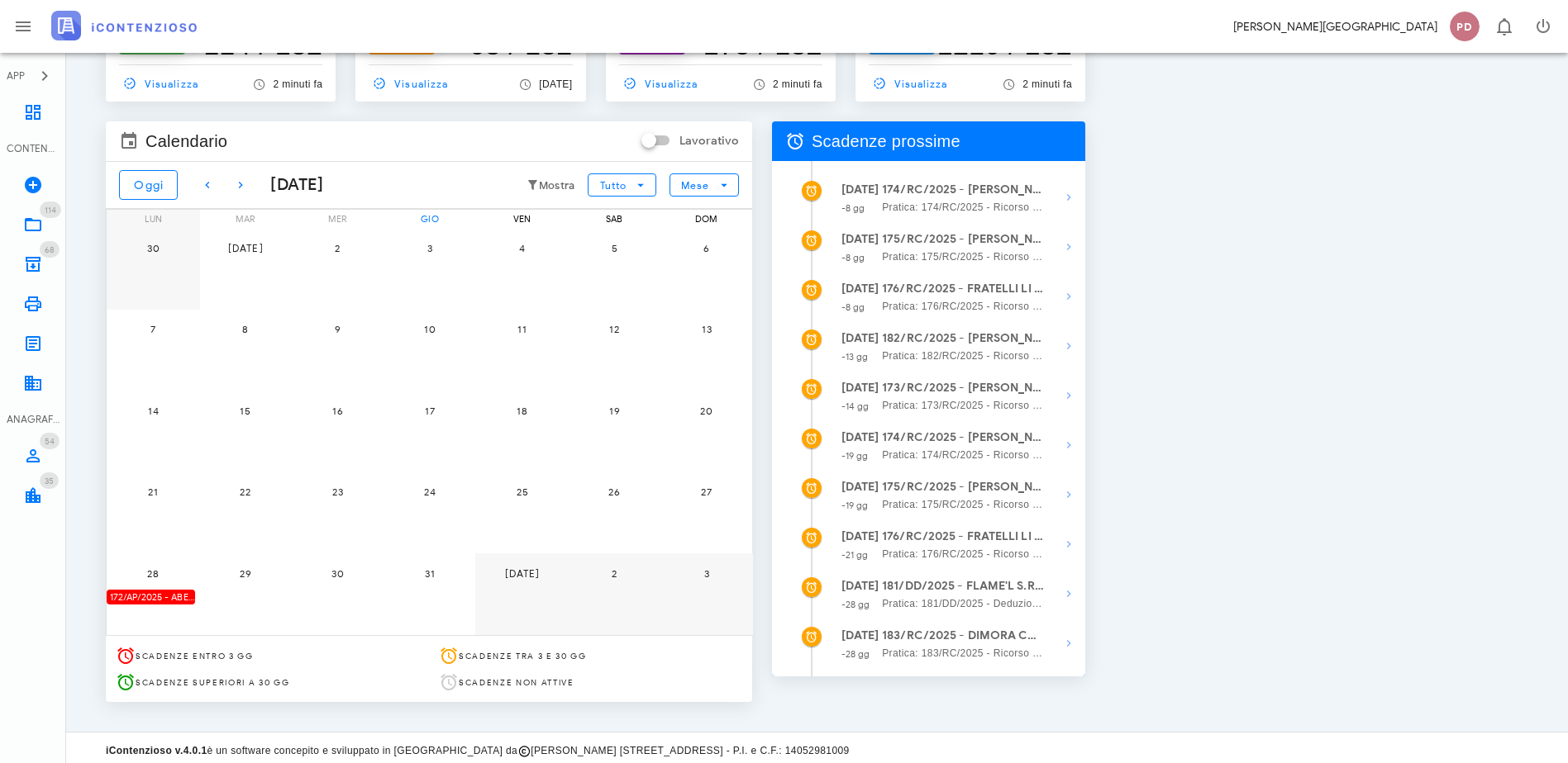
click at [195, 593] on div "172/AP/2025 - ABES S.R.L. - Inviare Appello" at bounding box center [150, 597] width 88 height 16
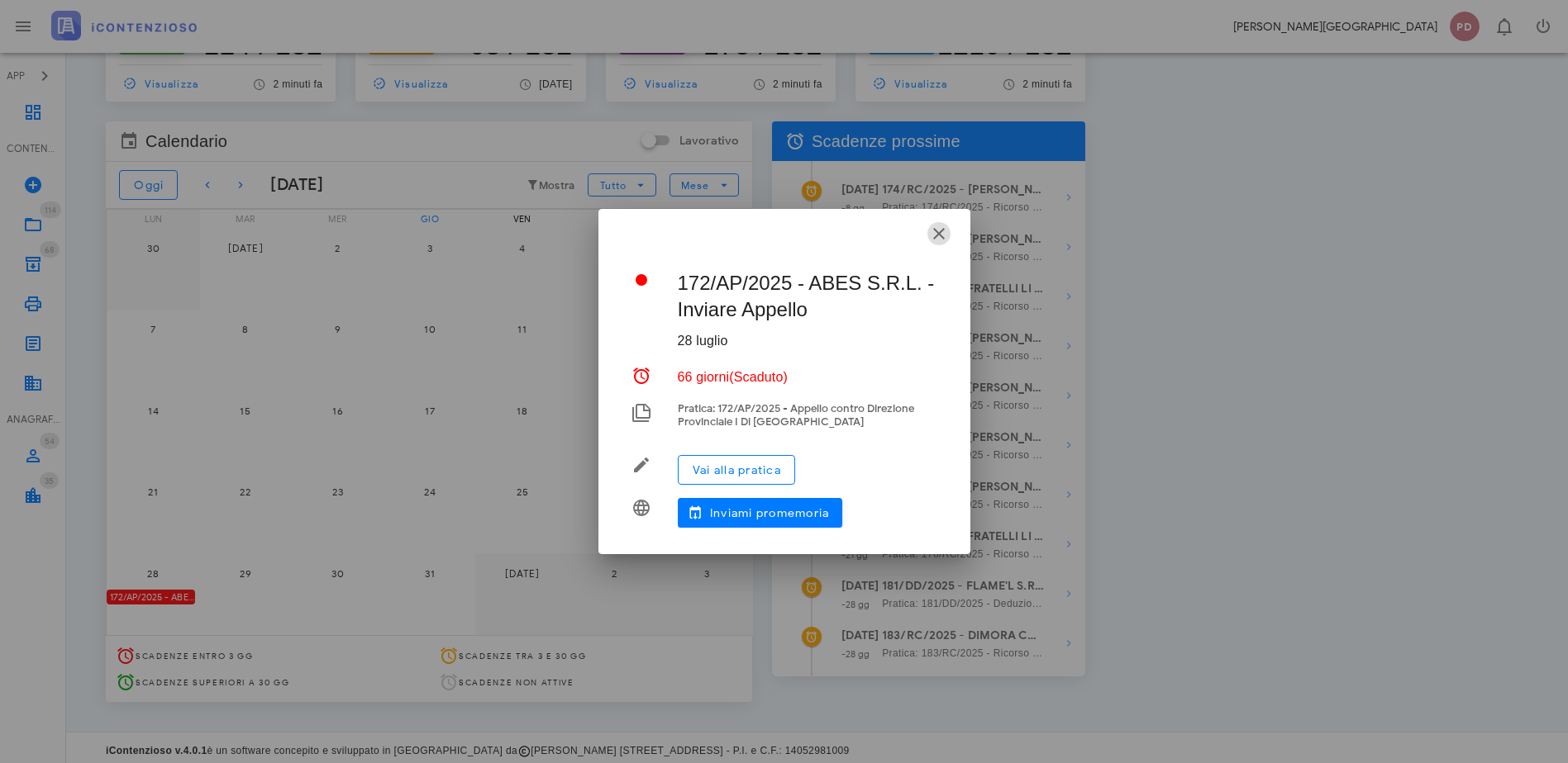
drag, startPoint x: 933, startPoint y: 229, endPoint x: 894, endPoint y: 232, distance: 39.1
click at [933, 233] on icon "button" at bounding box center [939, 234] width 20 height 20
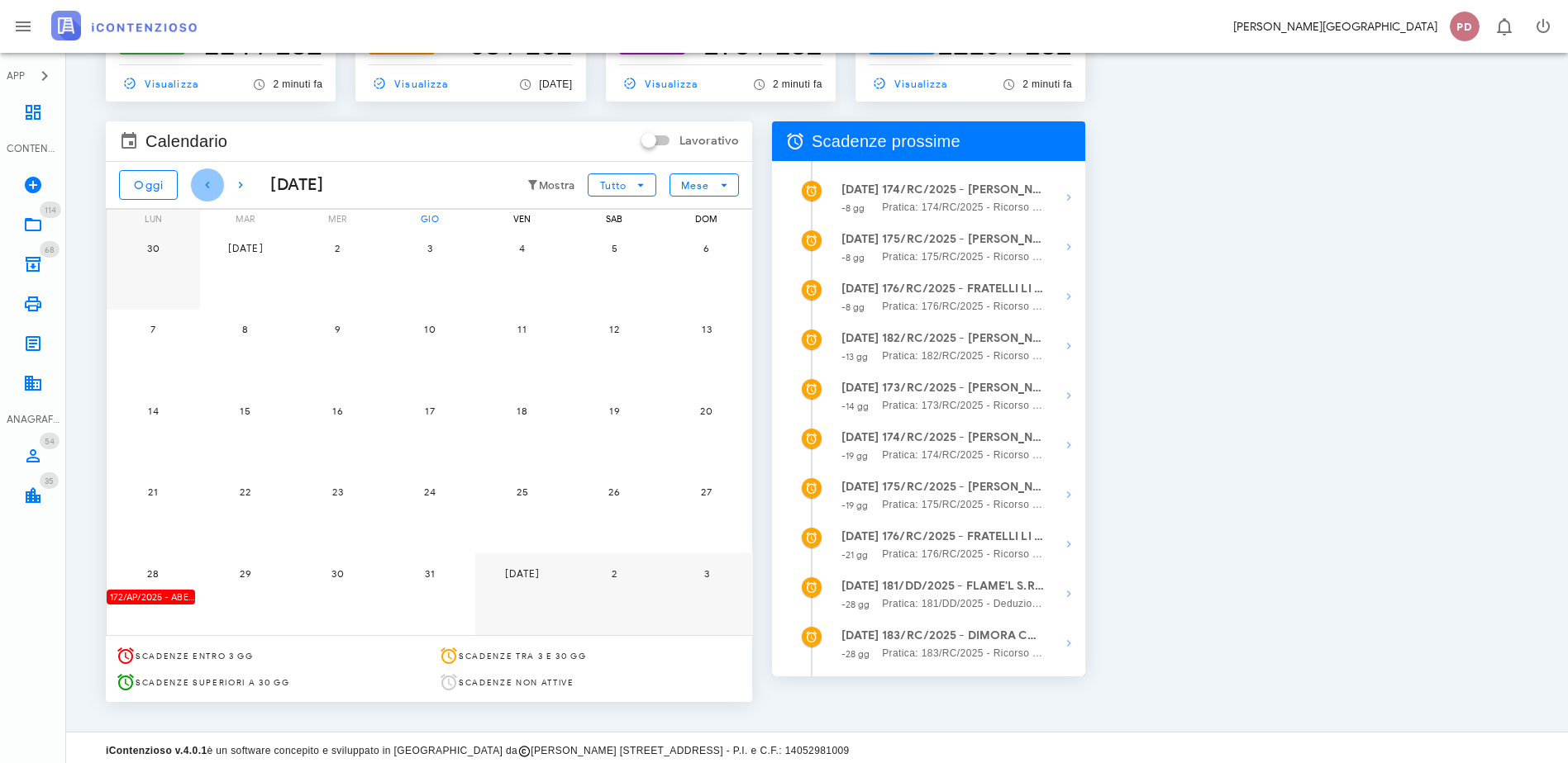
click at [206, 188] on icon "button" at bounding box center [207, 185] width 20 height 20
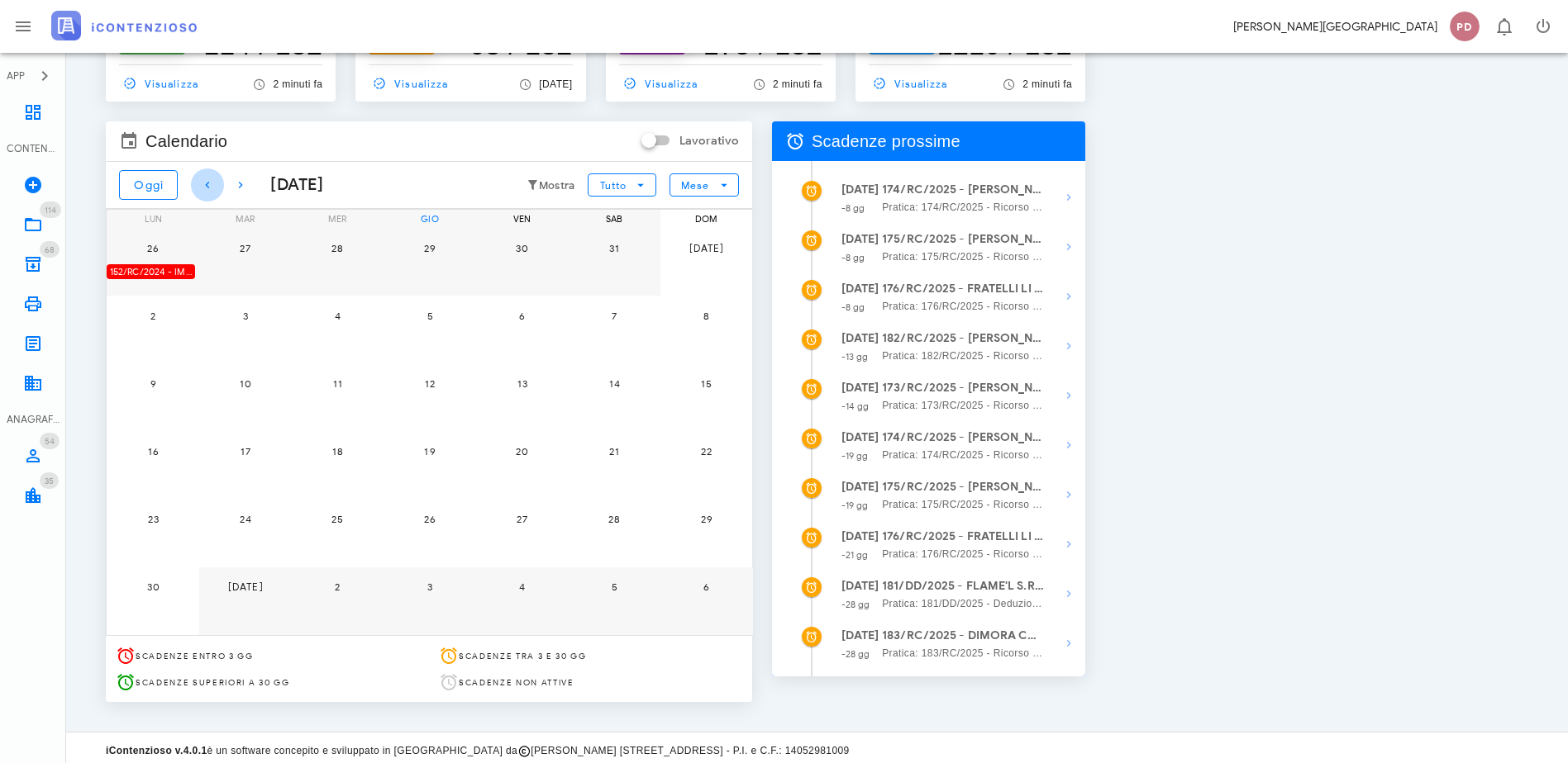
click at [206, 188] on icon "button" at bounding box center [207, 185] width 20 height 20
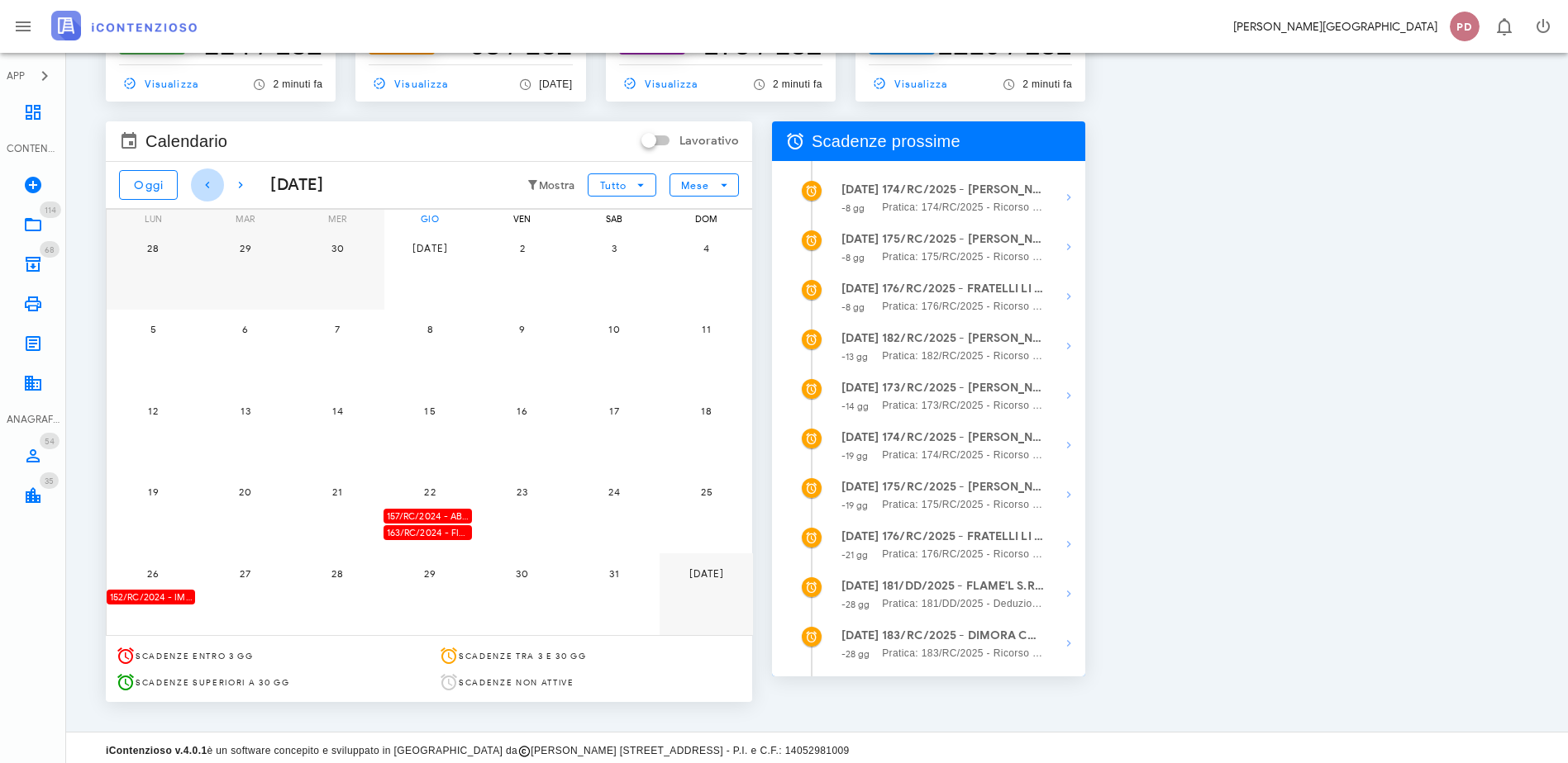
click at [206, 188] on icon "button" at bounding box center [207, 185] width 20 height 20
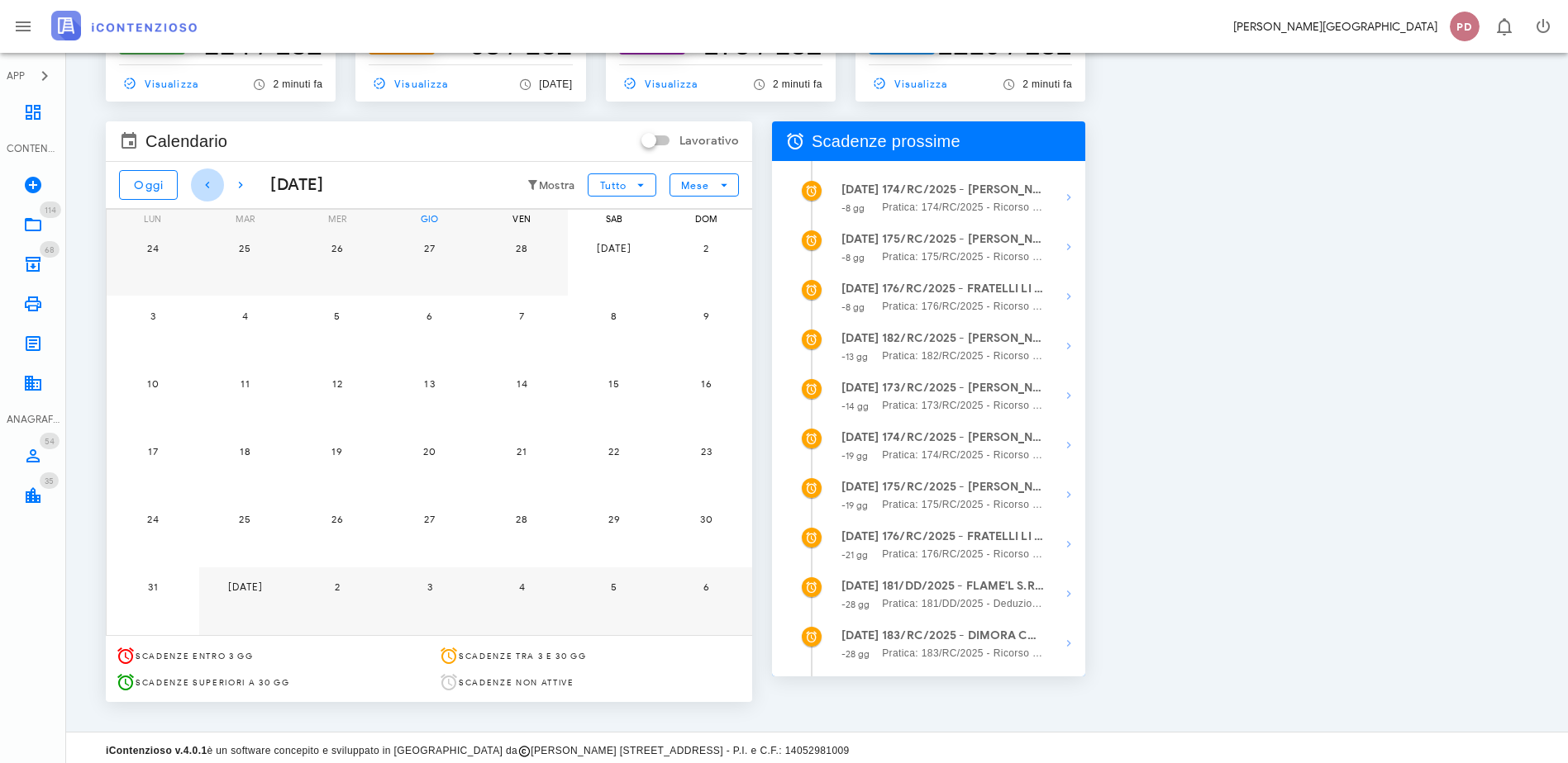
click at [206, 188] on icon "button" at bounding box center [207, 185] width 20 height 20
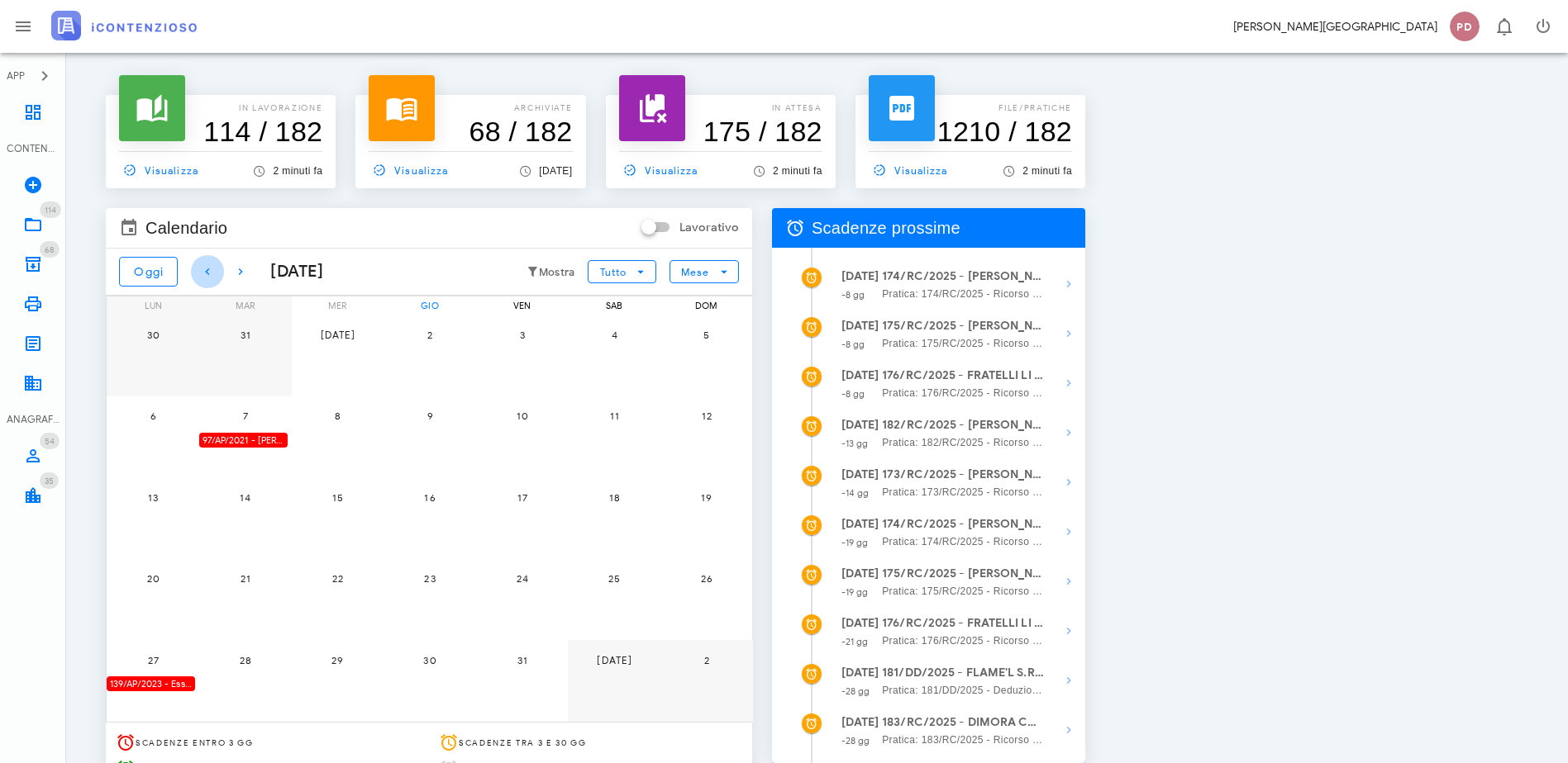
scroll to position [0, 0]
click at [698, 163] on span "Visualizza" at bounding box center [659, 171] width 79 height 15
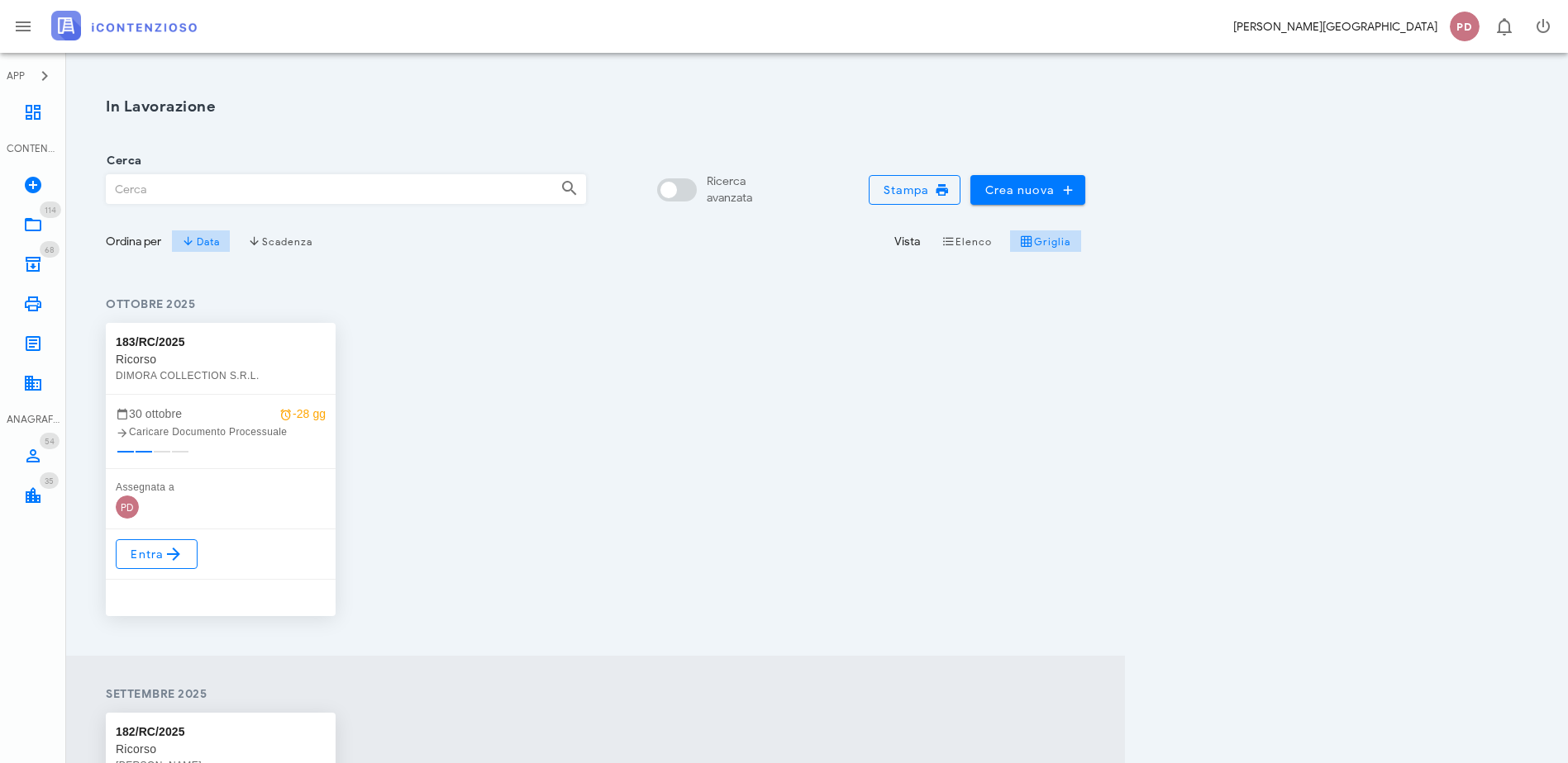
click at [448, 213] on div "Cerca" at bounding box center [345, 183] width 500 height 65
click at [445, 200] on input "Cerca" at bounding box center [327, 189] width 440 height 28
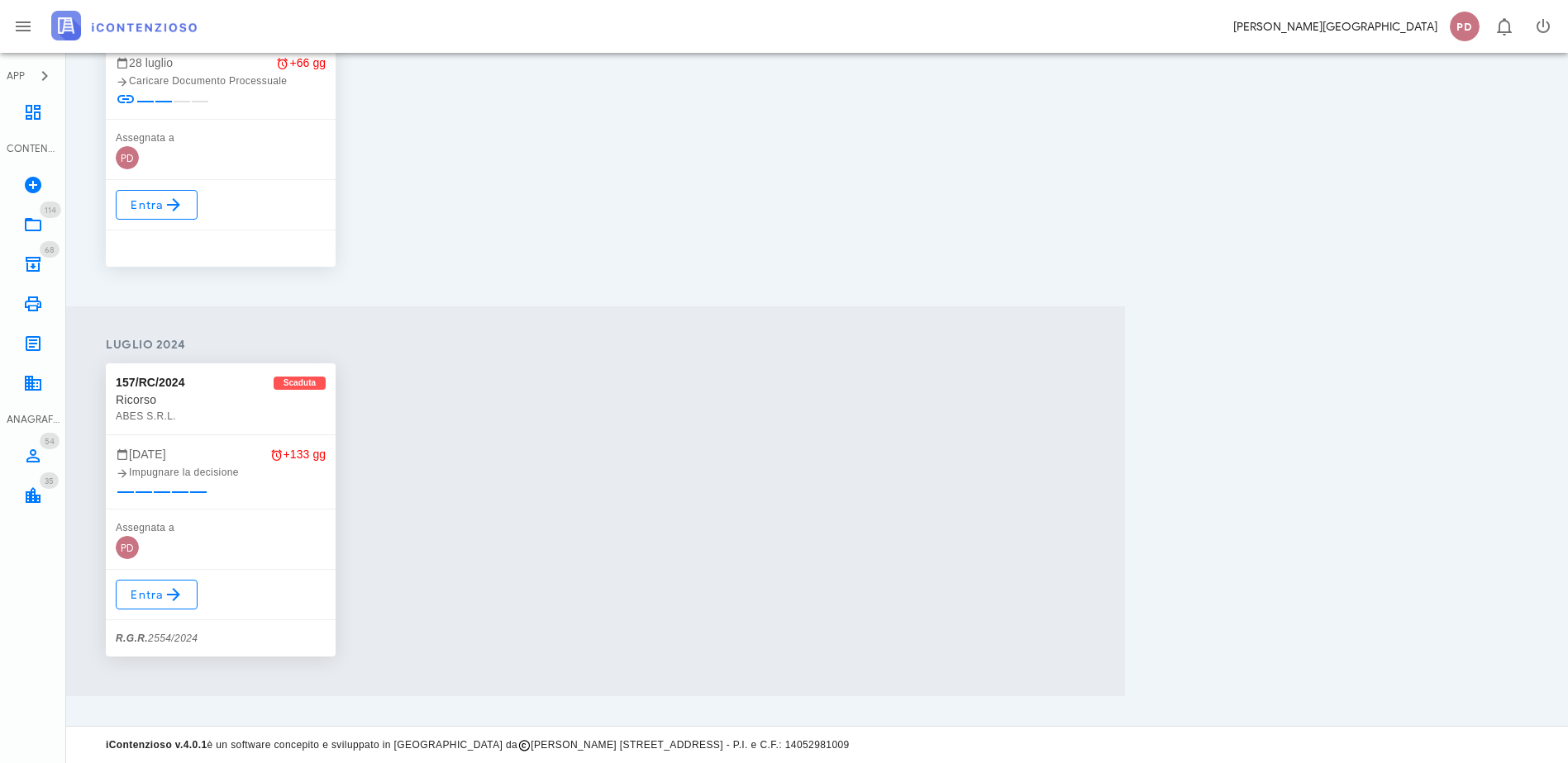
scroll to position [21, 0]
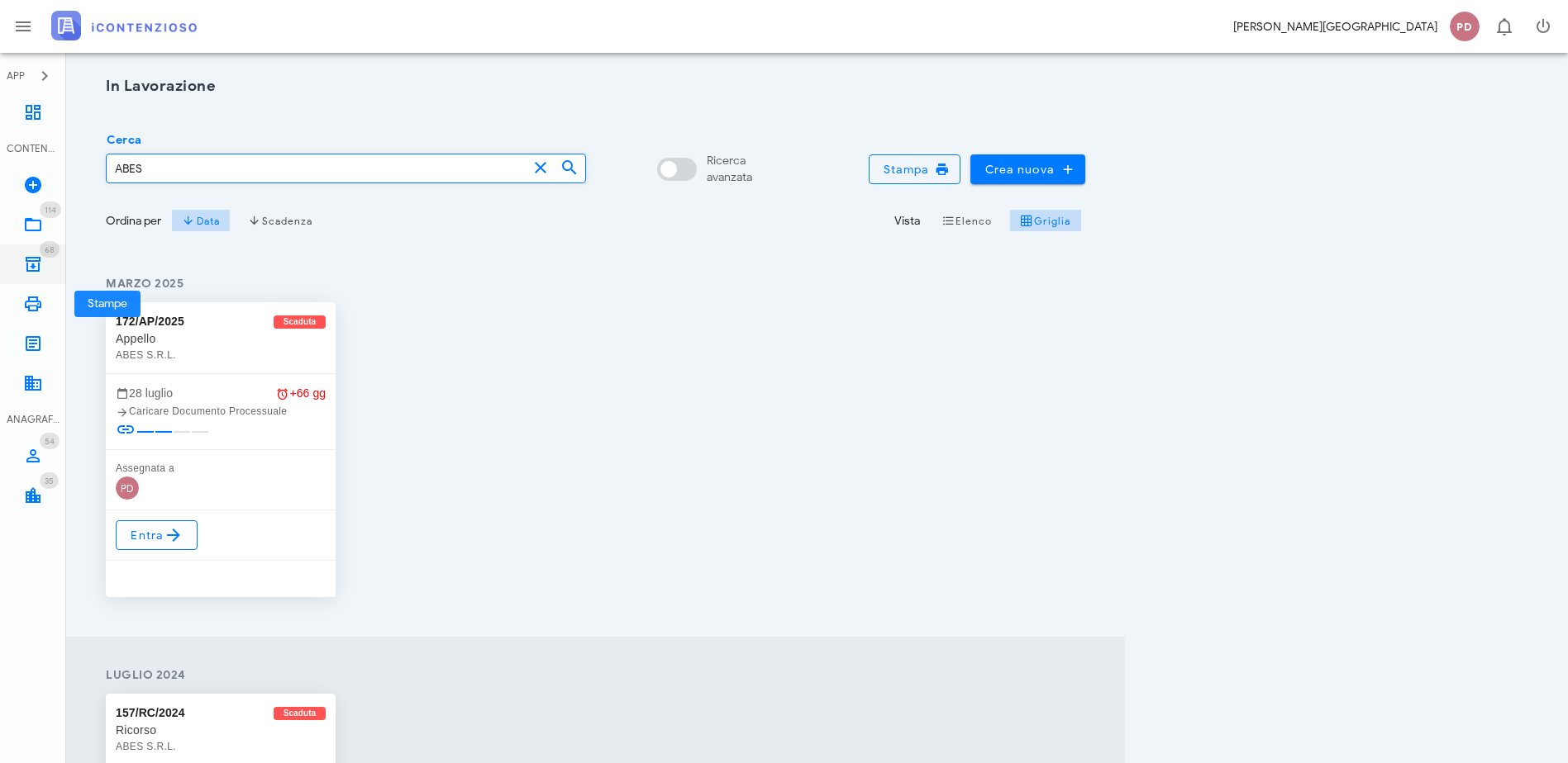
type input "ABES"
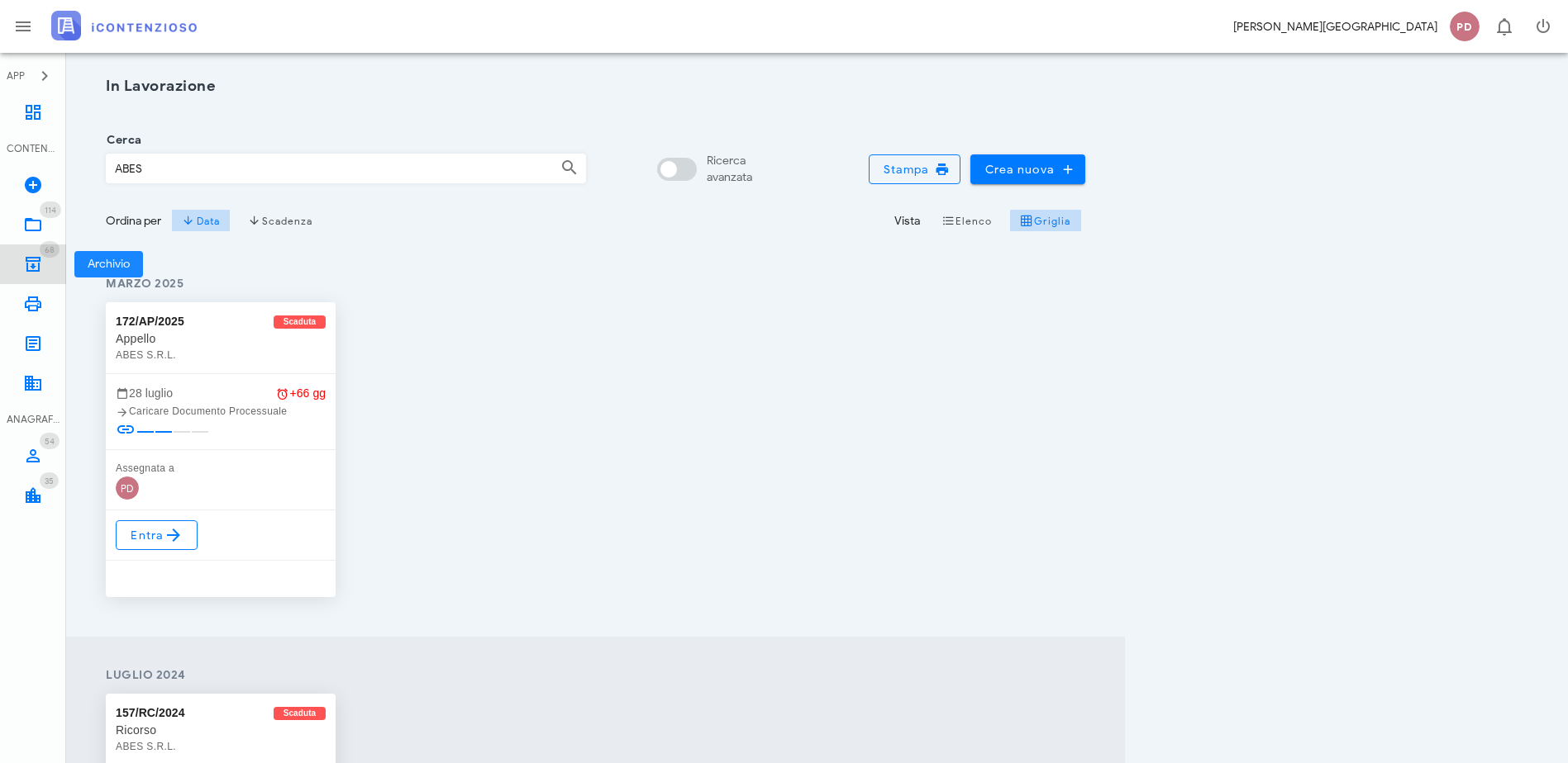
click at [29, 251] on link "68 Archivio 68" at bounding box center [33, 264] width 66 height 39
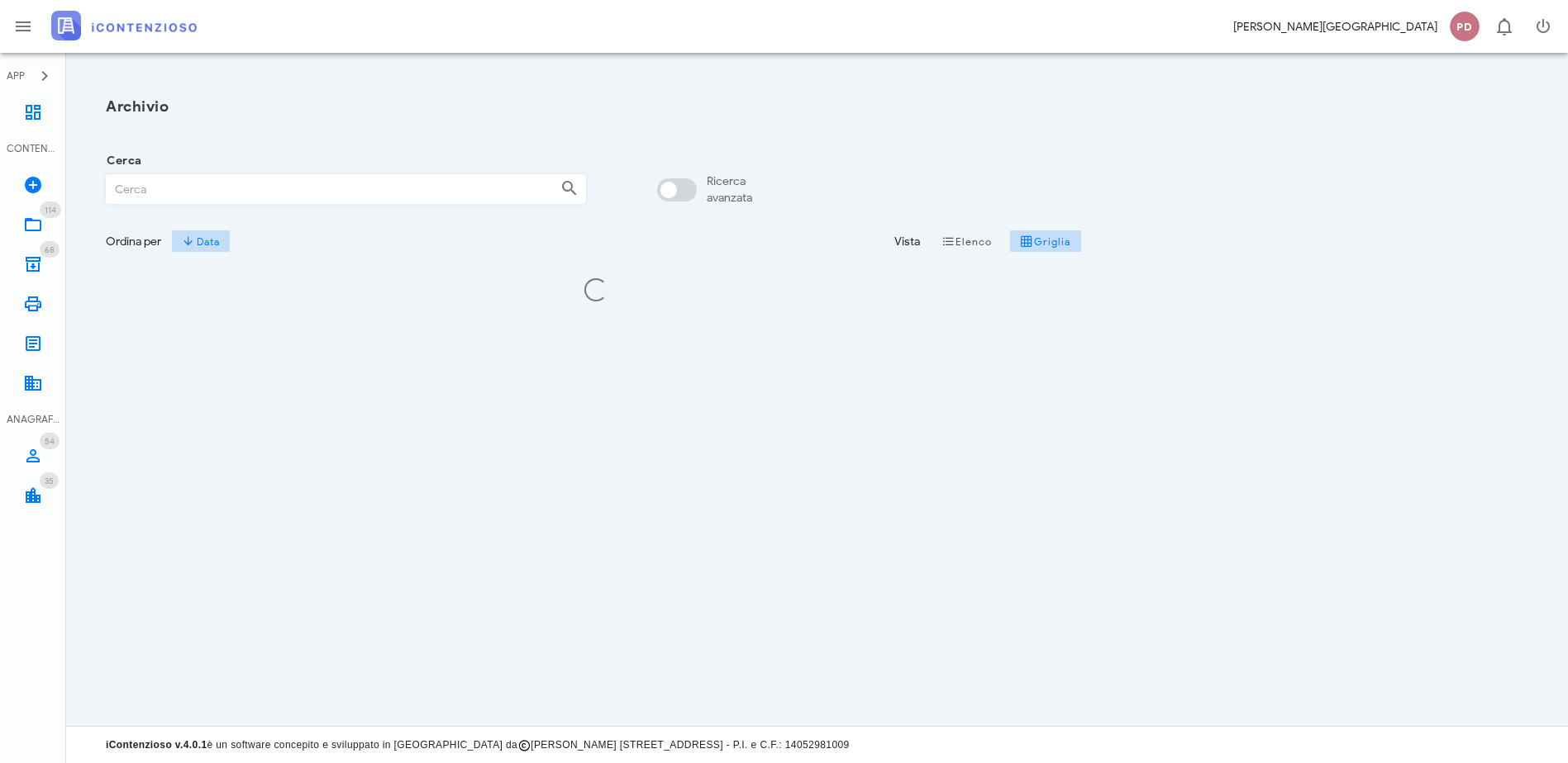
click at [171, 182] on input "Cerca" at bounding box center [327, 189] width 440 height 28
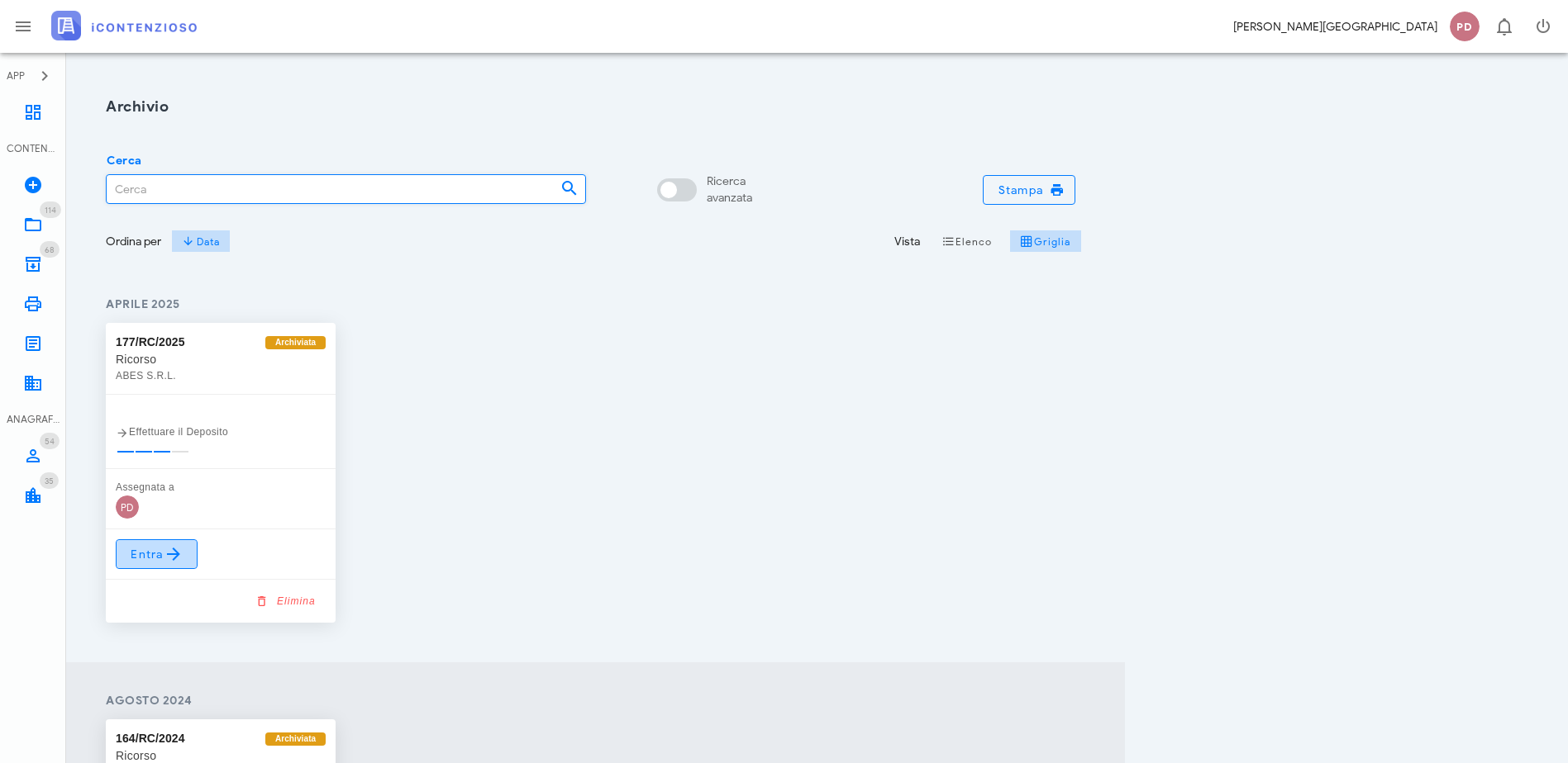
click at [175, 553] on icon at bounding box center [173, 555] width 20 height 20
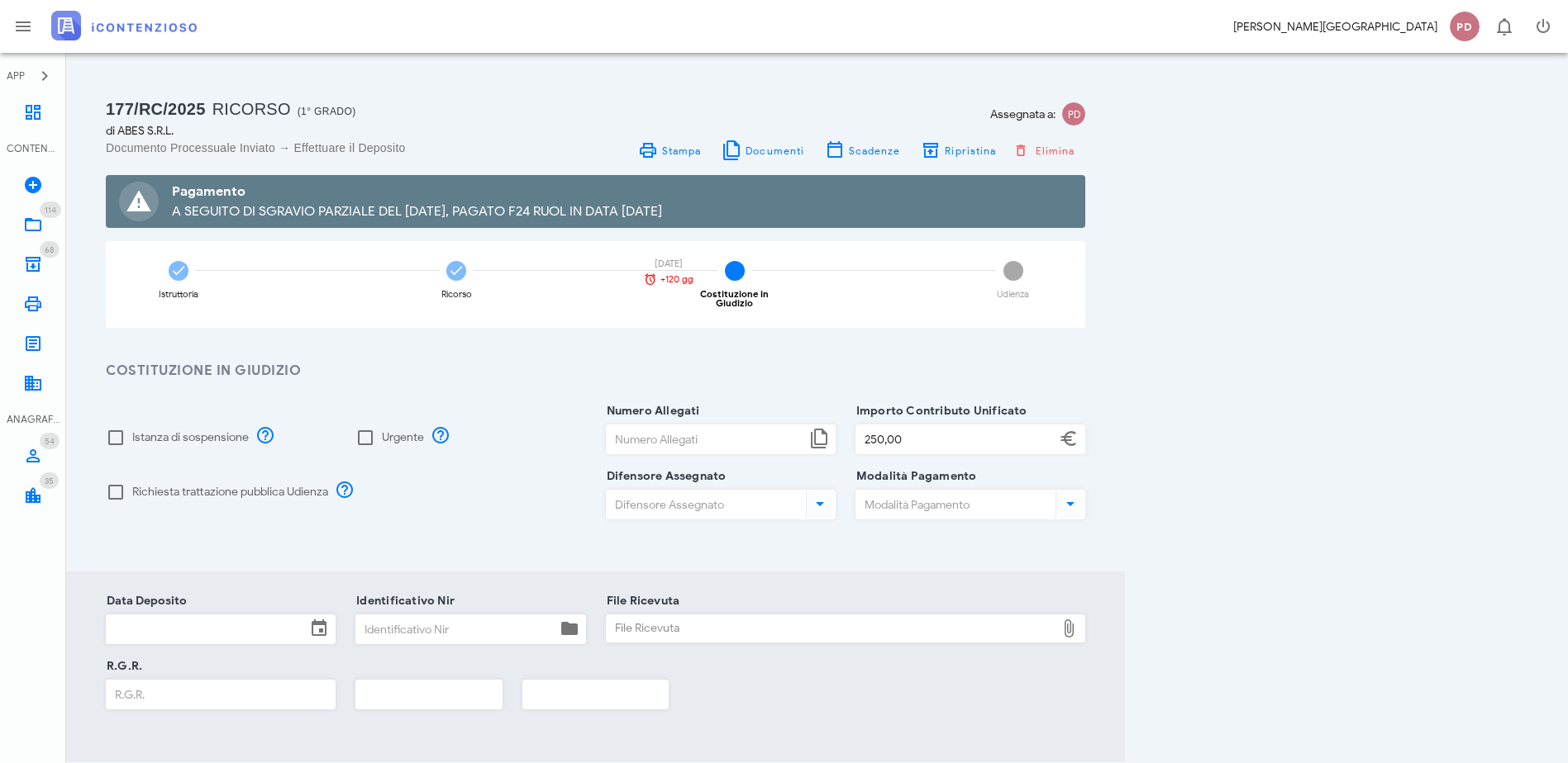
click at [113, 44] on link at bounding box center [124, 35] width 146 height 21
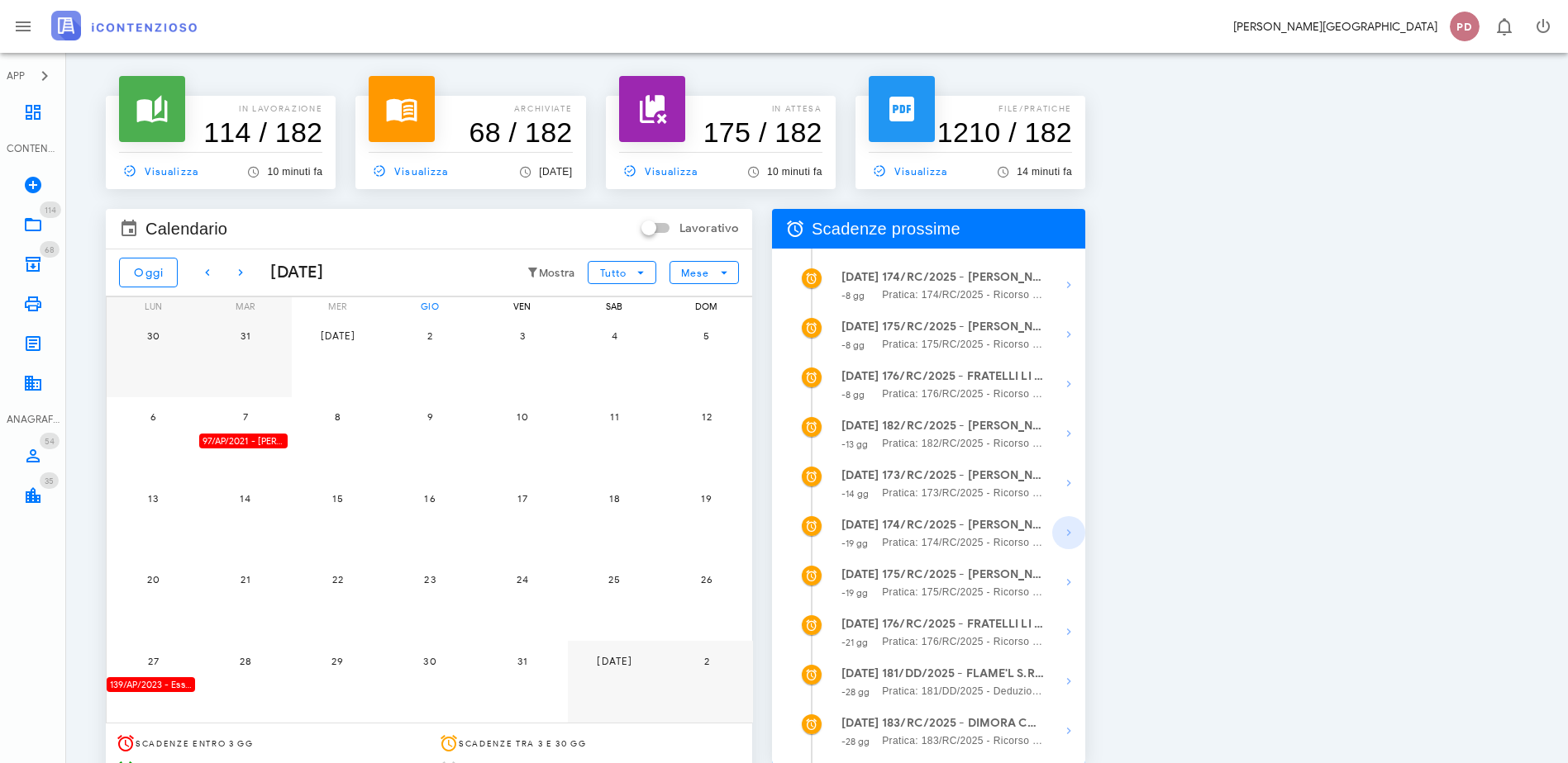
click at [1085, 528] on span "button" at bounding box center [1069, 533] width 33 height 20
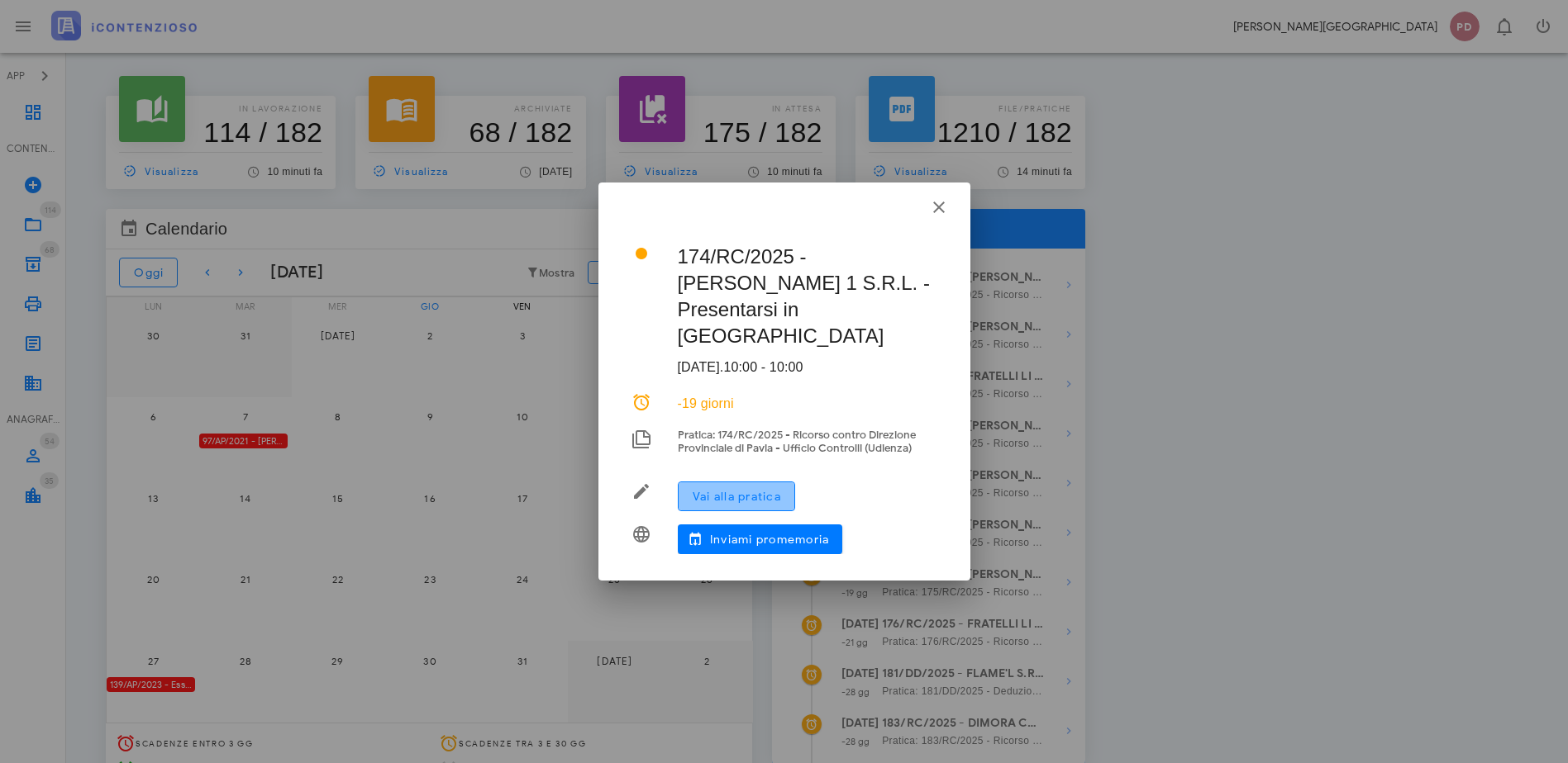
click at [755, 490] on span "Vai alla pratica" at bounding box center [736, 496] width 89 height 14
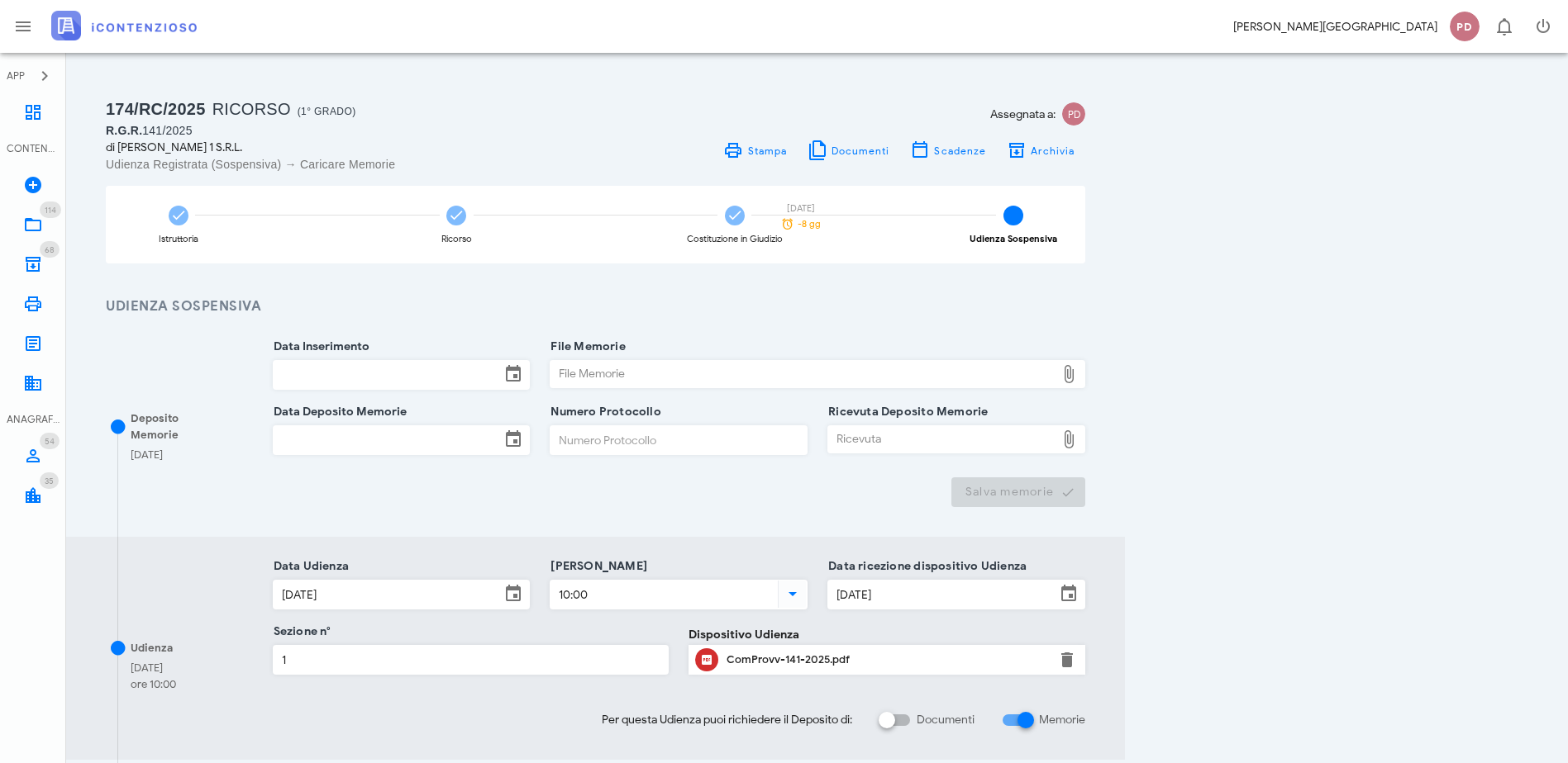
click at [167, 15] on img at bounding box center [124, 26] width 146 height 29
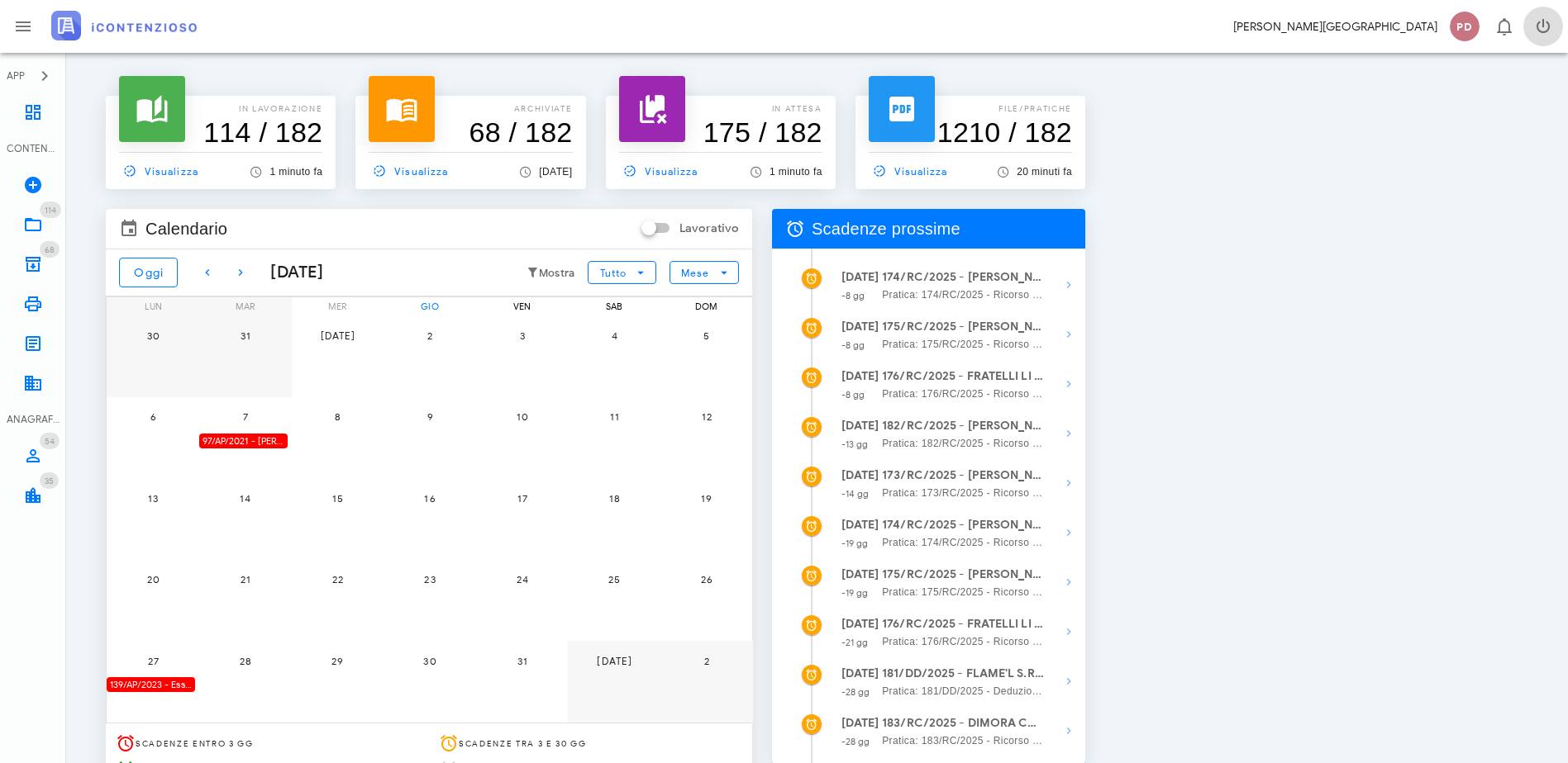
click at [1535, 28] on icon "button" at bounding box center [1543, 27] width 20 height 20
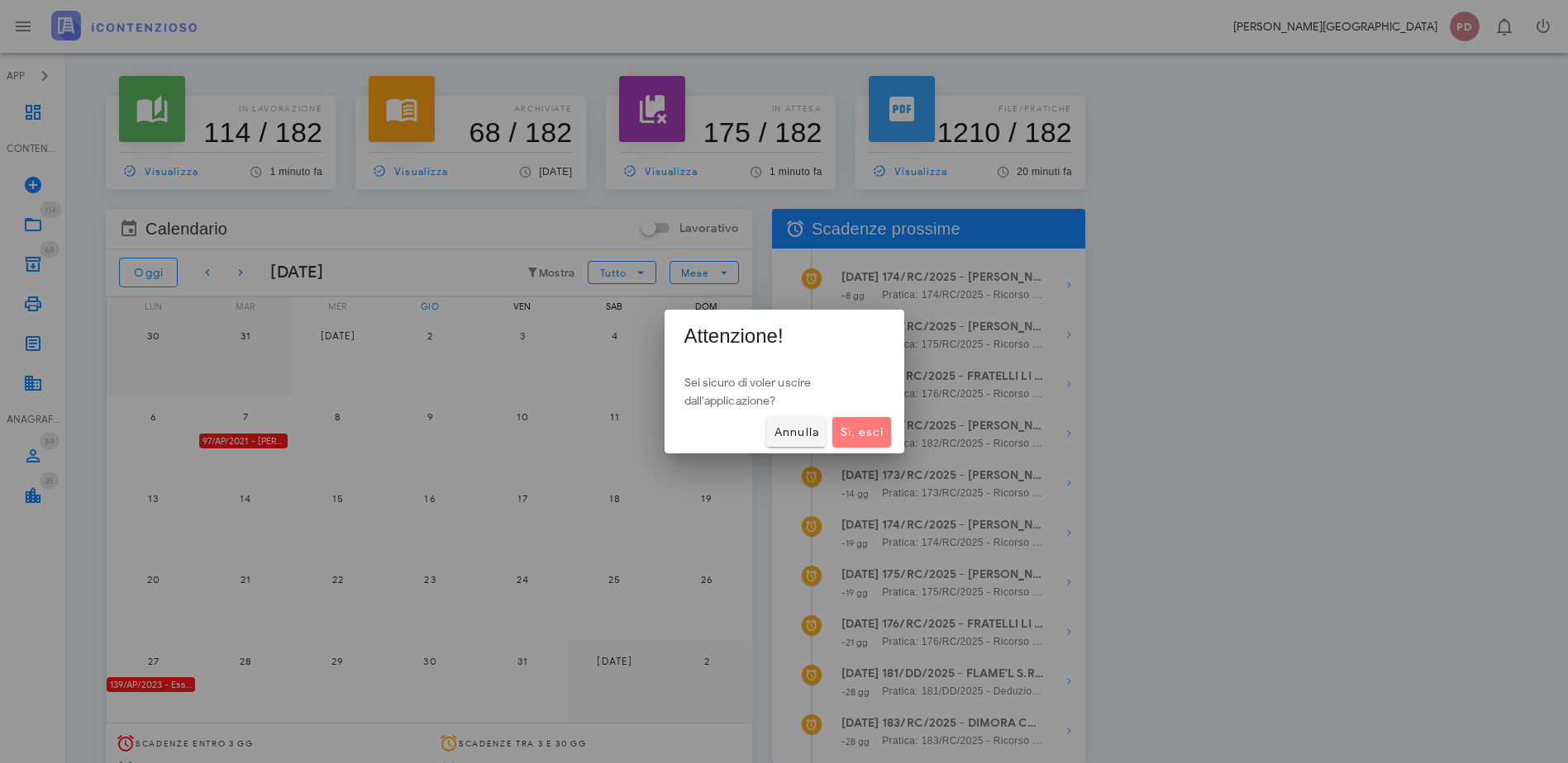
click at [873, 429] on span "Sì, esci" at bounding box center [861, 432] width 45 height 14
